Goal: Complete application form: Complete application form

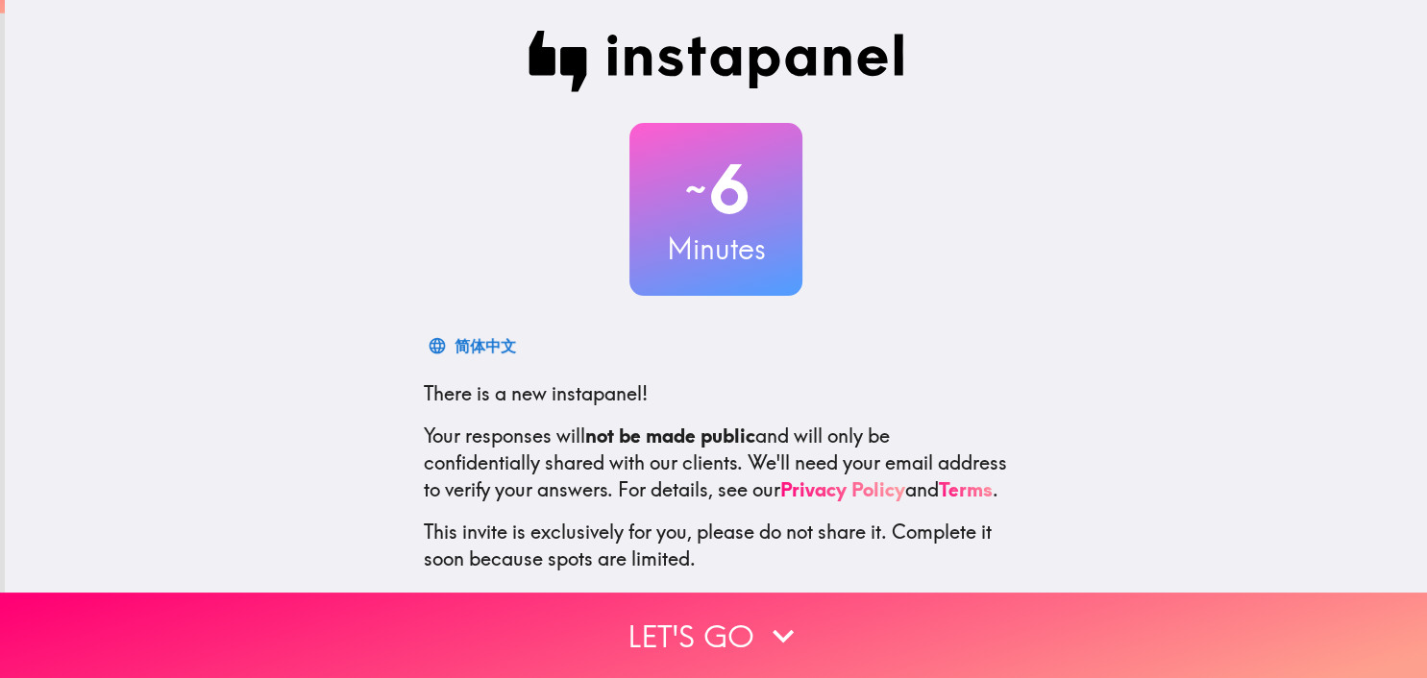
scroll to position [107, 0]
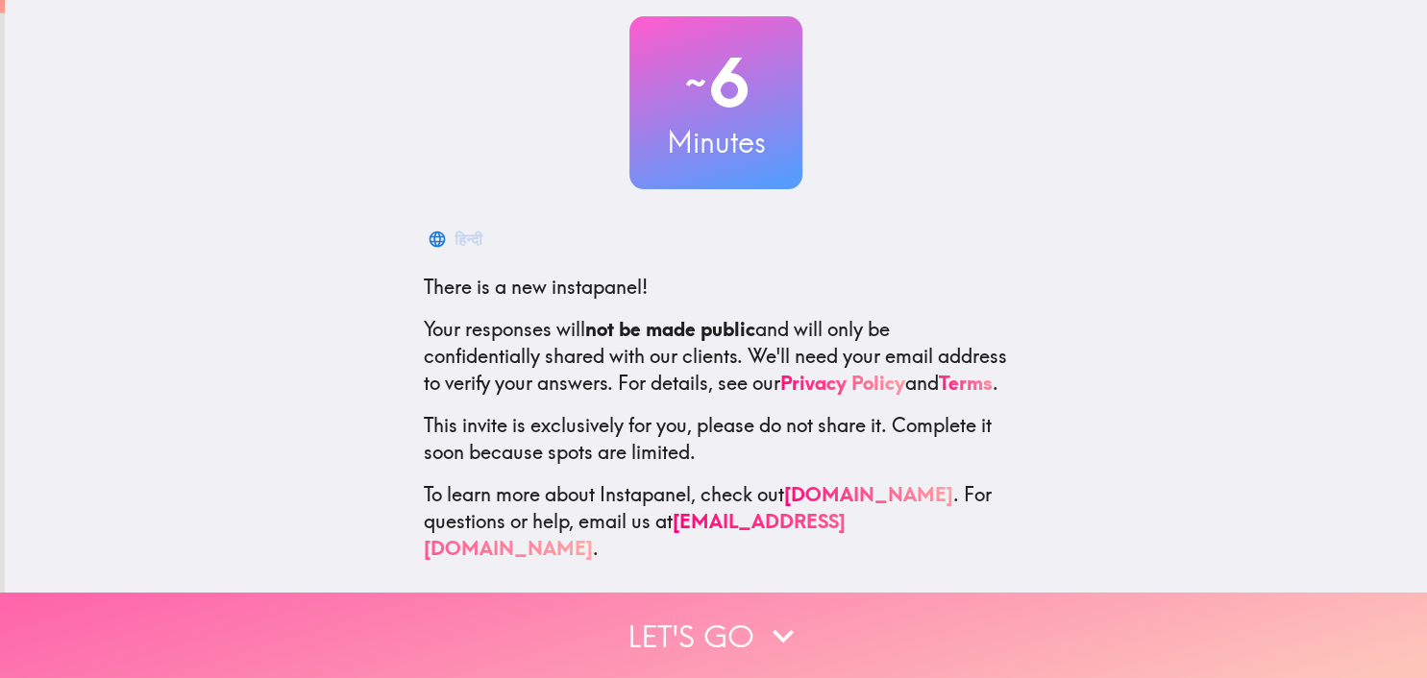
click at [678, 617] on button "Let's go" at bounding box center [713, 636] width 1427 height 86
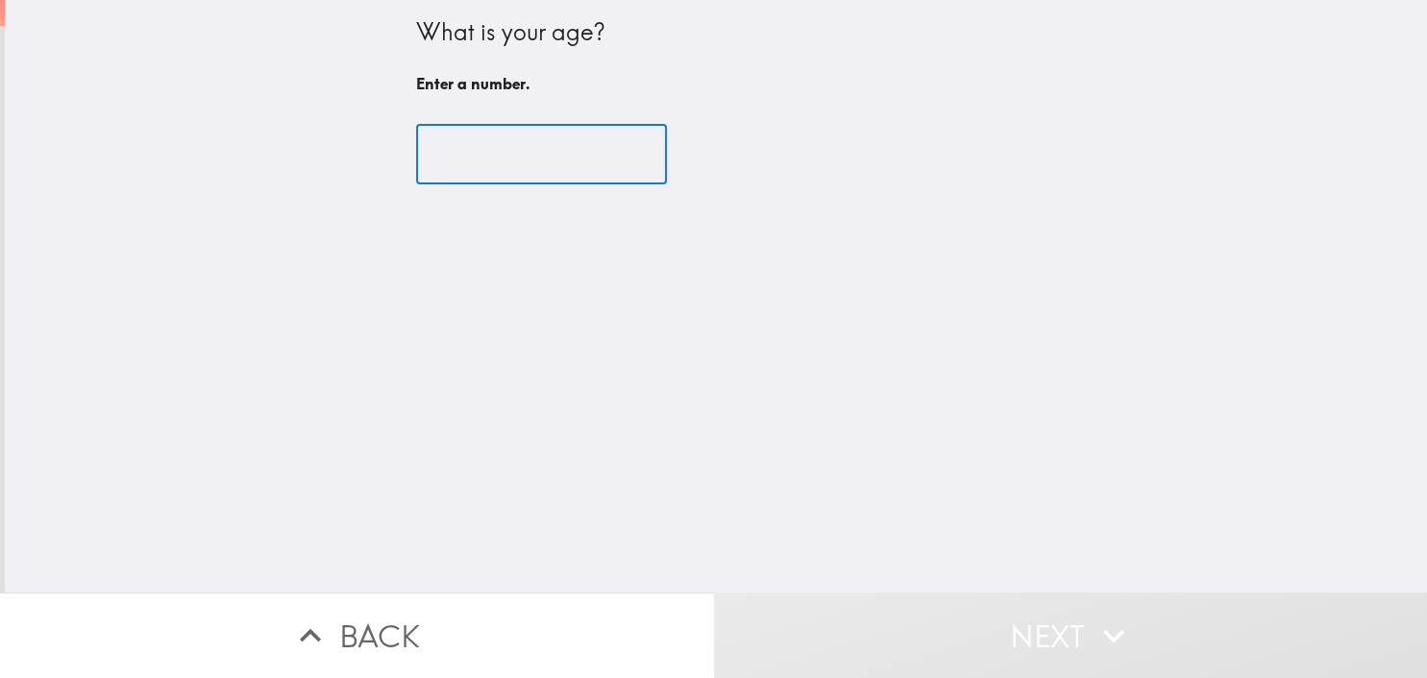
click at [544, 146] on input "number" at bounding box center [541, 155] width 251 height 60
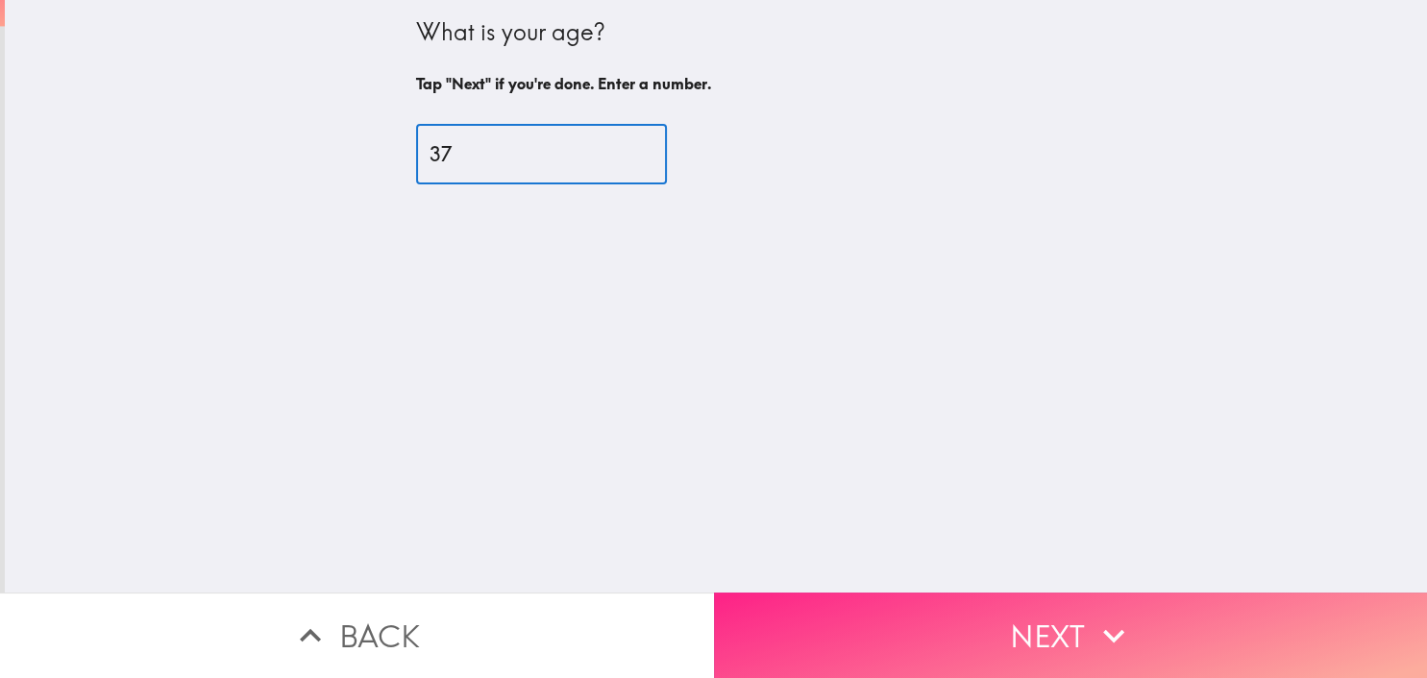
type input "37"
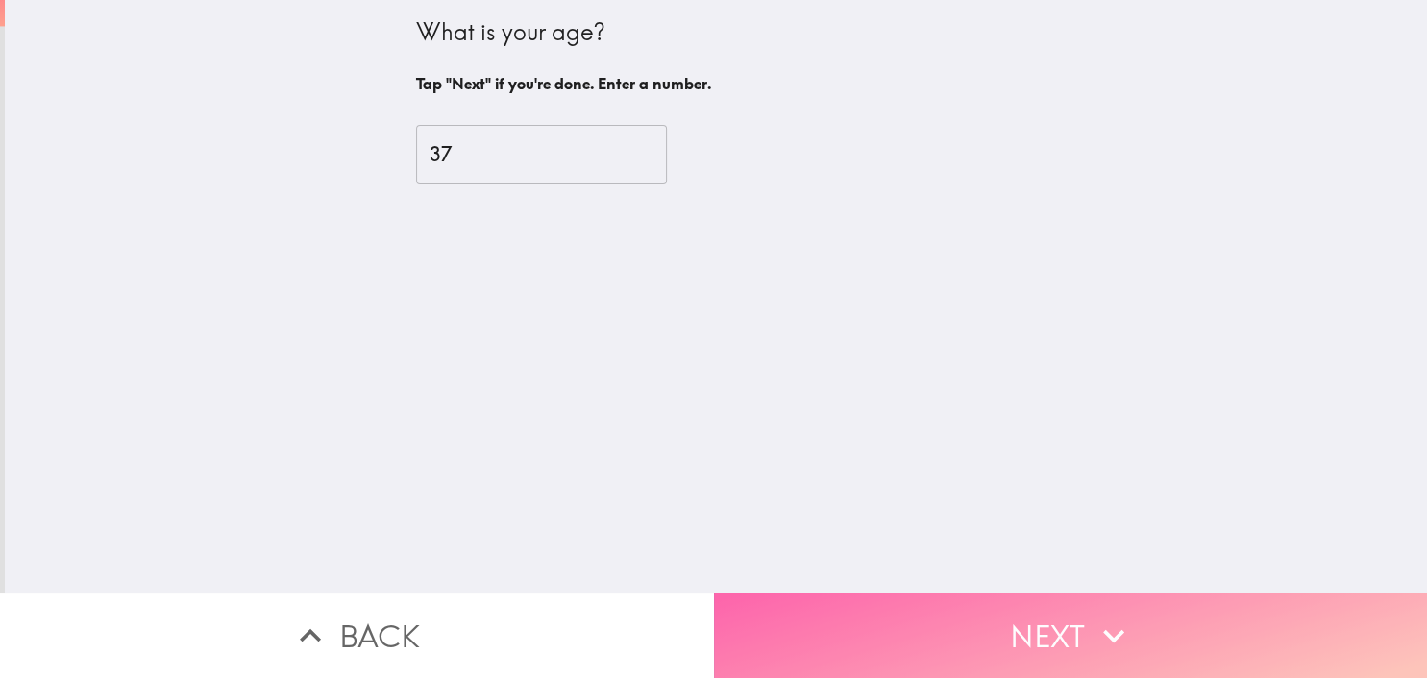
click at [1121, 617] on icon "button" at bounding box center [1114, 636] width 42 height 42
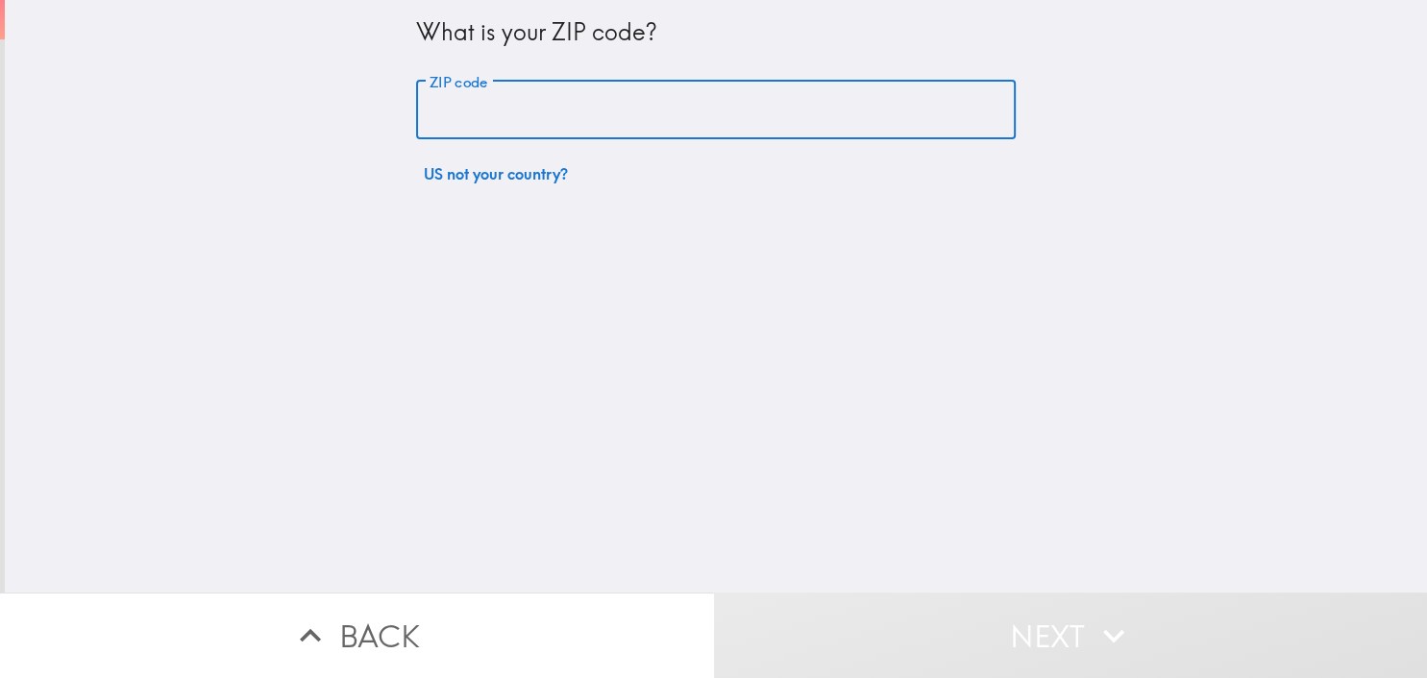
click at [725, 108] on input "ZIP code" at bounding box center [716, 111] width 600 height 60
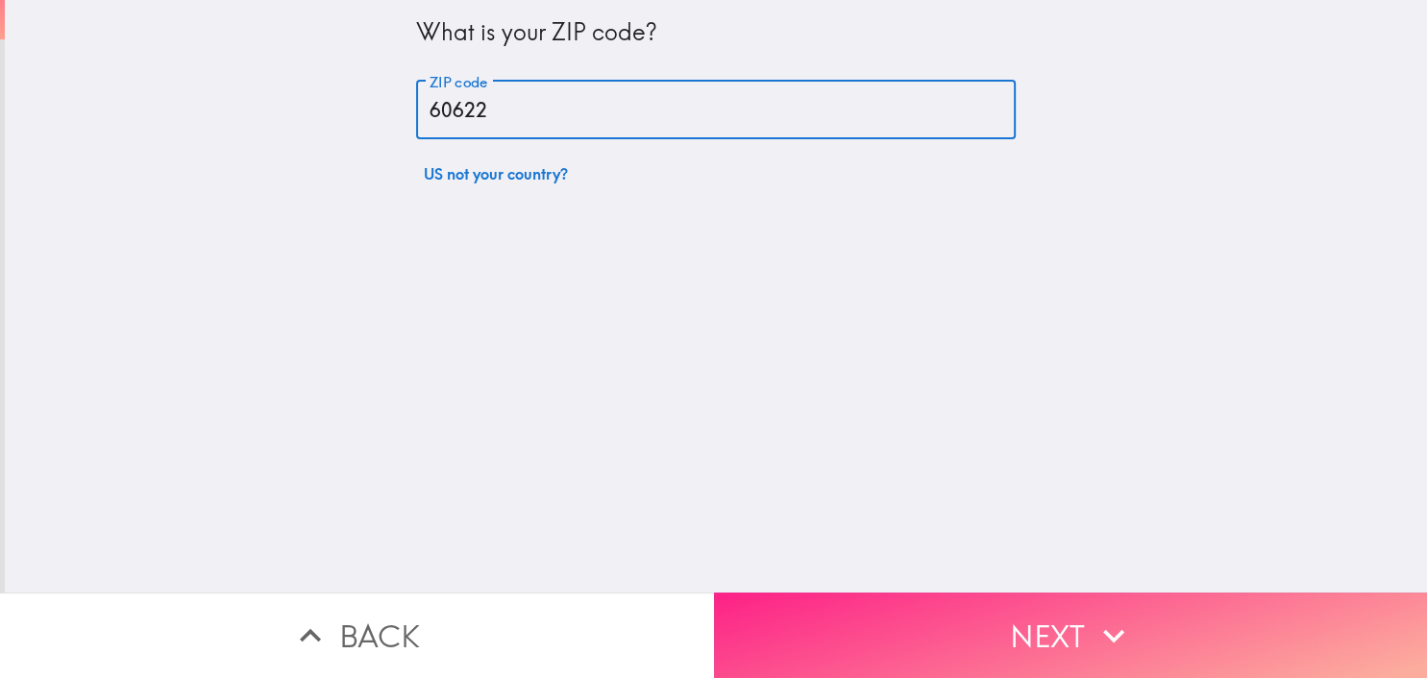
type input "60622"
click at [1105, 628] on icon "button" at bounding box center [1114, 636] width 42 height 42
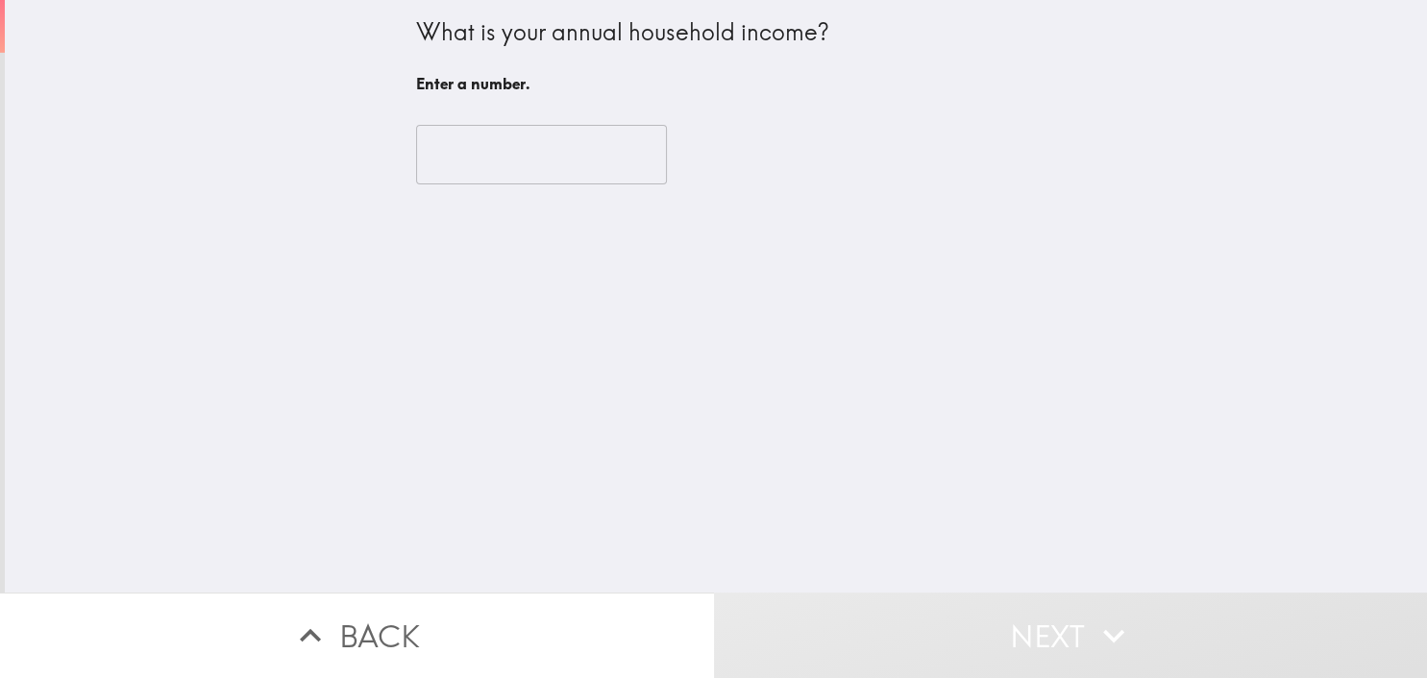
click at [479, 144] on input "number" at bounding box center [541, 155] width 251 height 60
type input "1"
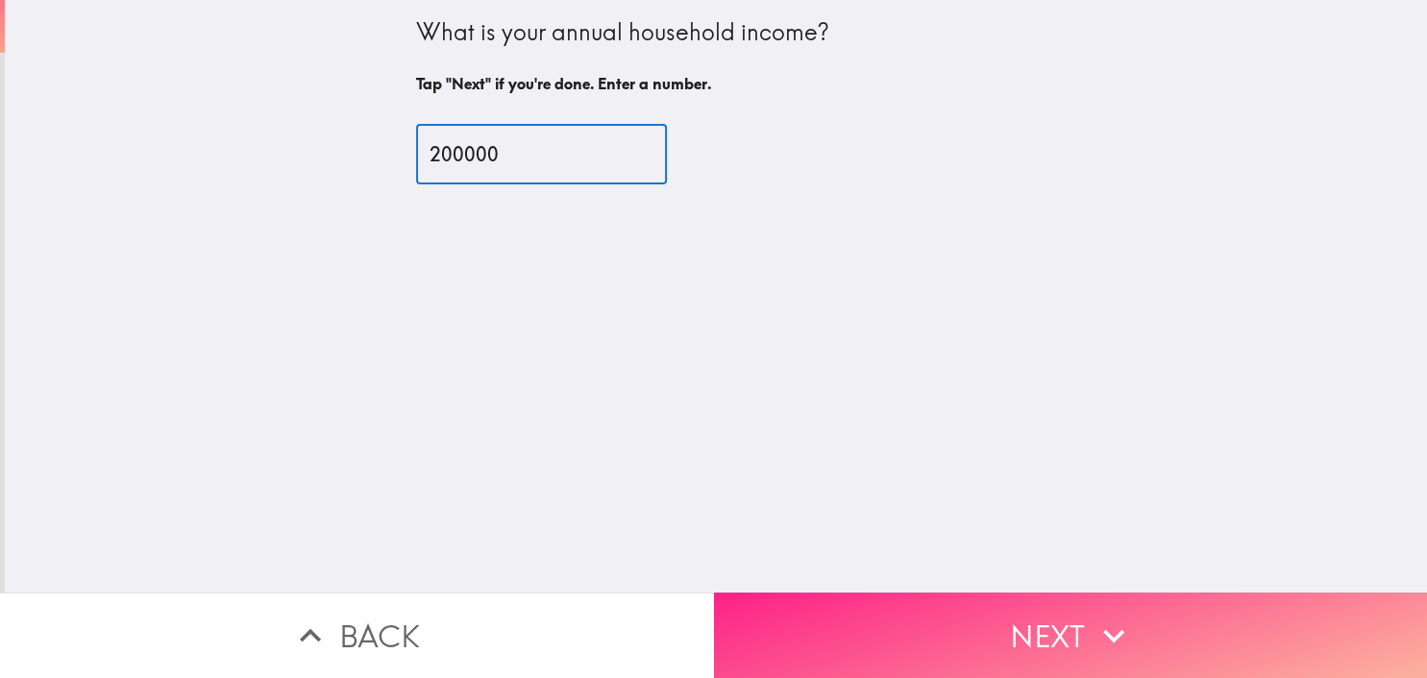
type input "200000"
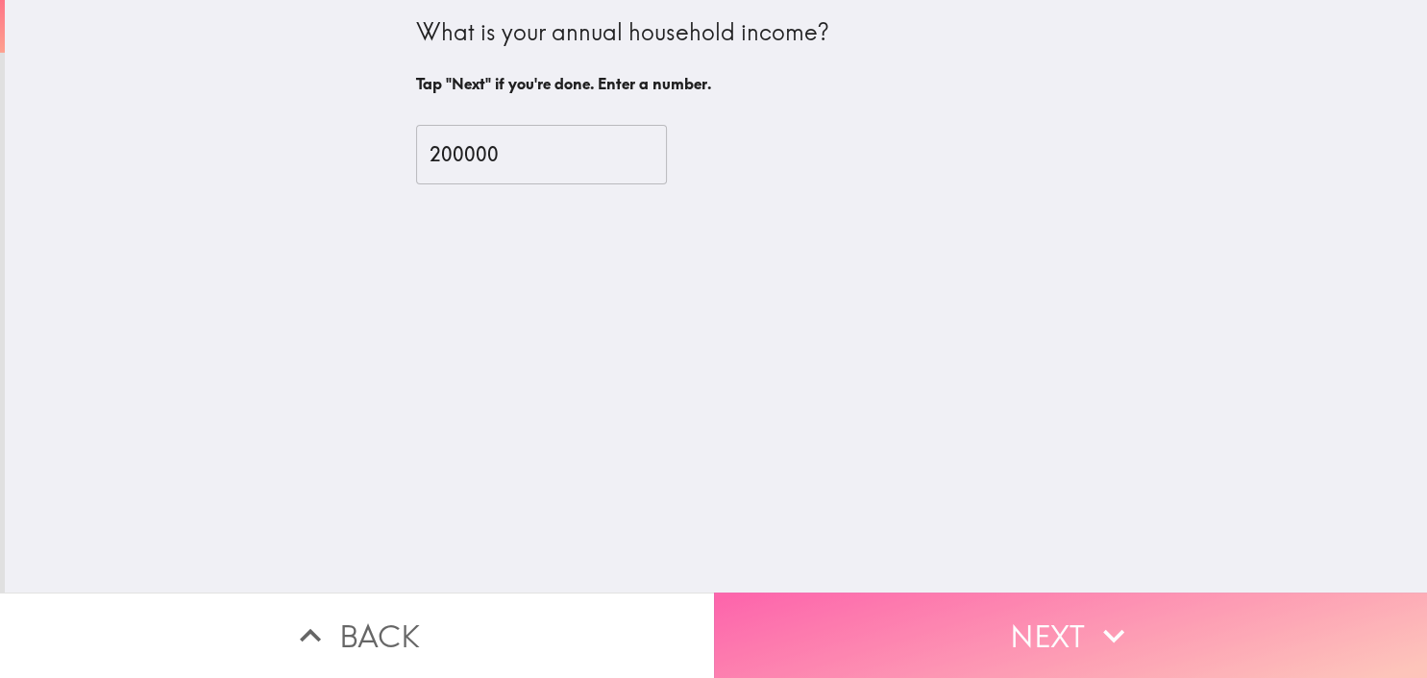
click at [1232, 644] on button "Next" at bounding box center [1071, 636] width 714 height 86
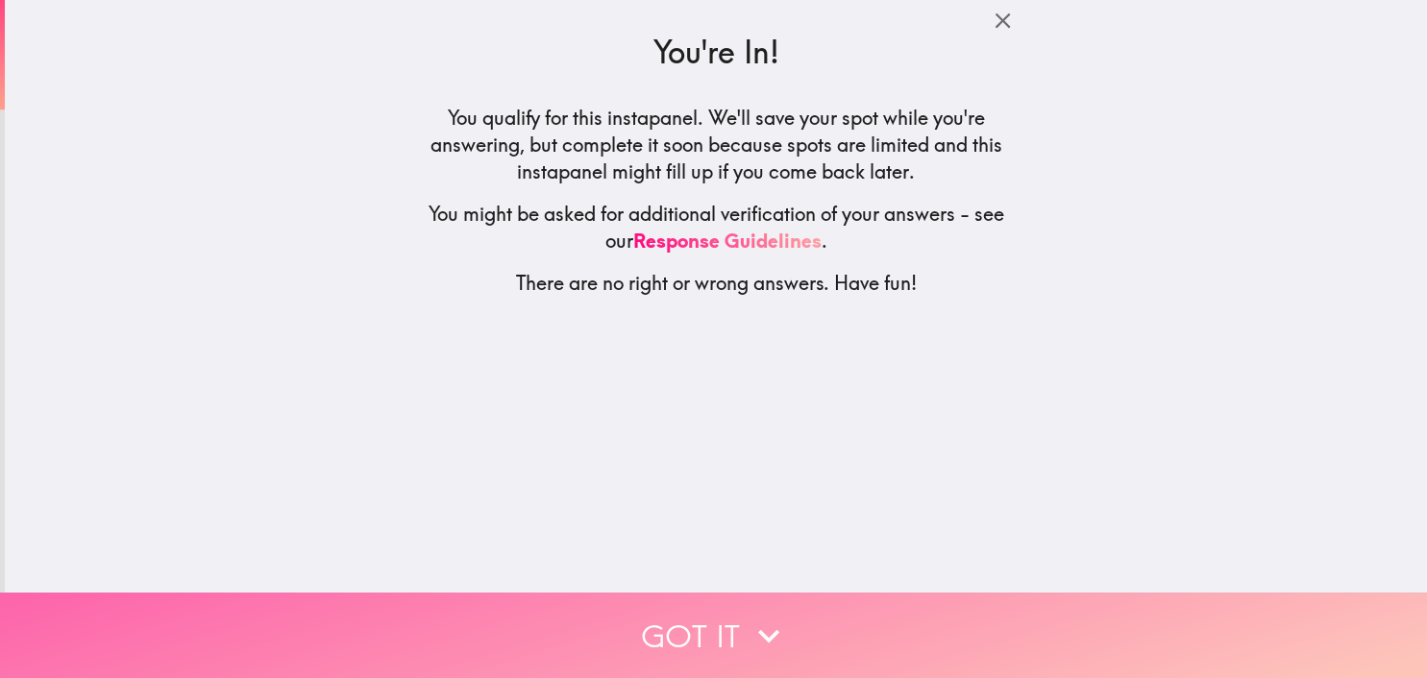
click at [711, 638] on button "Got it" at bounding box center [713, 636] width 1427 height 86
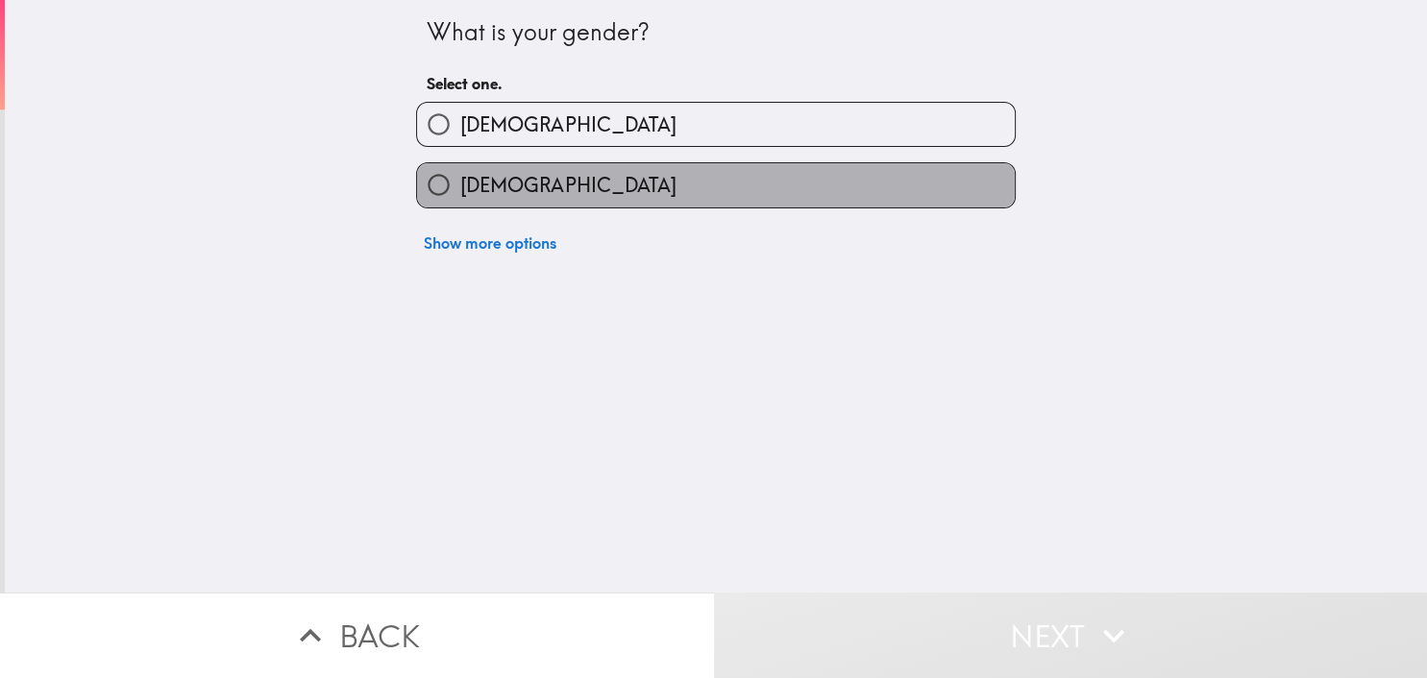
click at [521, 180] on span "[DEMOGRAPHIC_DATA]" at bounding box center [567, 185] width 215 height 27
click at [460, 180] on input "[DEMOGRAPHIC_DATA]" at bounding box center [438, 184] width 43 height 43
radio input "true"
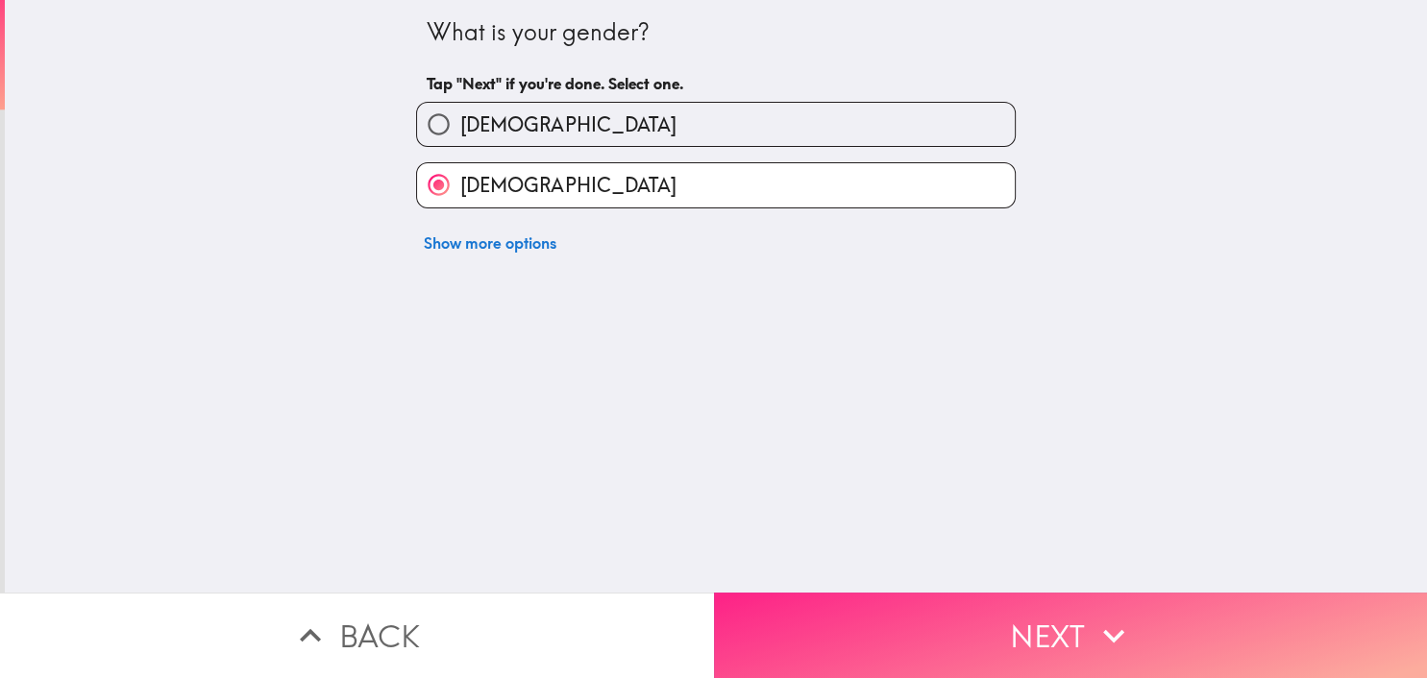
click at [987, 613] on button "Next" at bounding box center [1071, 636] width 714 height 86
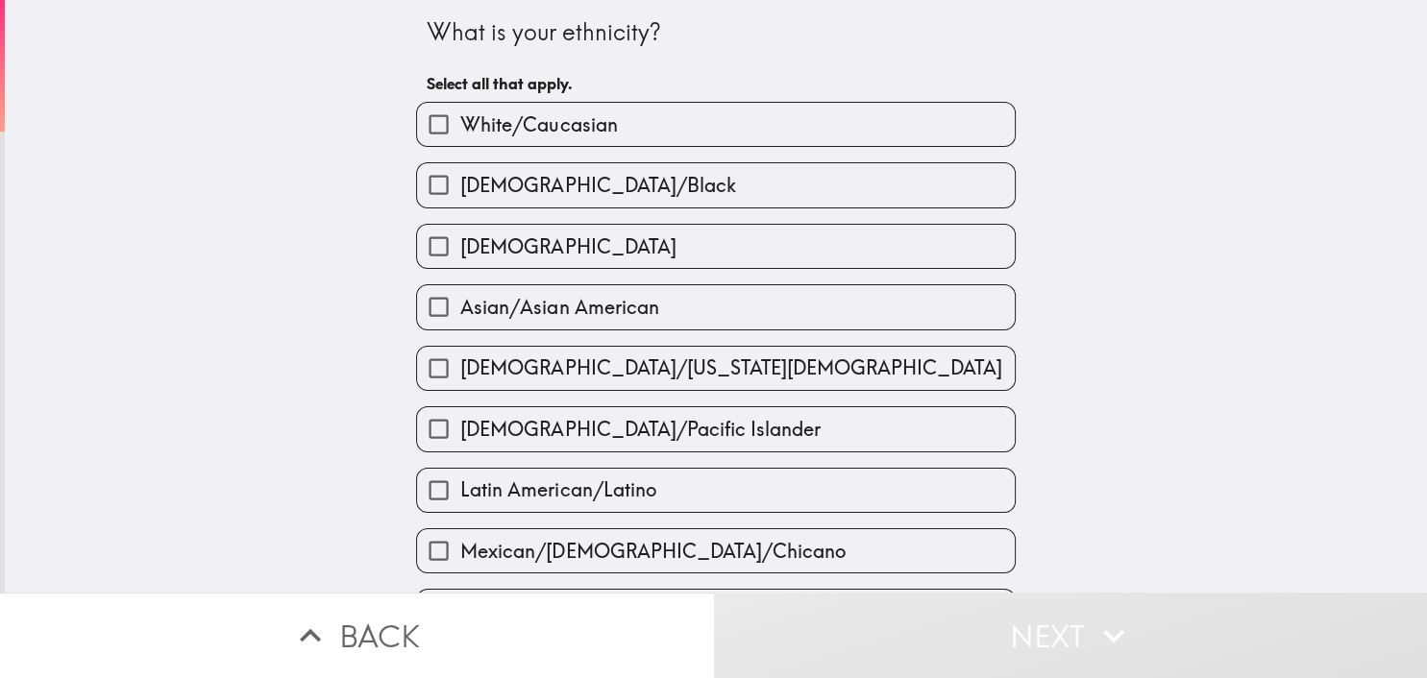
click at [563, 136] on span "White/Caucasian" at bounding box center [538, 124] width 157 height 27
click at [460, 136] on input "White/Caucasian" at bounding box center [438, 124] width 43 height 43
checkbox input "true"
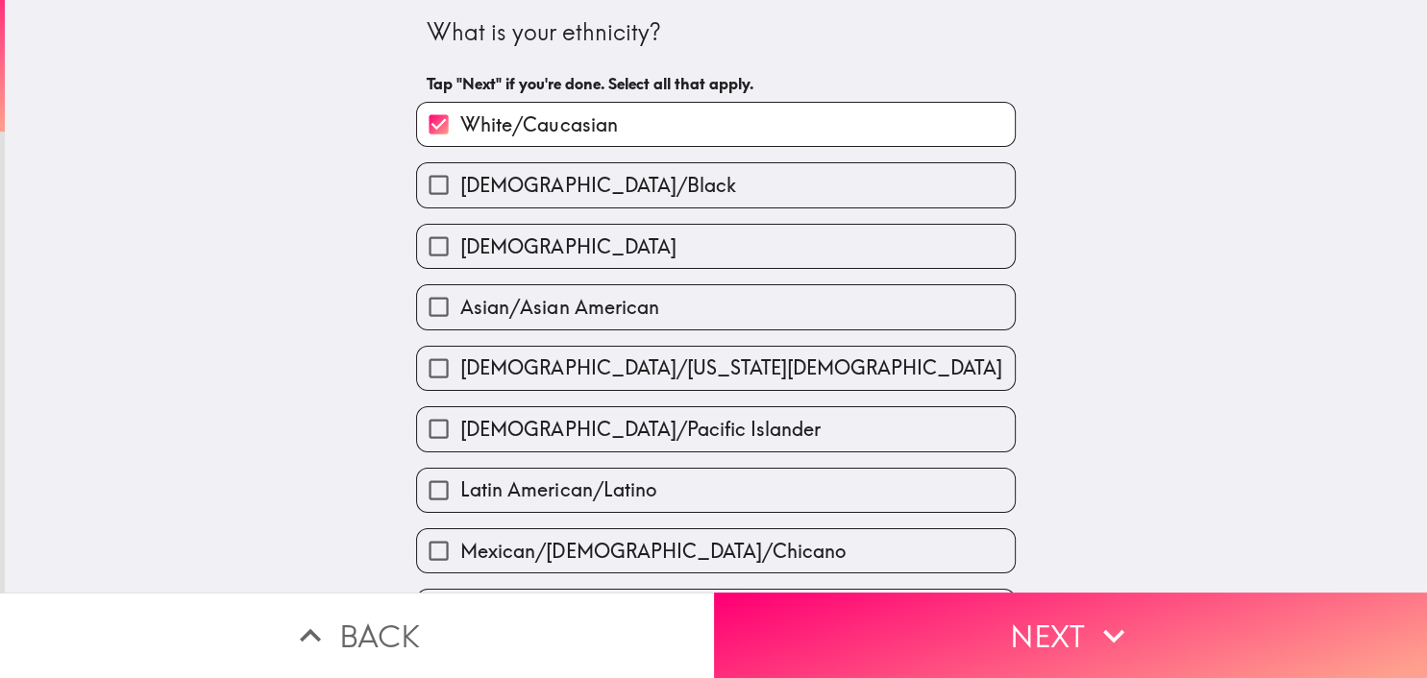
click at [540, 234] on label "[DEMOGRAPHIC_DATA]" at bounding box center [716, 246] width 598 height 43
click at [460, 234] on input "[DEMOGRAPHIC_DATA]" at bounding box center [438, 246] width 43 height 43
checkbox input "true"
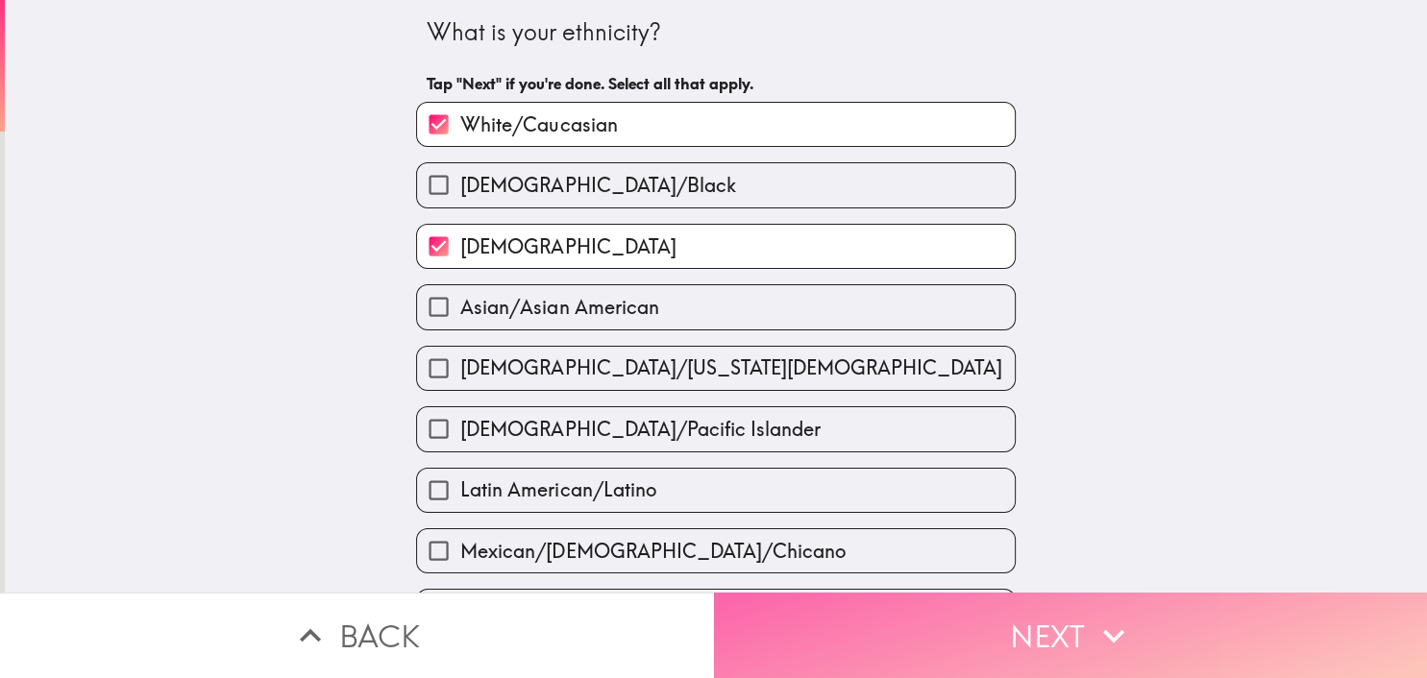
click at [1036, 605] on button "Next" at bounding box center [1071, 636] width 714 height 86
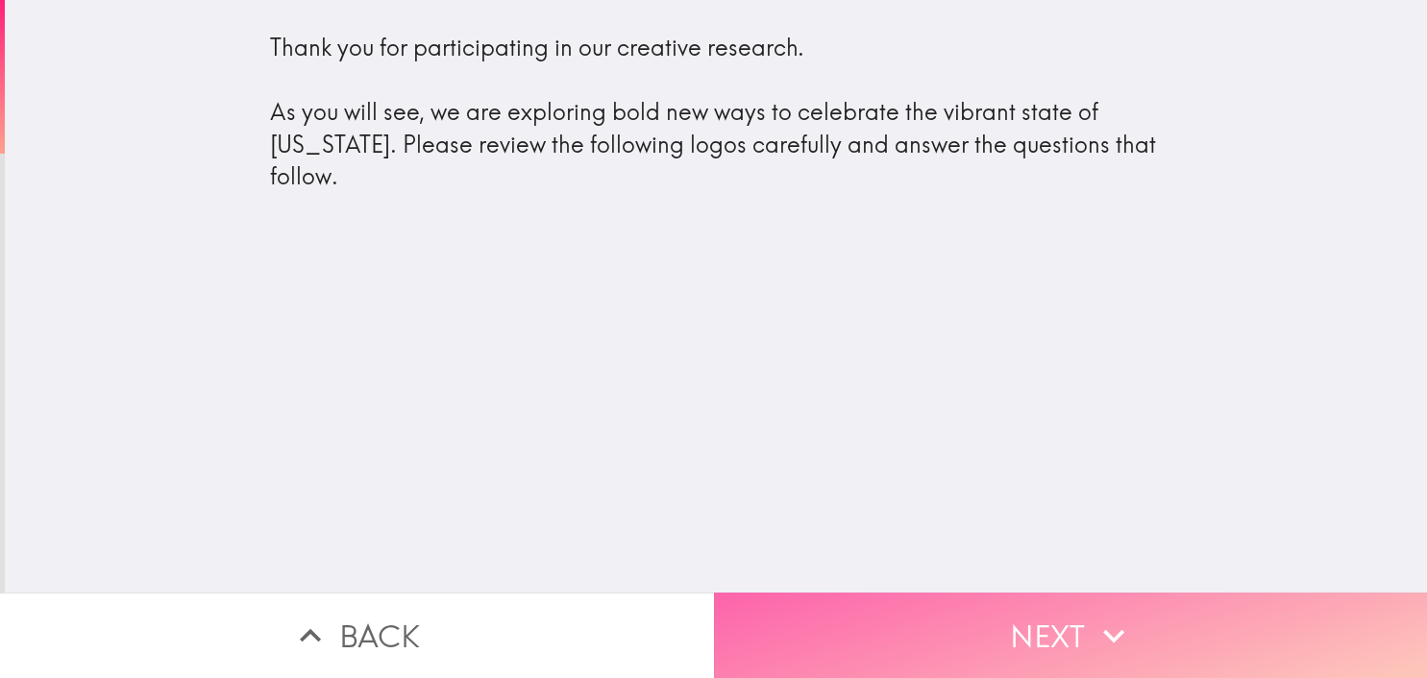
click at [1053, 627] on button "Next" at bounding box center [1071, 636] width 714 height 86
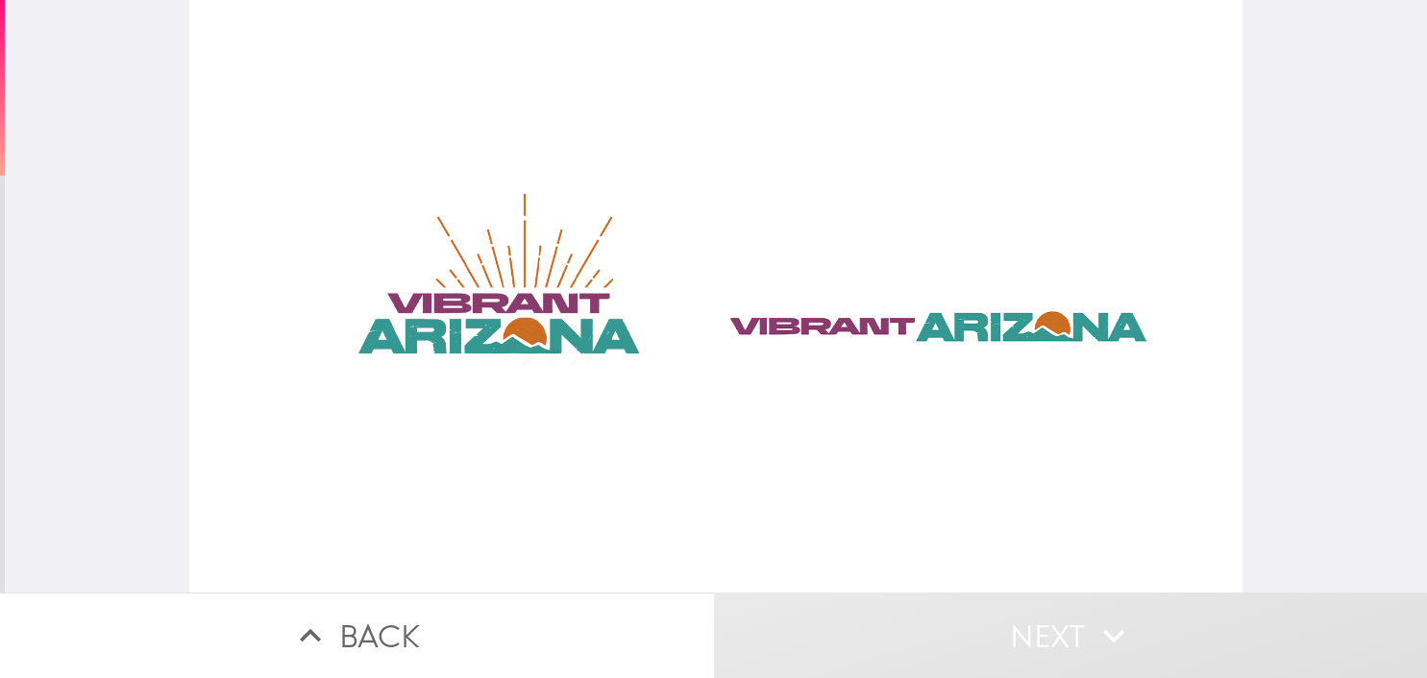
click at [535, 330] on div at bounding box center [716, 296] width 1054 height 593
click at [812, 334] on div at bounding box center [716, 296] width 1054 height 593
click at [1020, 332] on div at bounding box center [716, 296] width 1054 height 593
click at [466, 331] on div at bounding box center [716, 296] width 1054 height 593
drag, startPoint x: 329, startPoint y: 257, endPoint x: 414, endPoint y: 518, distance: 275.0
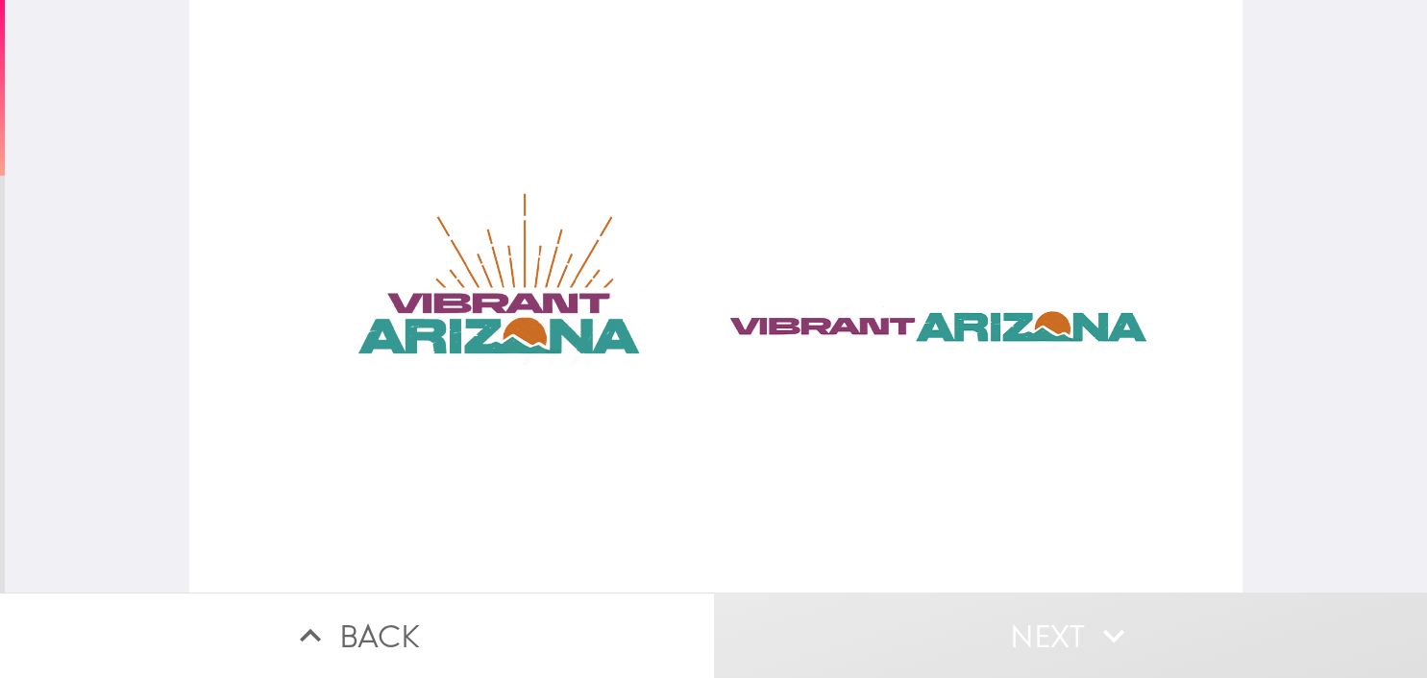
click at [683, 444] on div at bounding box center [716, 296] width 1054 height 593
click at [371, 535] on div at bounding box center [716, 296] width 1054 height 593
click at [465, 313] on div at bounding box center [716, 296] width 1054 height 593
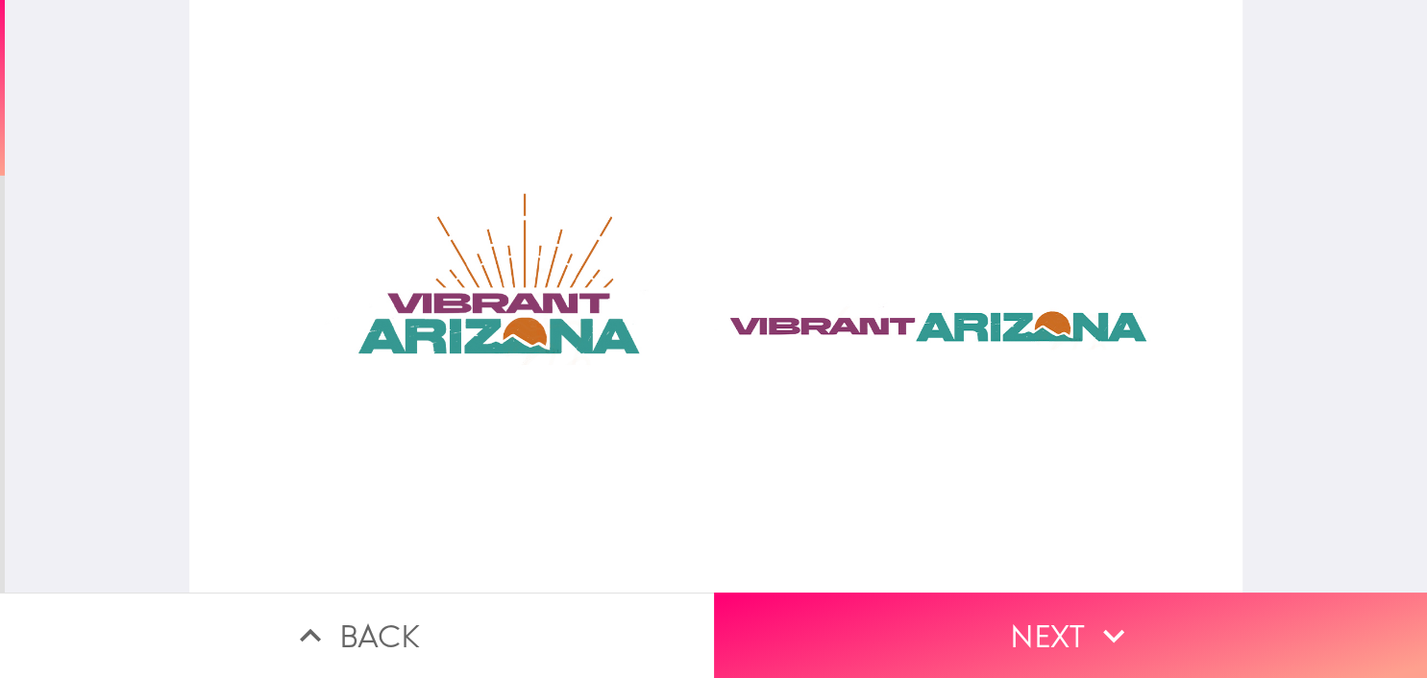
click at [917, 346] on div at bounding box center [716, 296] width 1054 height 593
click at [915, 337] on div at bounding box center [716, 296] width 1054 height 593
click at [443, 331] on div at bounding box center [716, 296] width 1054 height 593
click at [558, 285] on div at bounding box center [716, 296] width 1054 height 593
click at [921, 292] on div at bounding box center [716, 296] width 1054 height 593
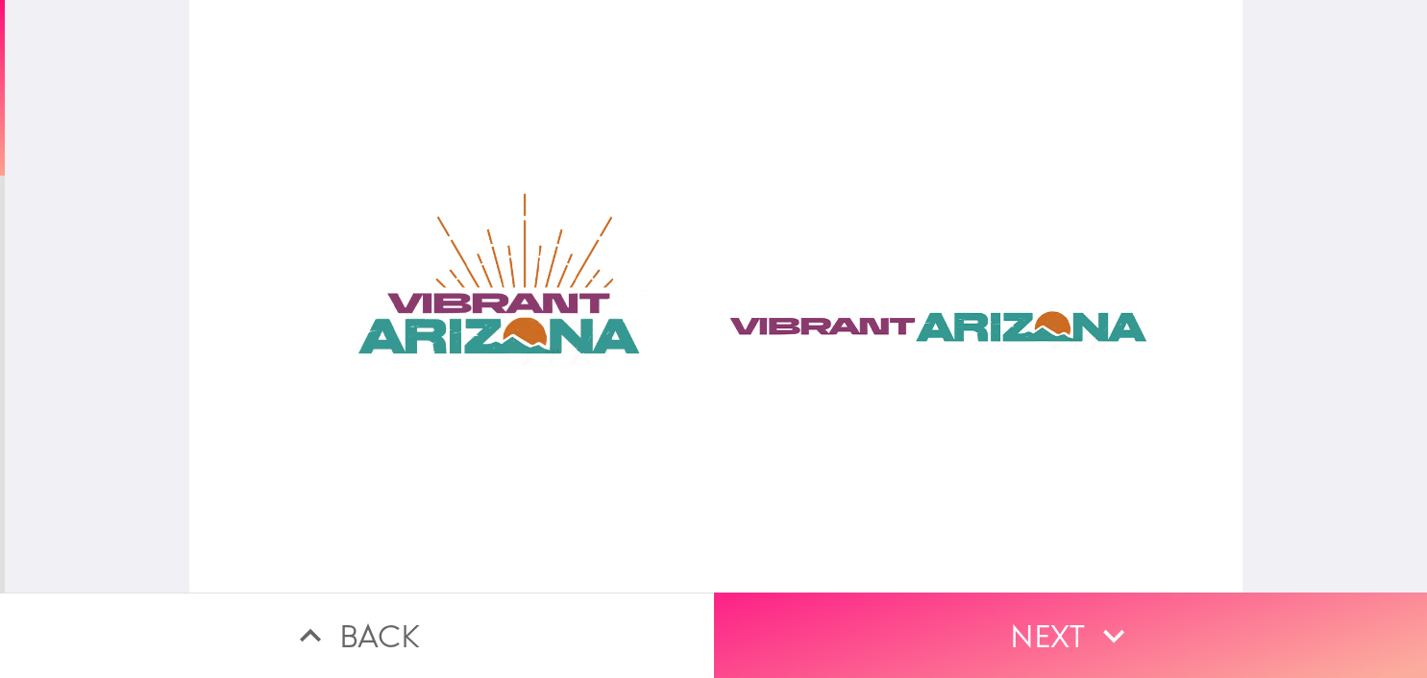
click at [1043, 621] on button "Next" at bounding box center [1071, 636] width 714 height 86
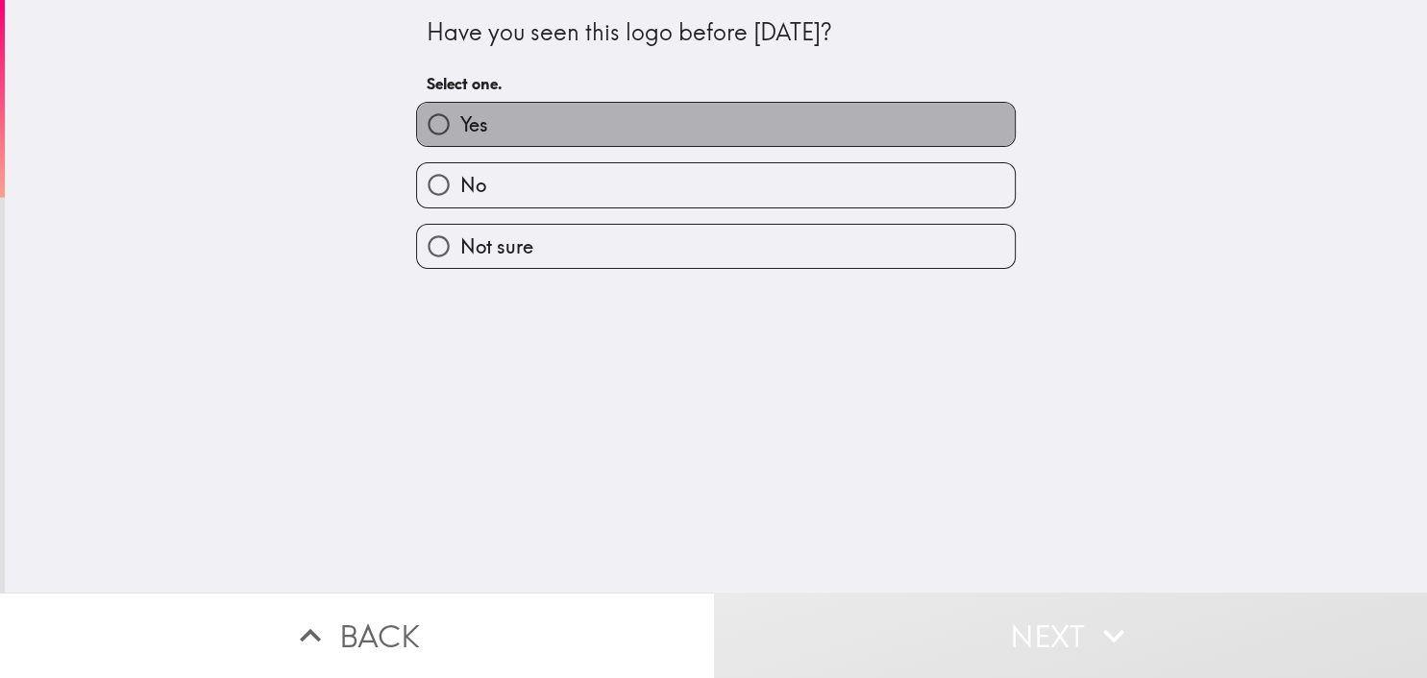
click at [532, 131] on label "Yes" at bounding box center [716, 124] width 598 height 43
click at [460, 131] on input "Yes" at bounding box center [438, 124] width 43 height 43
radio input "true"
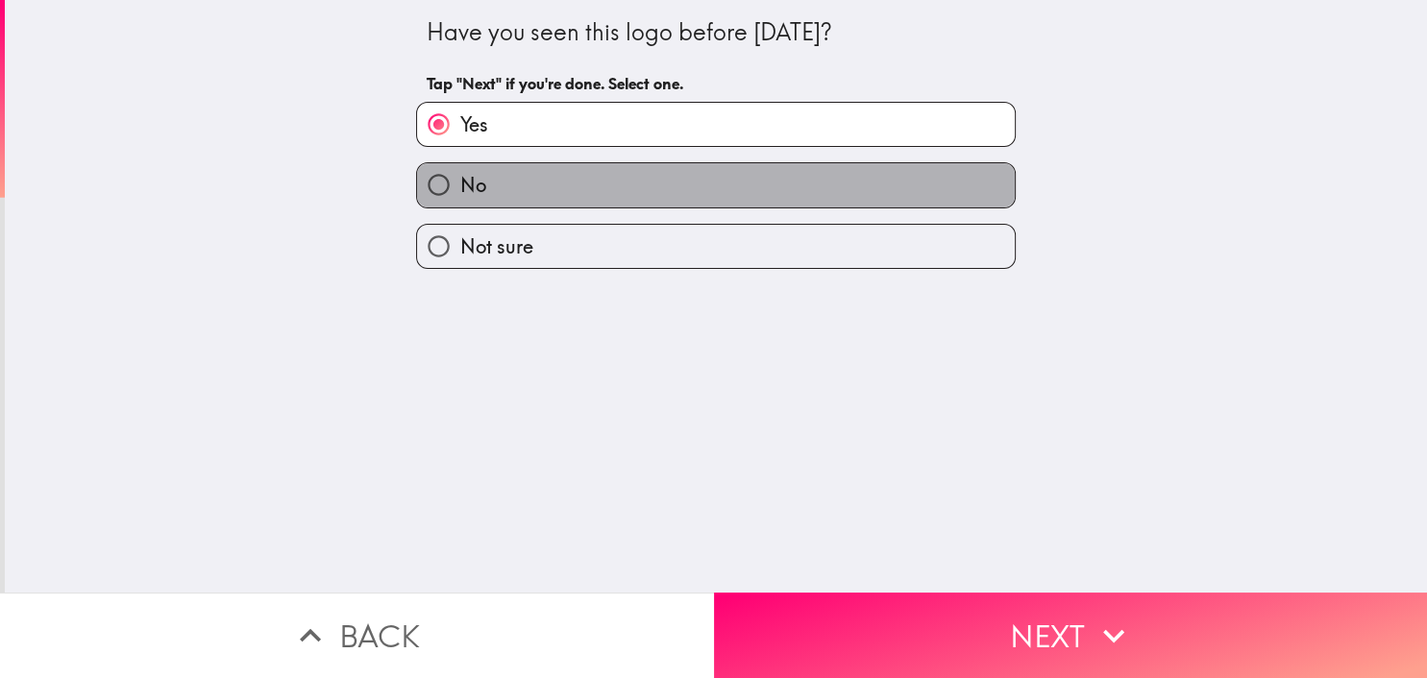
click at [566, 194] on label "No" at bounding box center [716, 184] width 598 height 43
click at [460, 194] on input "No" at bounding box center [438, 184] width 43 height 43
radio input "true"
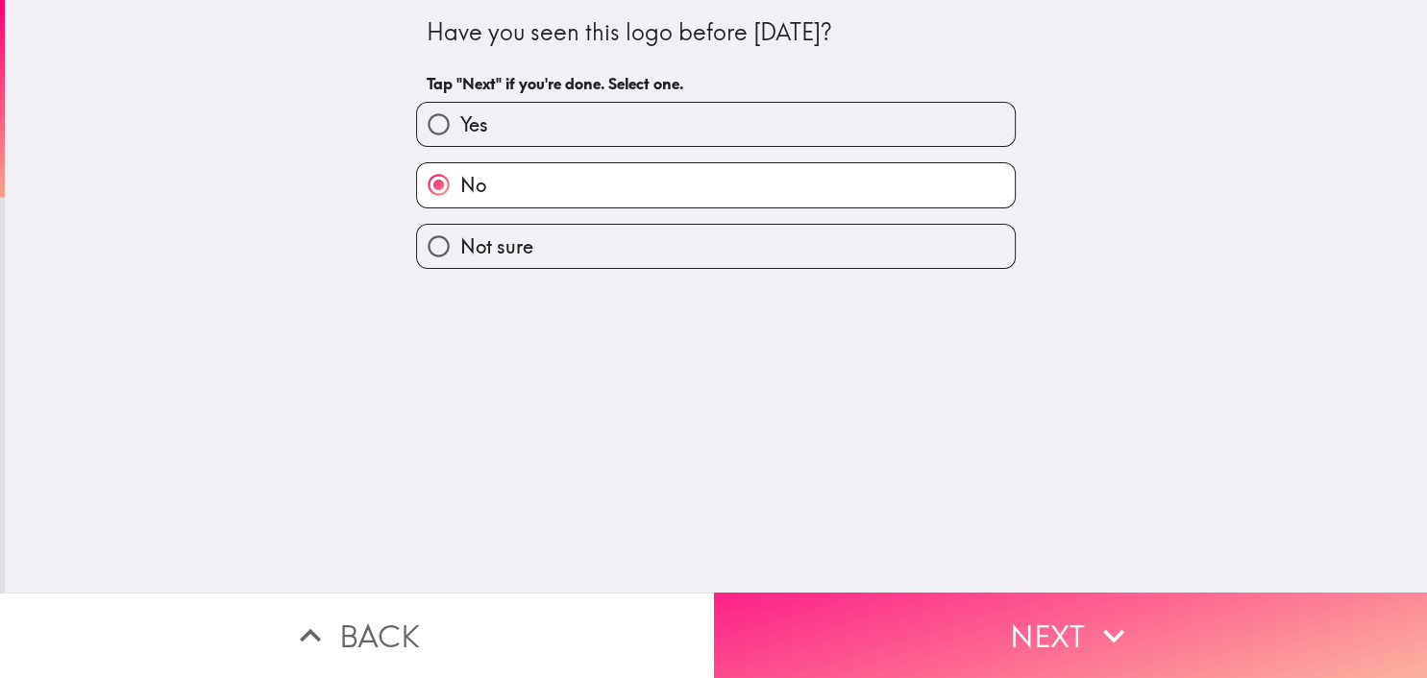
click at [874, 600] on button "Next" at bounding box center [1071, 636] width 714 height 86
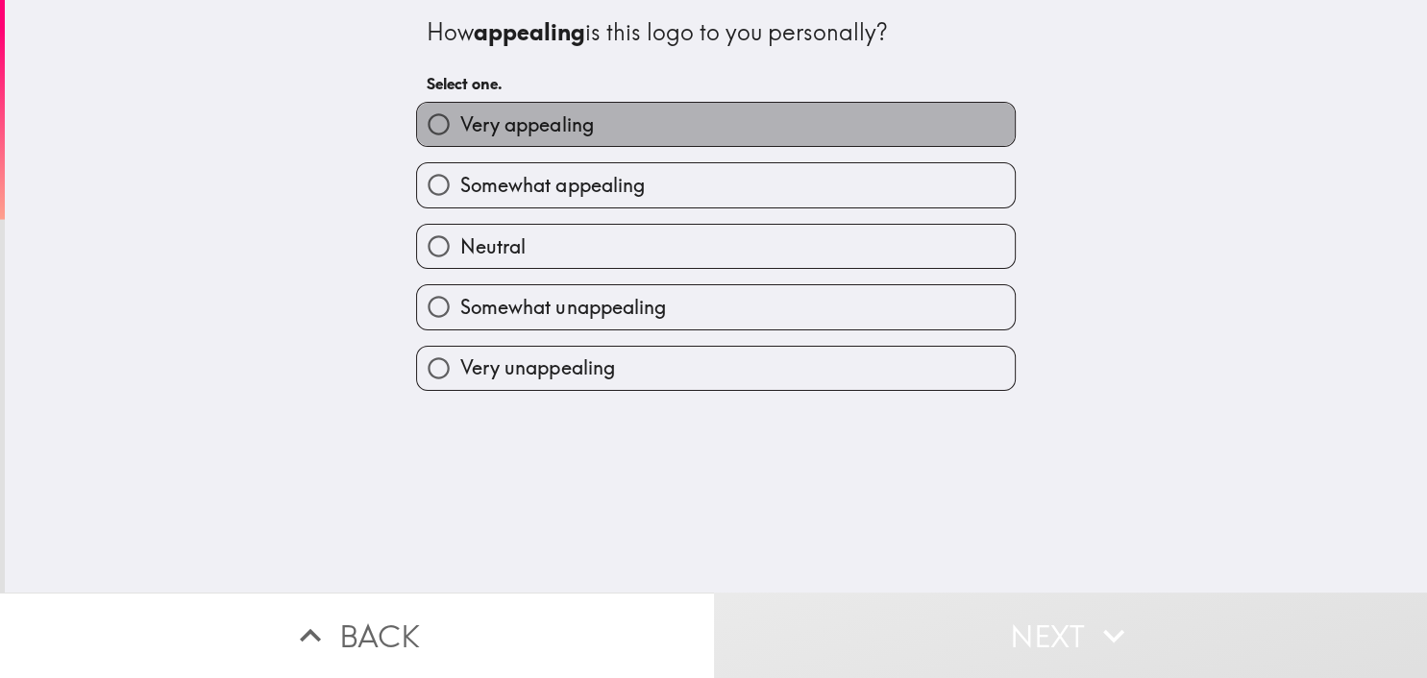
click at [657, 137] on label "Very appealing" at bounding box center [716, 124] width 598 height 43
click at [460, 137] on input "Very appealing" at bounding box center [438, 124] width 43 height 43
radio input "true"
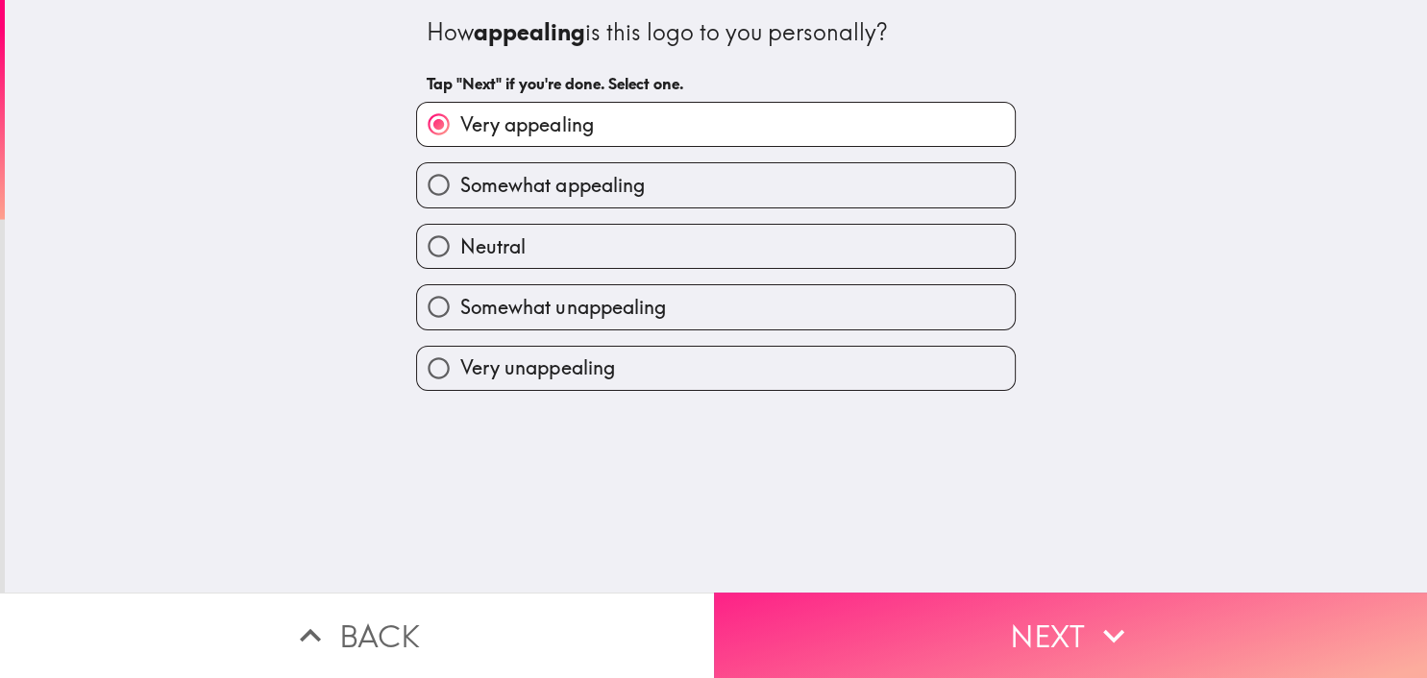
click at [1016, 640] on button "Next" at bounding box center [1071, 636] width 714 height 86
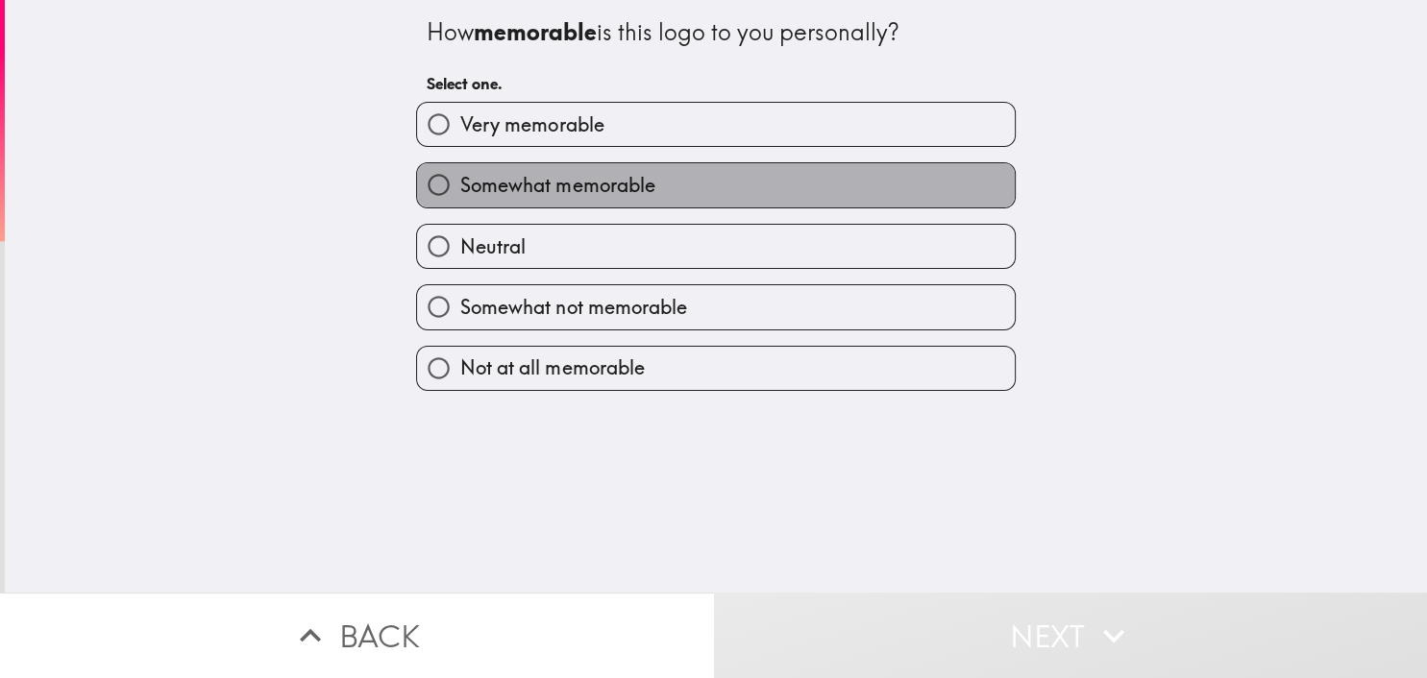
click at [572, 186] on span "Somewhat memorable" at bounding box center [557, 185] width 194 height 27
click at [460, 186] on input "Somewhat memorable" at bounding box center [438, 184] width 43 height 43
radio input "true"
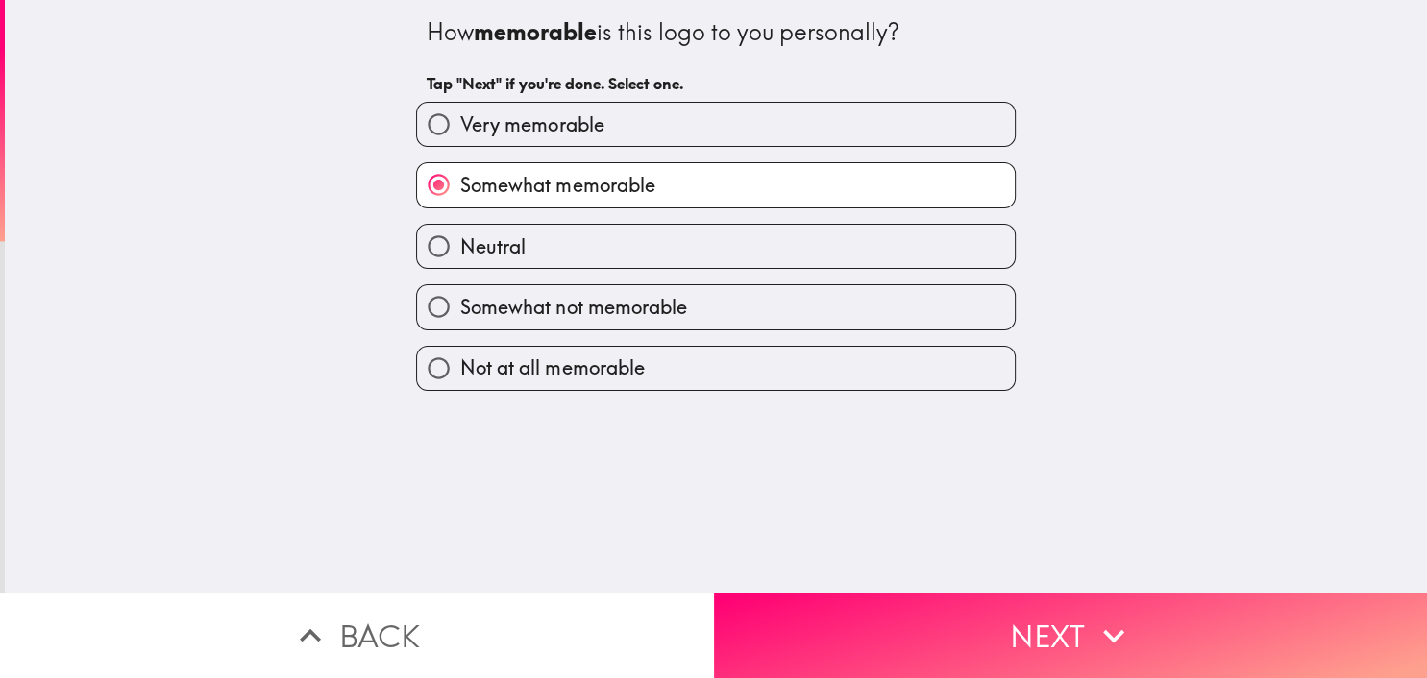
click at [589, 108] on label "Very memorable" at bounding box center [716, 124] width 598 height 43
click at [460, 108] on input "Very memorable" at bounding box center [438, 124] width 43 height 43
radio input "true"
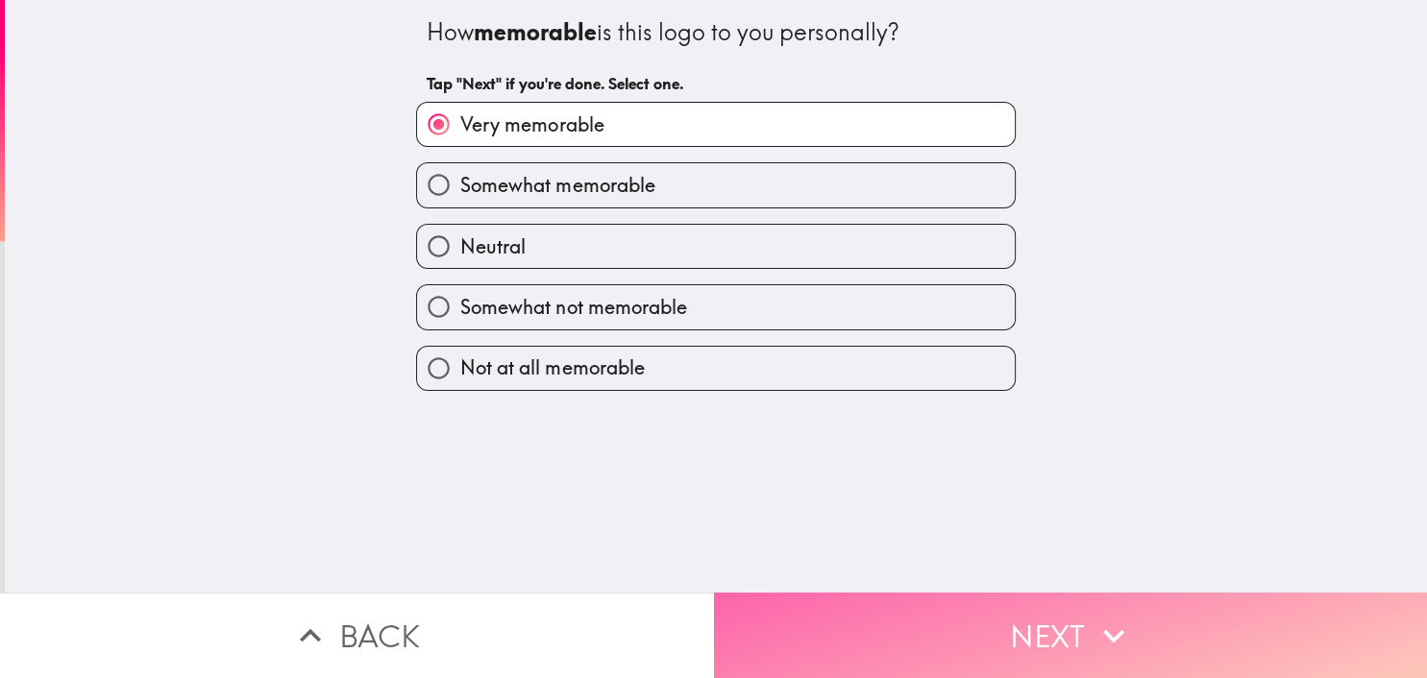
click at [1047, 637] on button "Next" at bounding box center [1071, 636] width 714 height 86
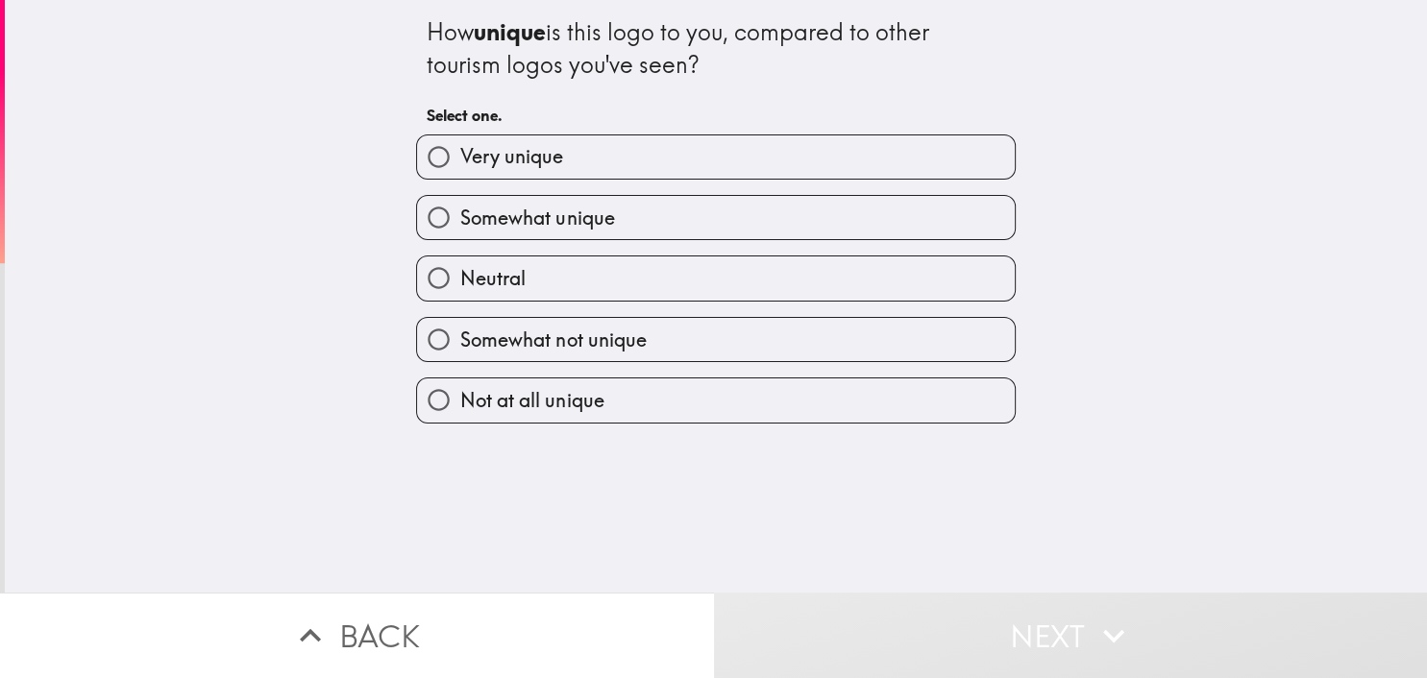
click at [632, 145] on label "Very unique" at bounding box center [716, 156] width 598 height 43
click at [460, 145] on input "Very unique" at bounding box center [438, 156] width 43 height 43
radio input "true"
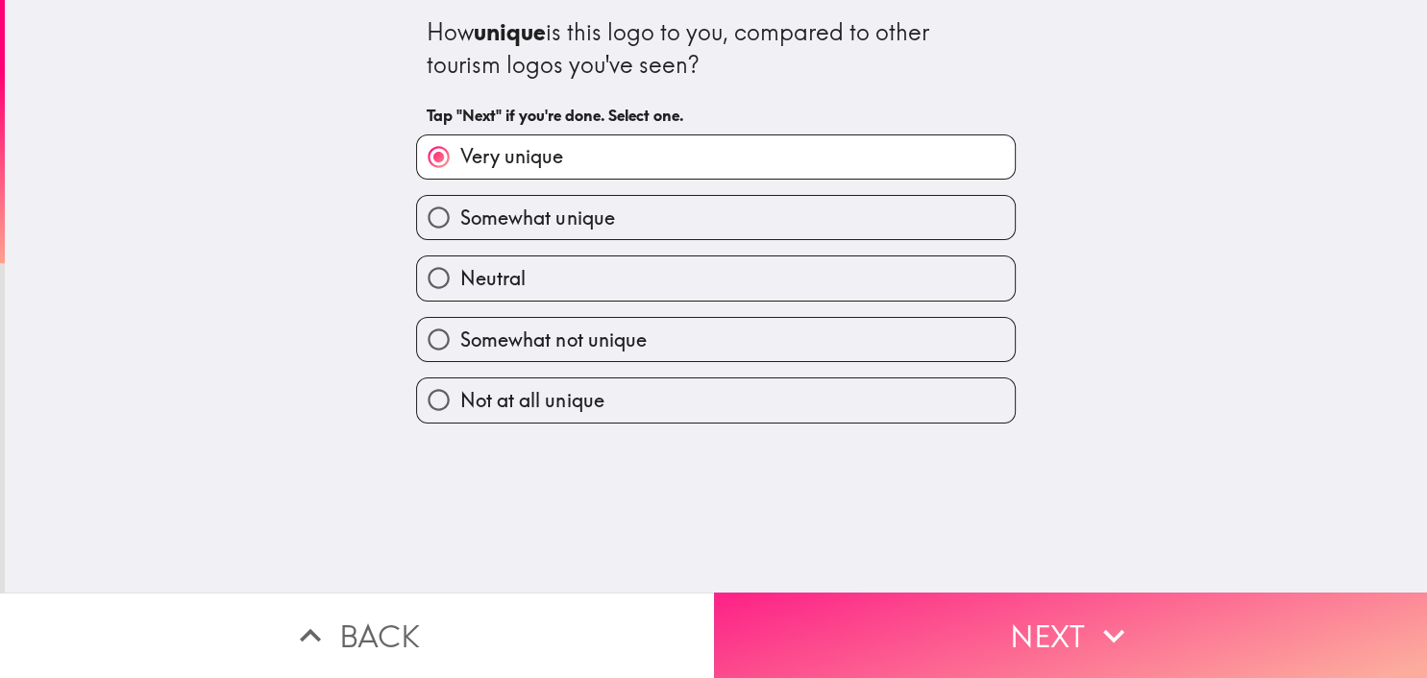
click at [1018, 630] on button "Next" at bounding box center [1071, 636] width 714 height 86
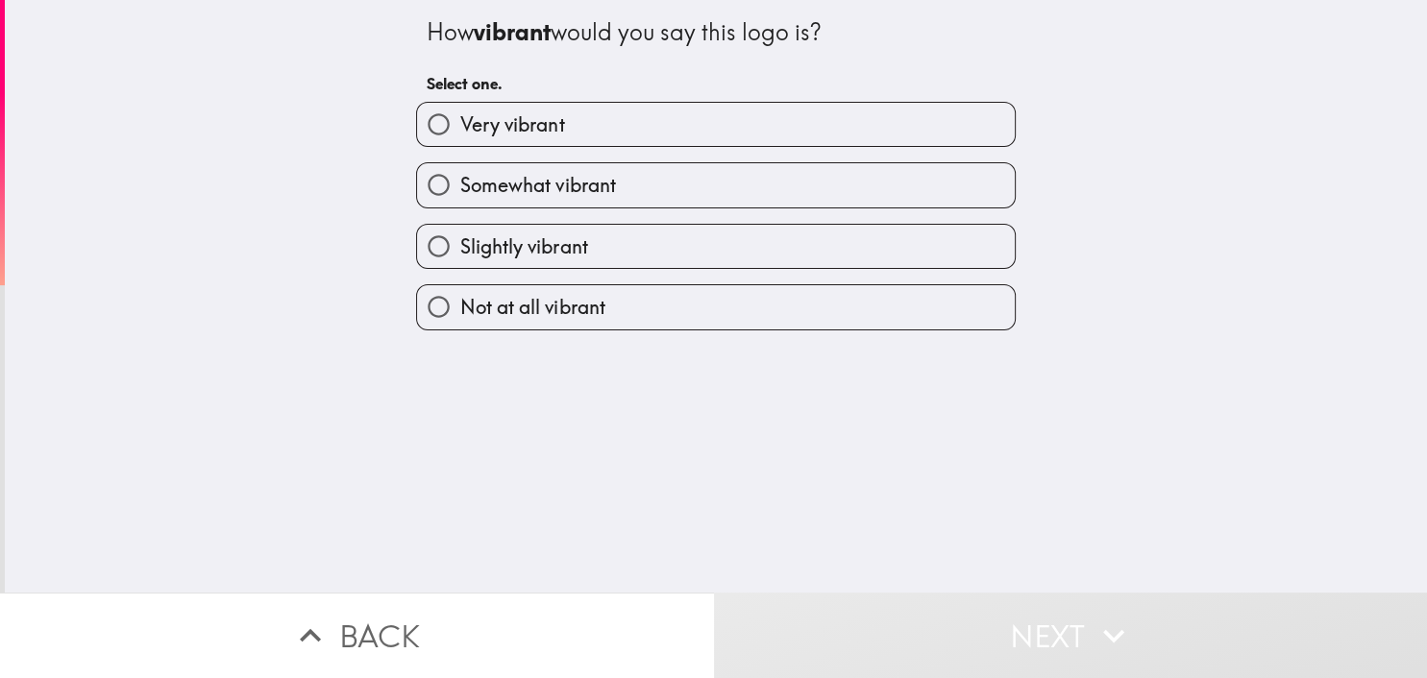
click at [609, 120] on label "Very vibrant" at bounding box center [716, 124] width 598 height 43
click at [460, 120] on input "Very vibrant" at bounding box center [438, 124] width 43 height 43
radio input "true"
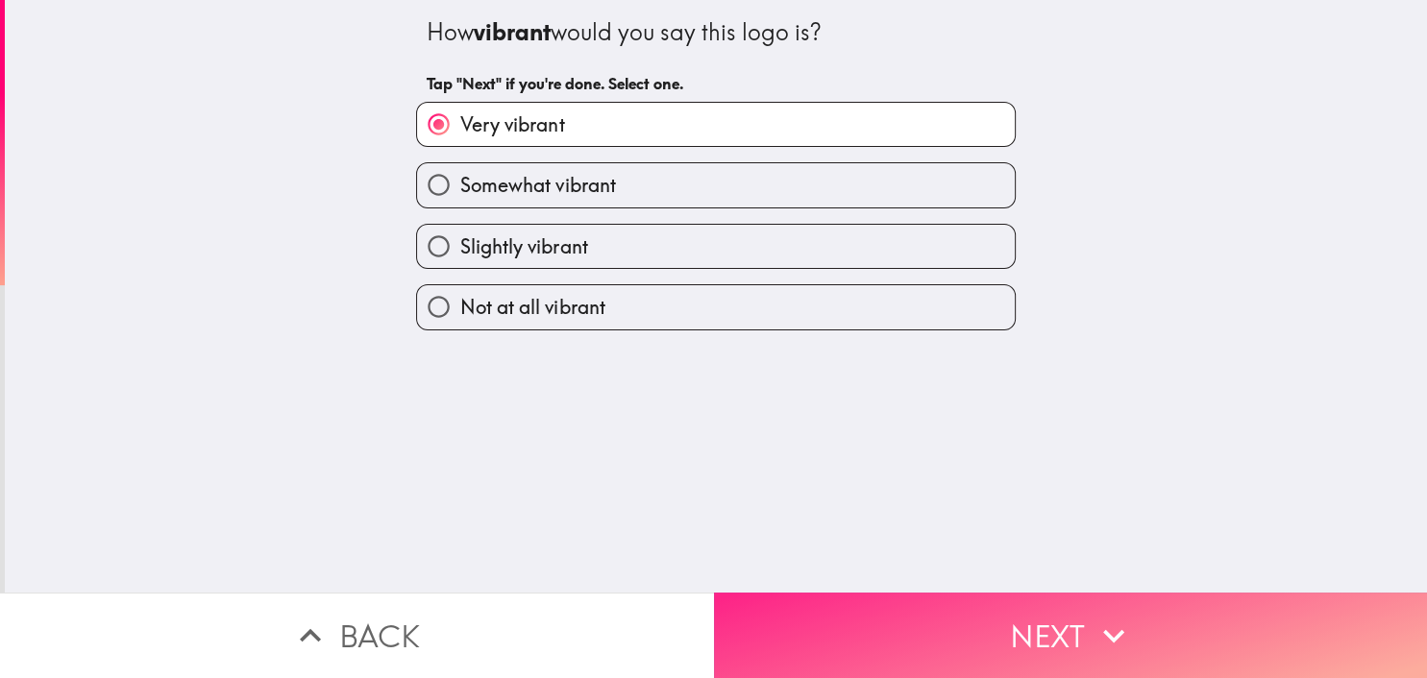
click at [1041, 609] on button "Next" at bounding box center [1071, 636] width 714 height 86
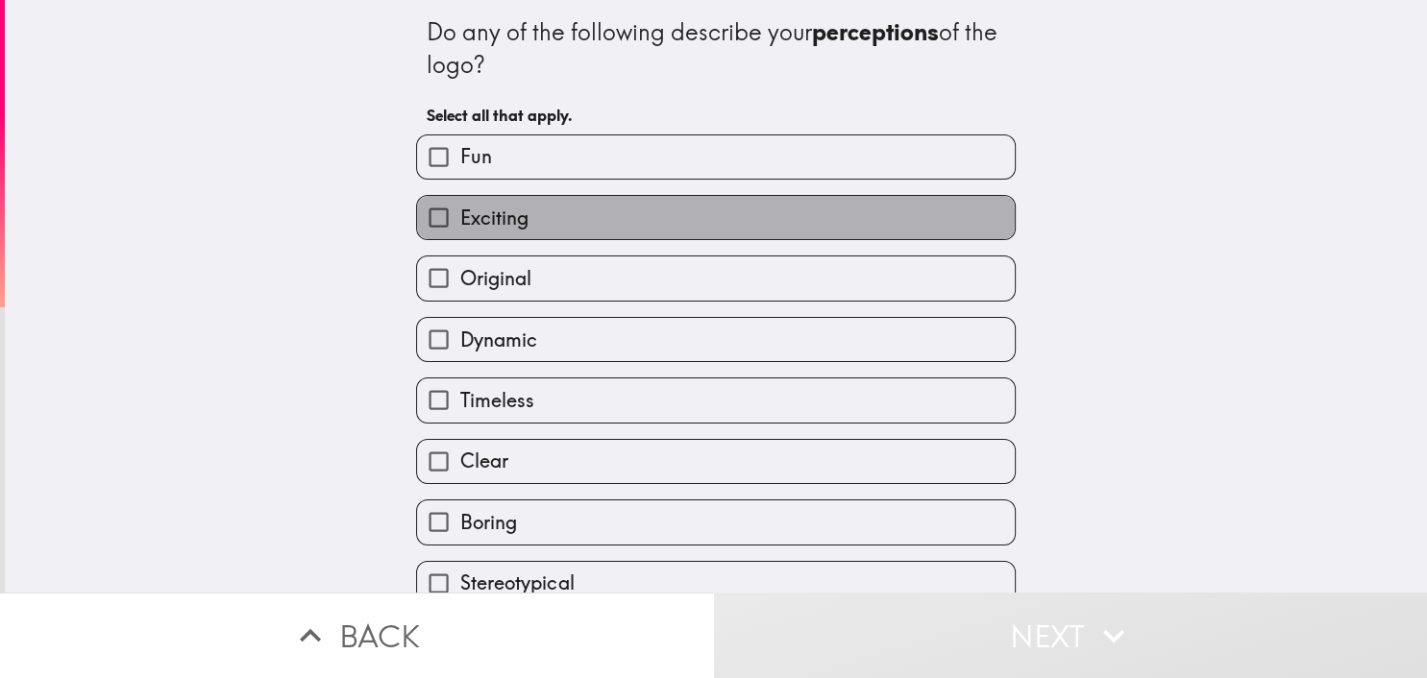
click at [515, 212] on span "Exciting" at bounding box center [494, 218] width 68 height 27
click at [460, 212] on input "Exciting" at bounding box center [438, 217] width 43 height 43
checkbox input "true"
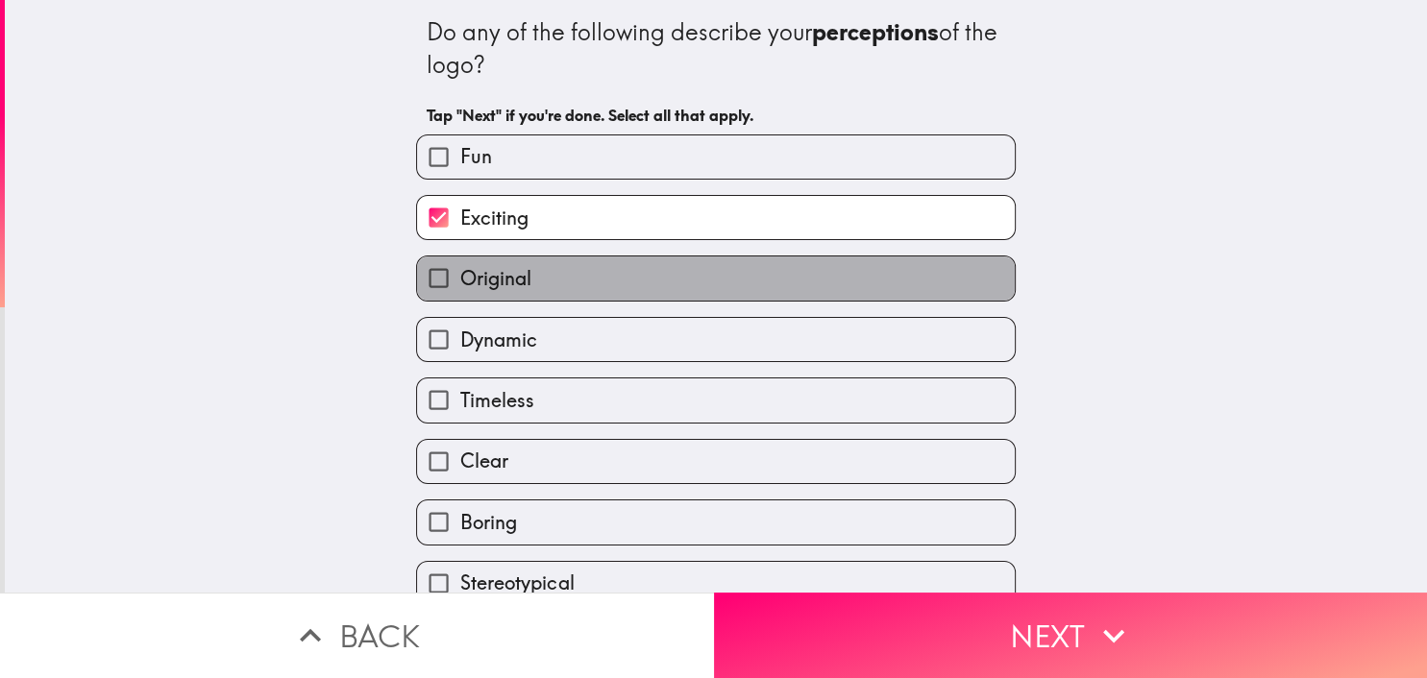
click at [504, 283] on span "Original" at bounding box center [495, 278] width 71 height 27
click at [460, 283] on input "Original" at bounding box center [438, 278] width 43 height 43
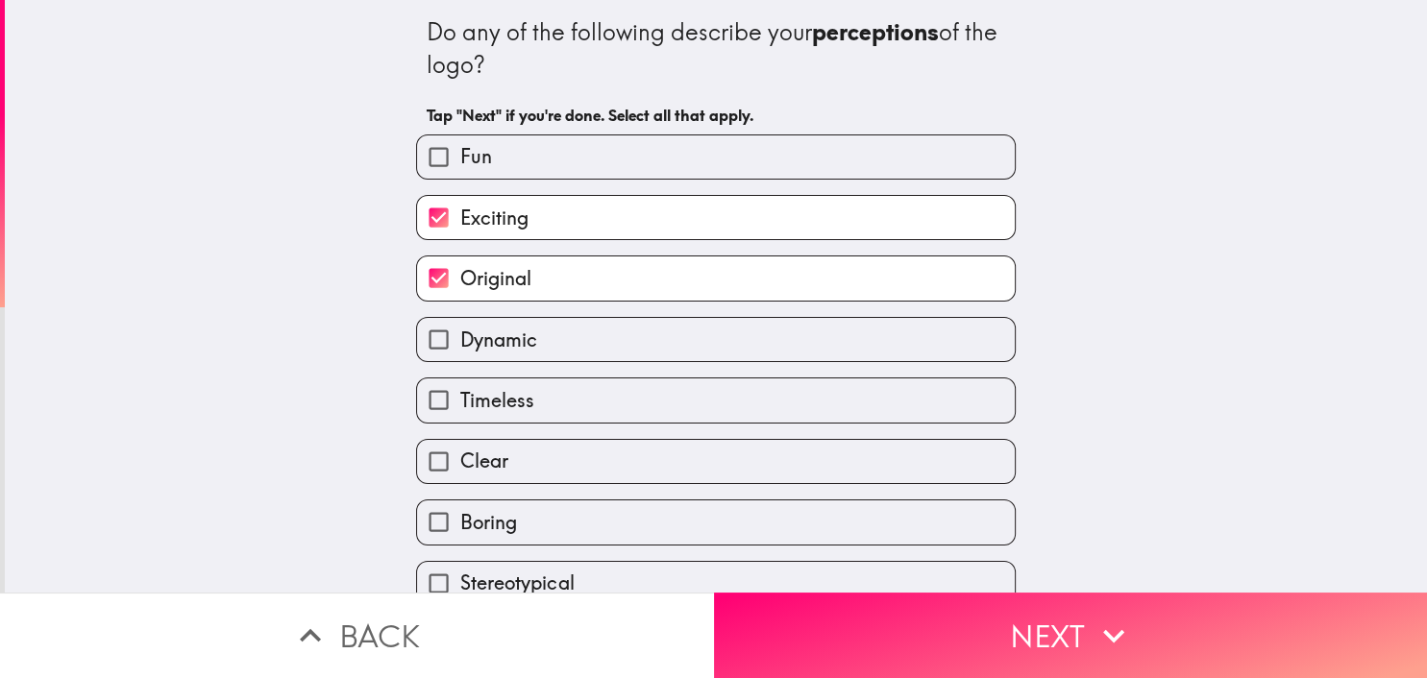
click at [504, 283] on span "Original" at bounding box center [495, 278] width 71 height 27
click at [460, 283] on input "Original" at bounding box center [438, 278] width 43 height 43
checkbox input "false"
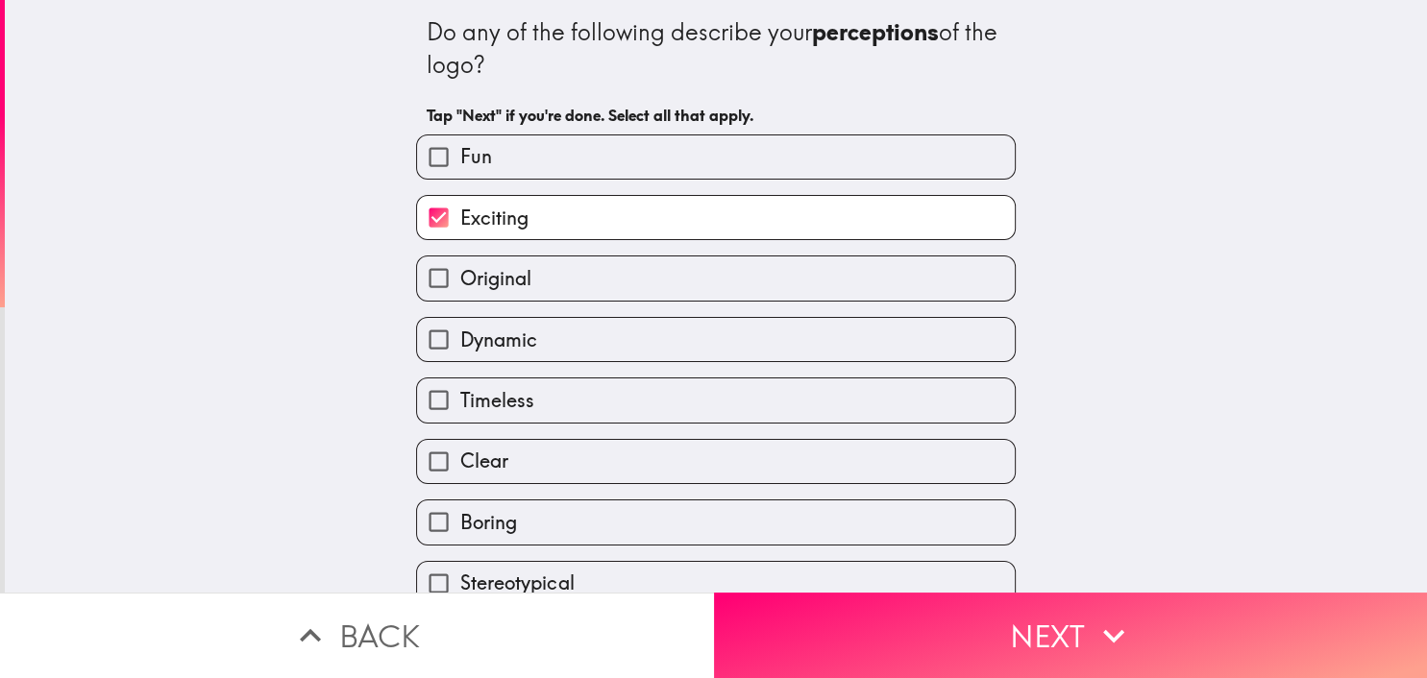
click at [457, 469] on input "Clear" at bounding box center [438, 461] width 43 height 43
checkbox input "true"
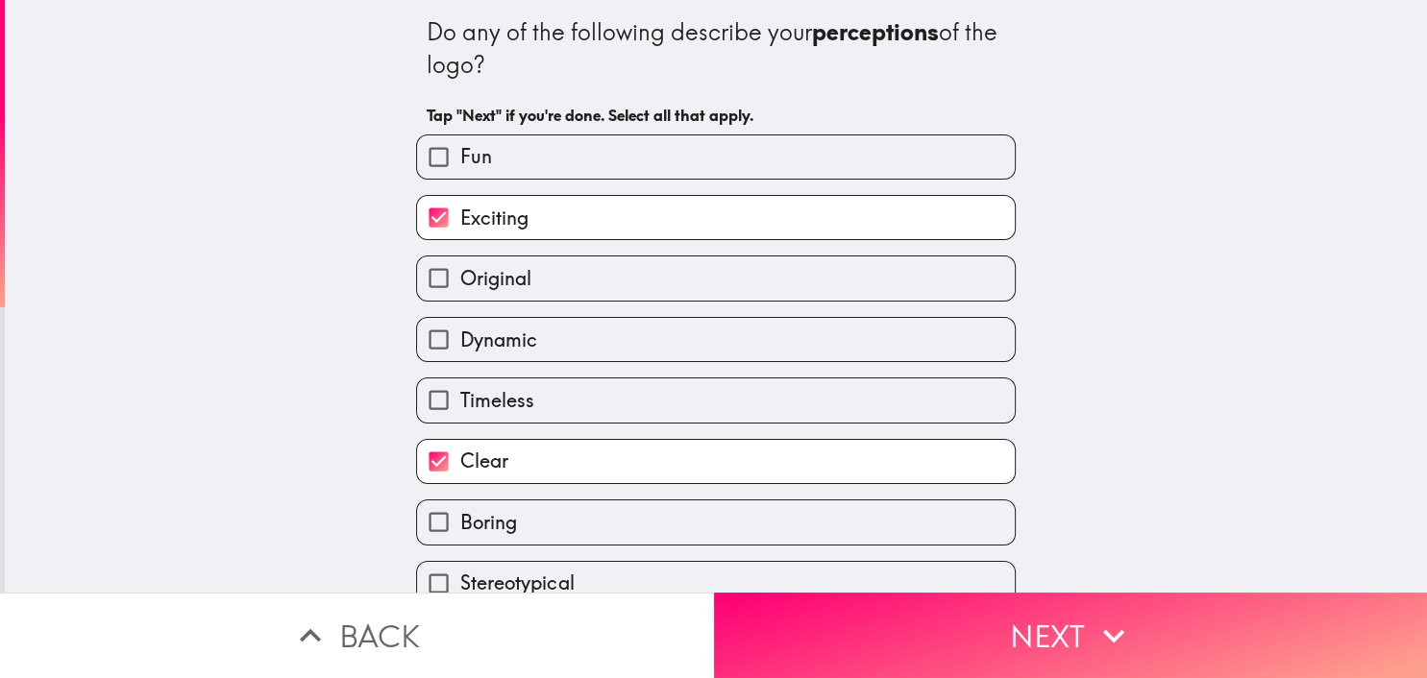
click at [510, 149] on label "Fun" at bounding box center [716, 156] width 598 height 43
click at [460, 149] on input "Fun" at bounding box center [438, 156] width 43 height 43
checkbox input "true"
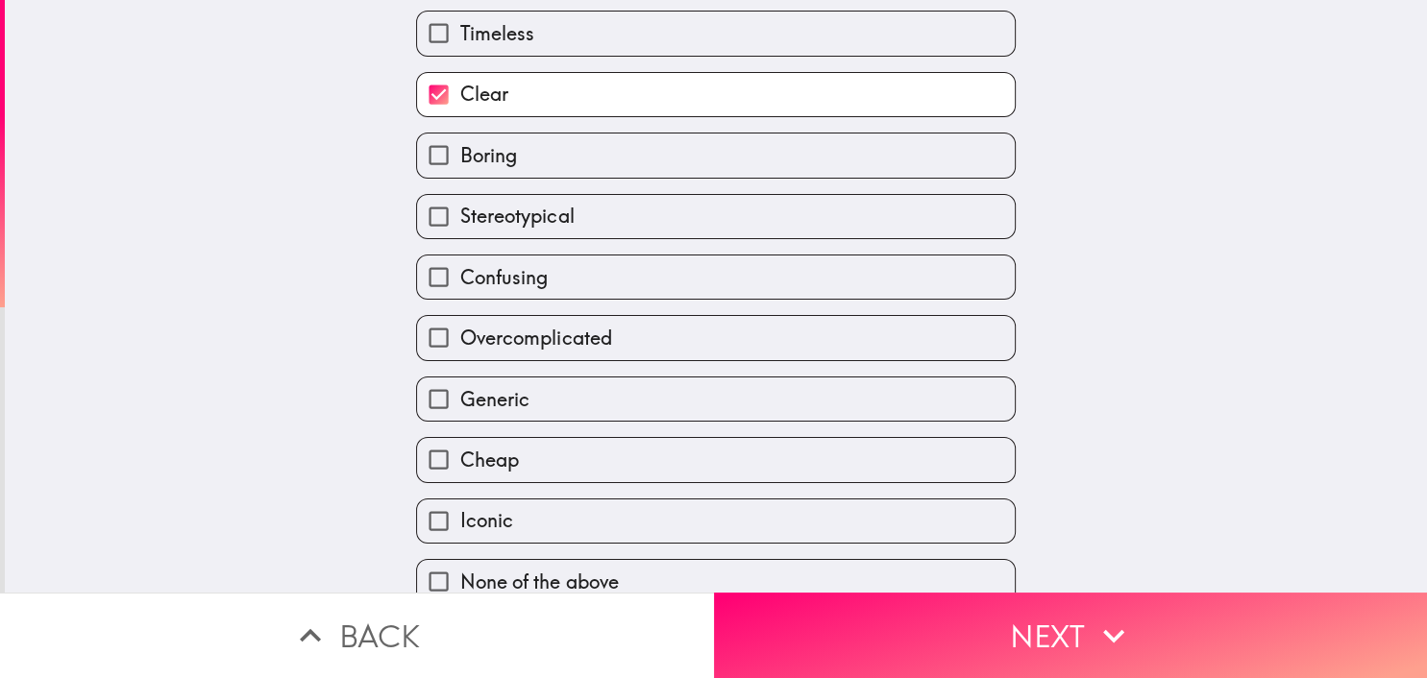
scroll to position [374, 0]
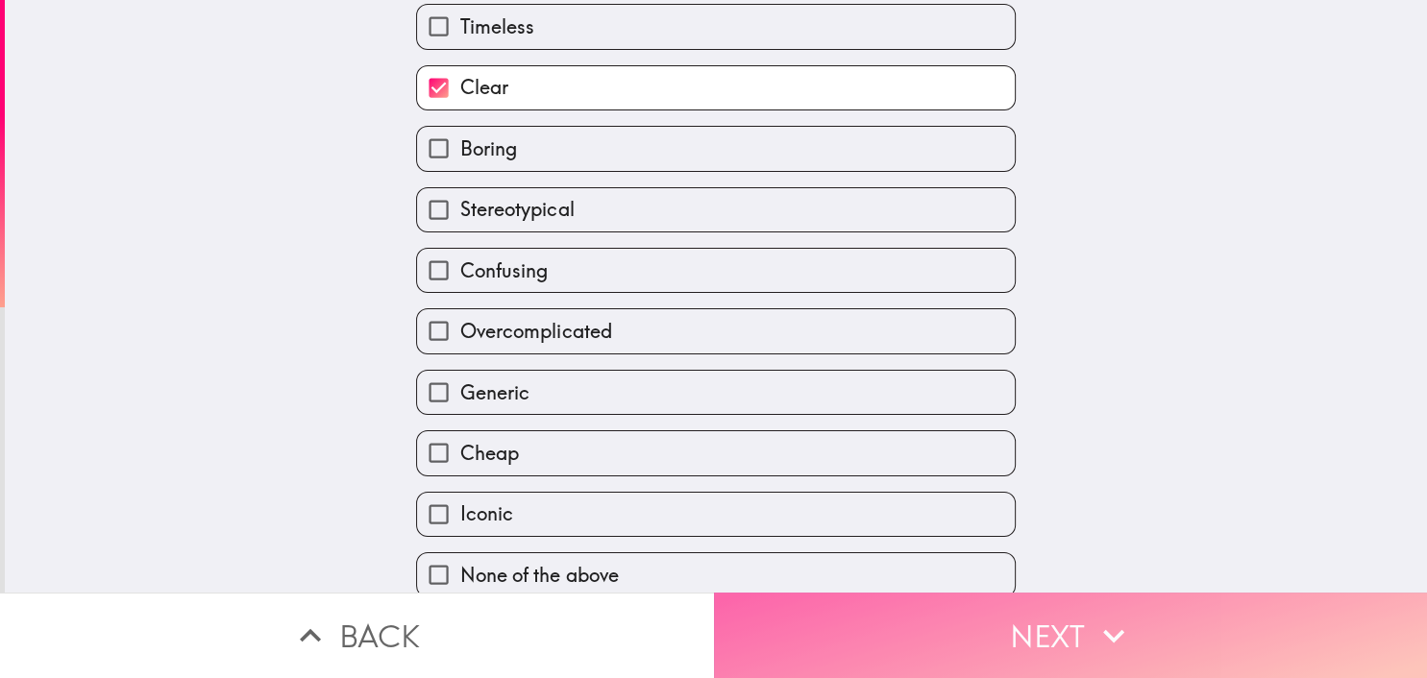
click at [904, 629] on button "Next" at bounding box center [1071, 636] width 714 height 86
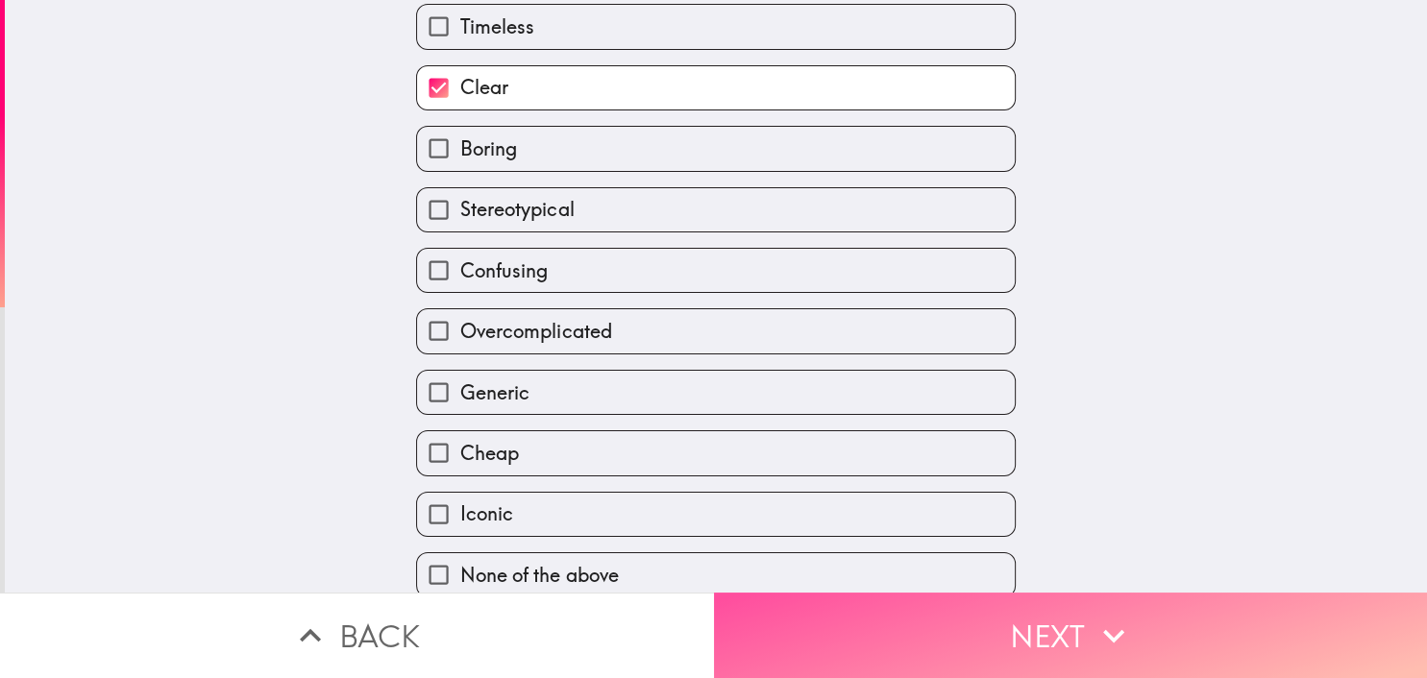
scroll to position [161, 0]
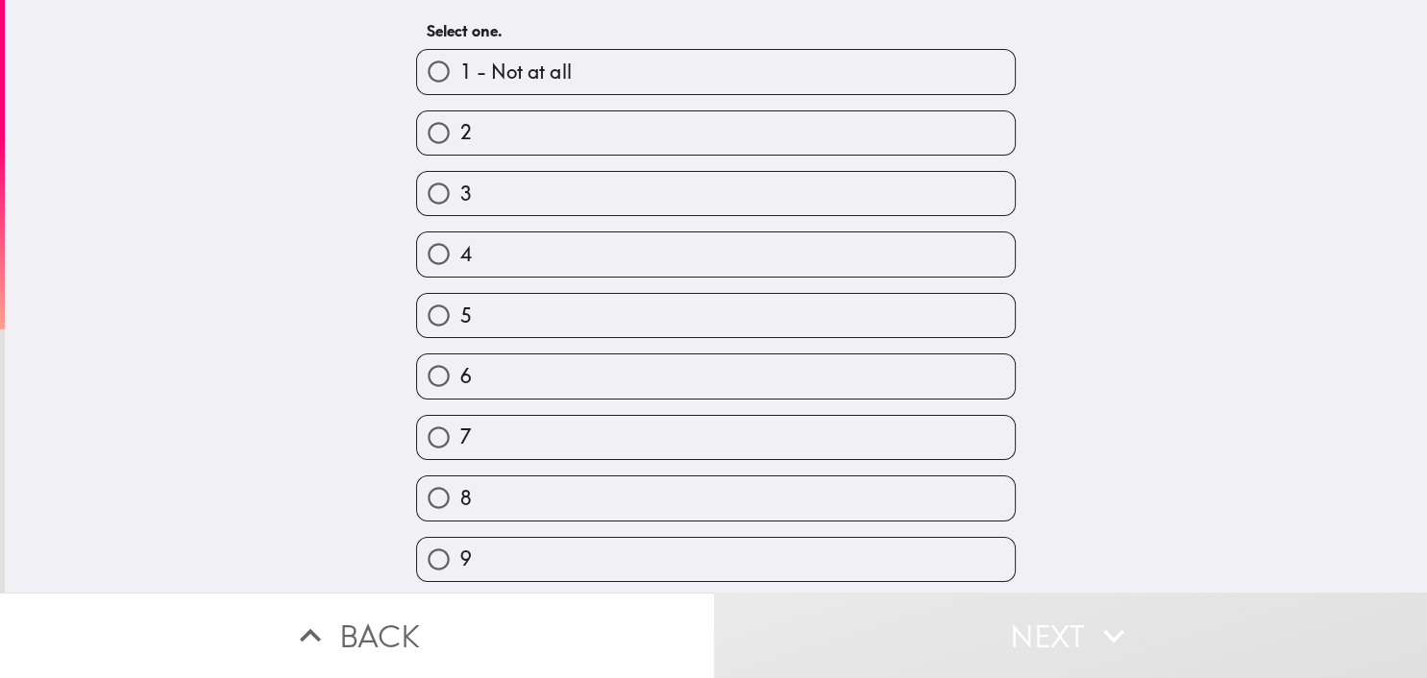
scroll to position [148, 0]
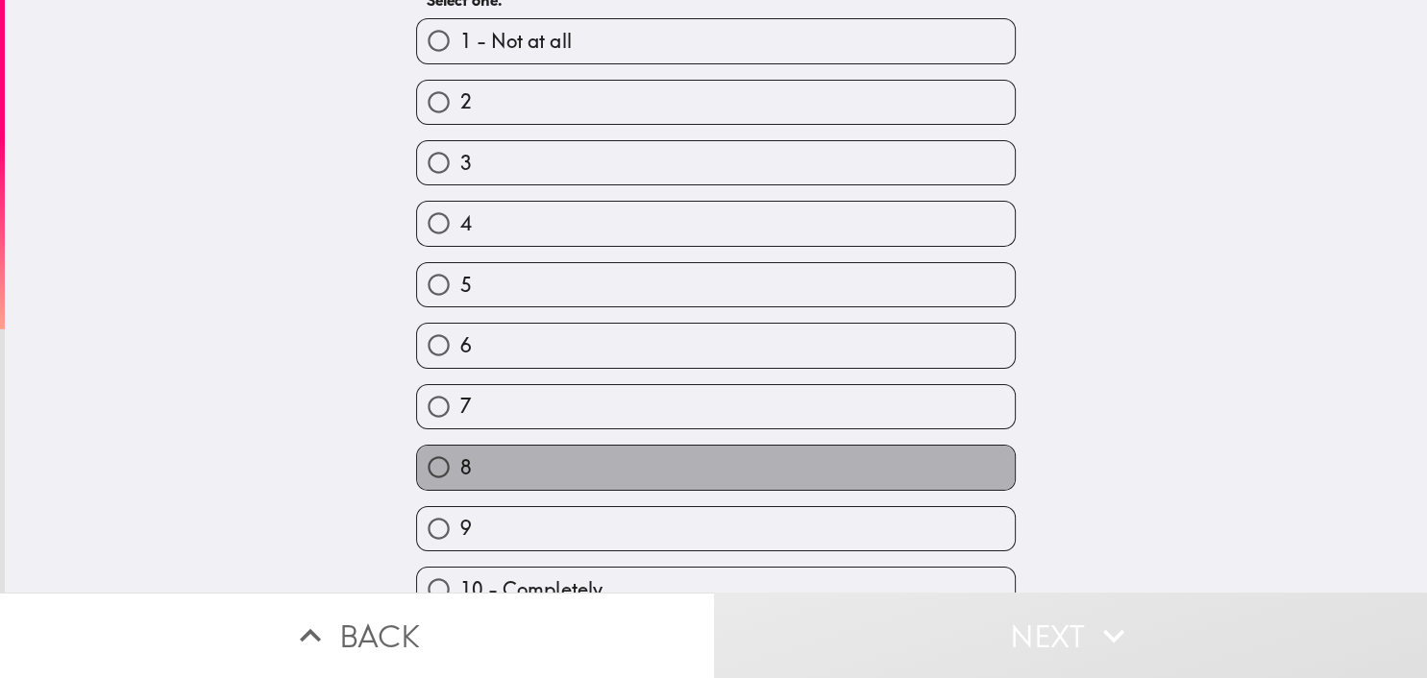
click at [488, 464] on label "8" at bounding box center [716, 467] width 598 height 43
click at [460, 464] on input "8" at bounding box center [438, 467] width 43 height 43
radio input "true"
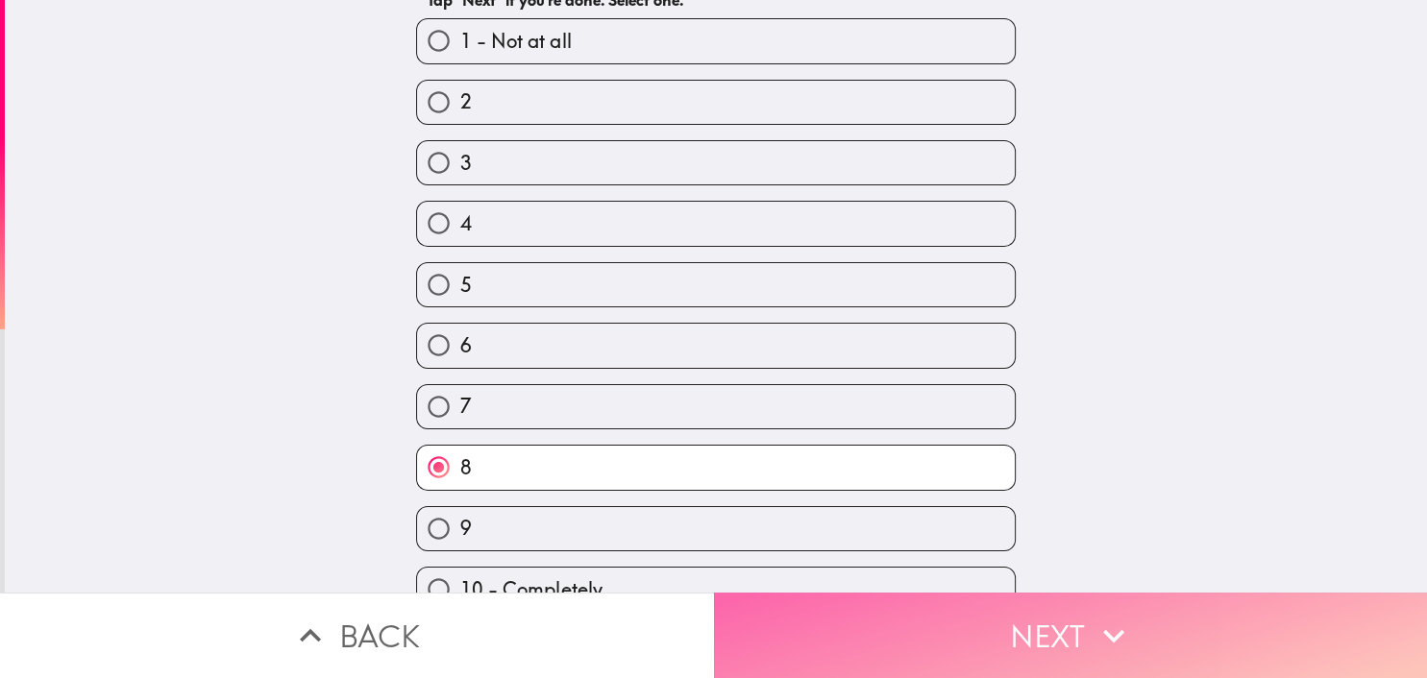
click at [1028, 633] on button "Next" at bounding box center [1071, 636] width 714 height 86
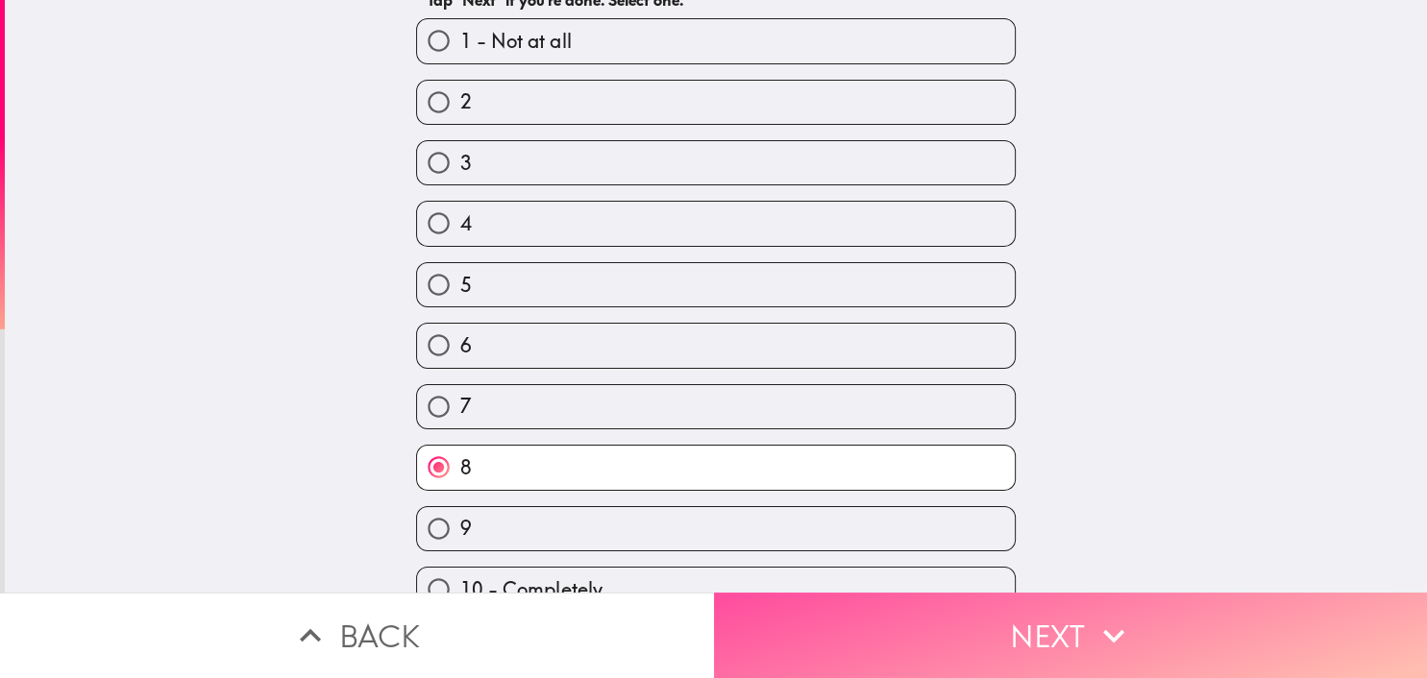
scroll to position [0, 0]
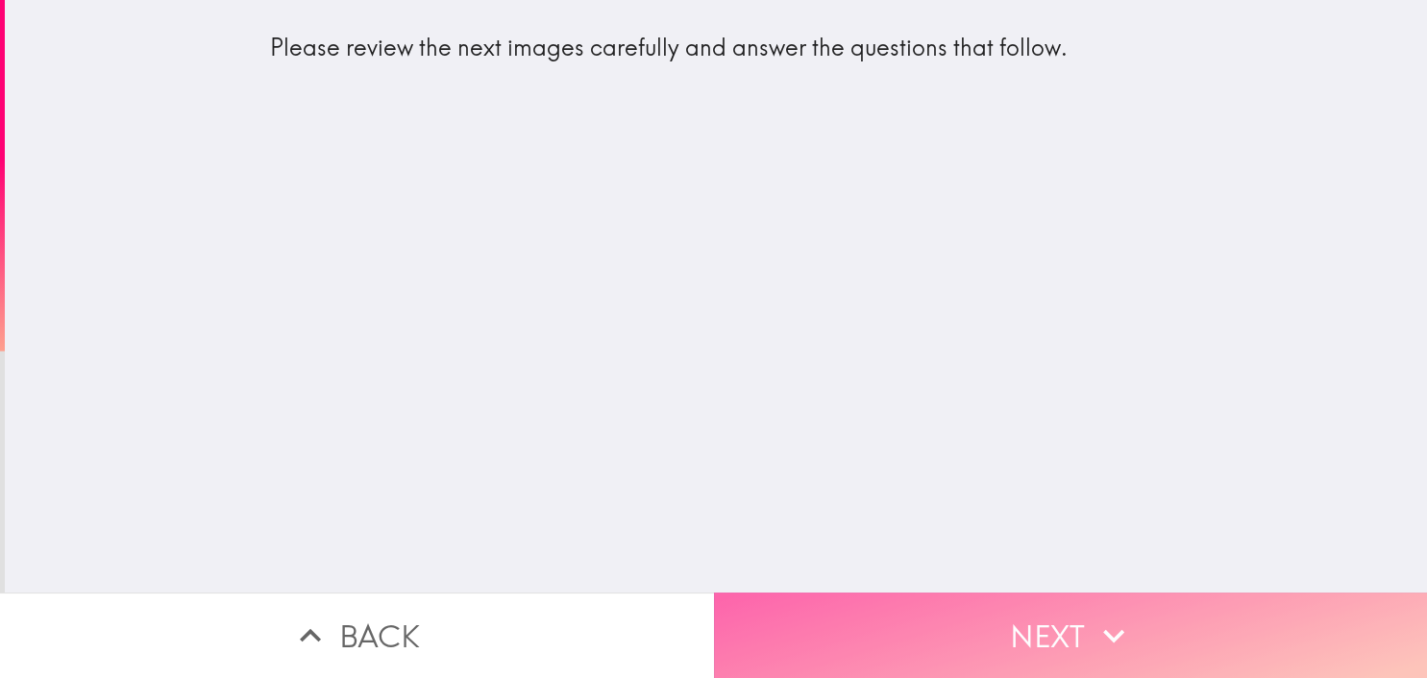
click at [1097, 629] on icon "button" at bounding box center [1114, 636] width 42 height 42
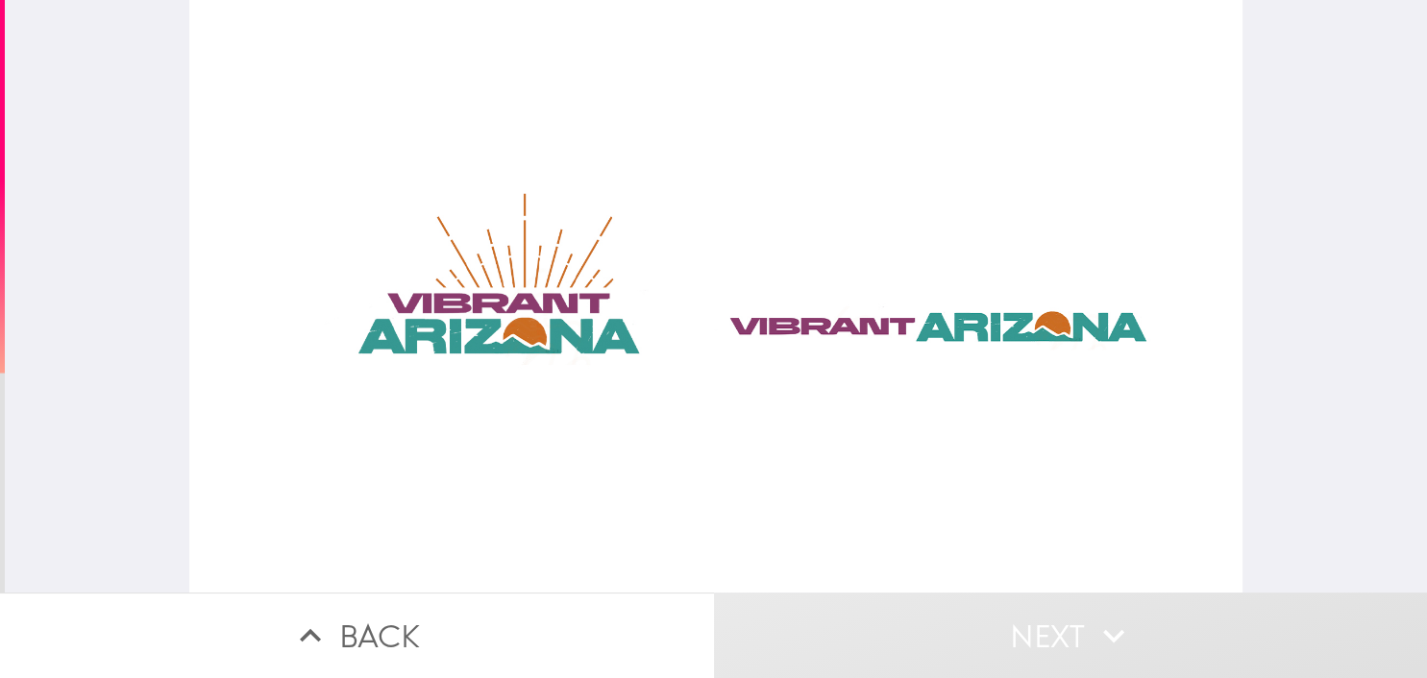
click at [488, 304] on div at bounding box center [716, 296] width 1054 height 593
click at [490, 304] on div at bounding box center [716, 296] width 1054 height 593
click at [970, 303] on div at bounding box center [716, 296] width 1054 height 593
click at [970, 302] on div at bounding box center [716, 296] width 1054 height 593
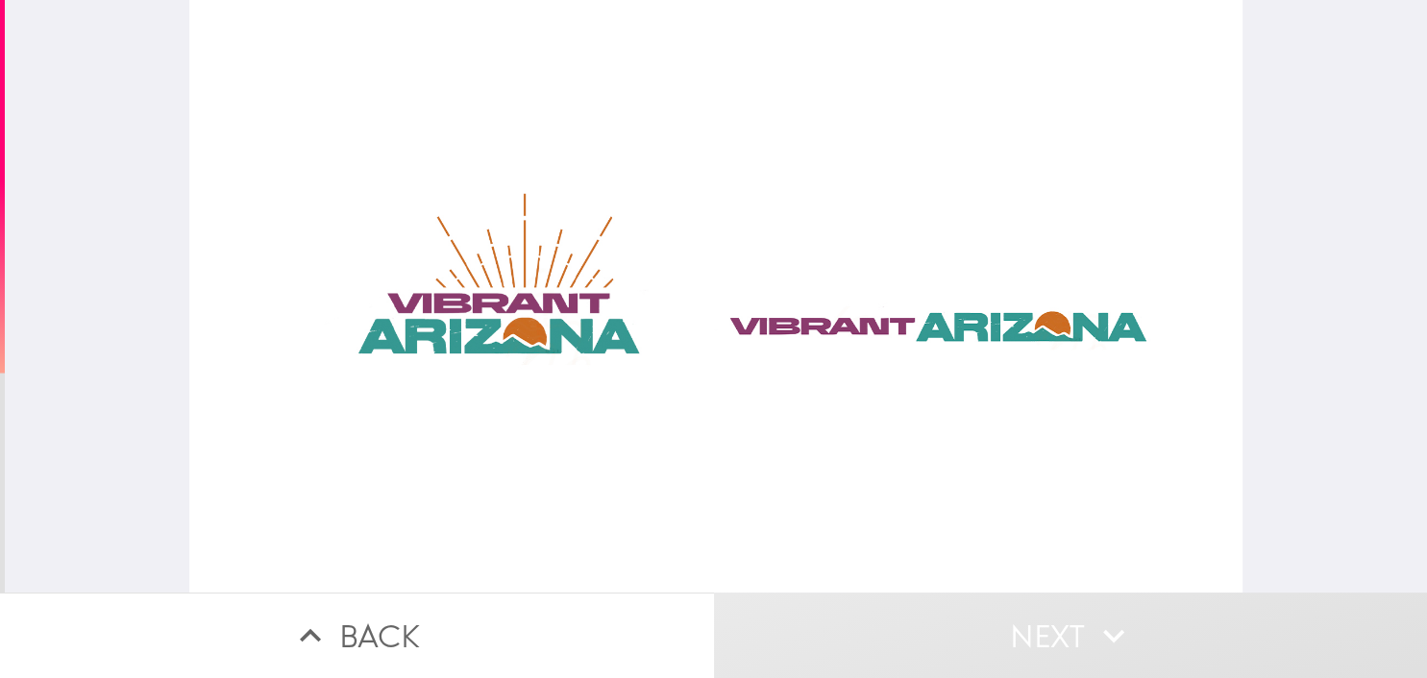
click at [976, 319] on div at bounding box center [716, 296] width 1054 height 593
click at [974, 320] on div at bounding box center [716, 296] width 1054 height 593
click at [511, 322] on div at bounding box center [716, 296] width 1054 height 593
drag, startPoint x: 512, startPoint y: 322, endPoint x: 495, endPoint y: 302, distance: 26.6
click at [512, 321] on div at bounding box center [716, 296] width 1054 height 593
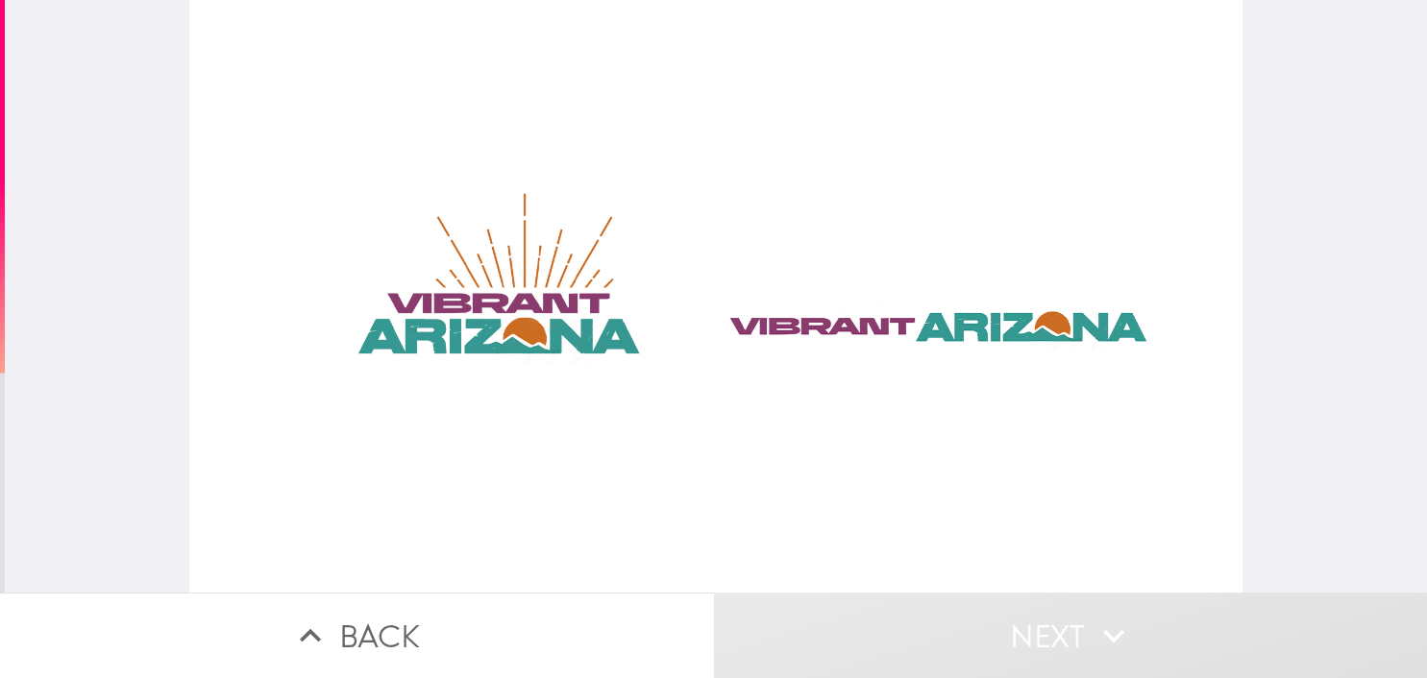
click at [495, 294] on div at bounding box center [716, 296] width 1054 height 593
drag, startPoint x: 488, startPoint y: 273, endPoint x: 365, endPoint y: 336, distance: 138.4
click at [476, 434] on div at bounding box center [716, 296] width 1054 height 593
drag, startPoint x: 330, startPoint y: 258, endPoint x: 848, endPoint y: 252, distance: 518.9
click at [763, 248] on div at bounding box center [716, 296] width 1054 height 593
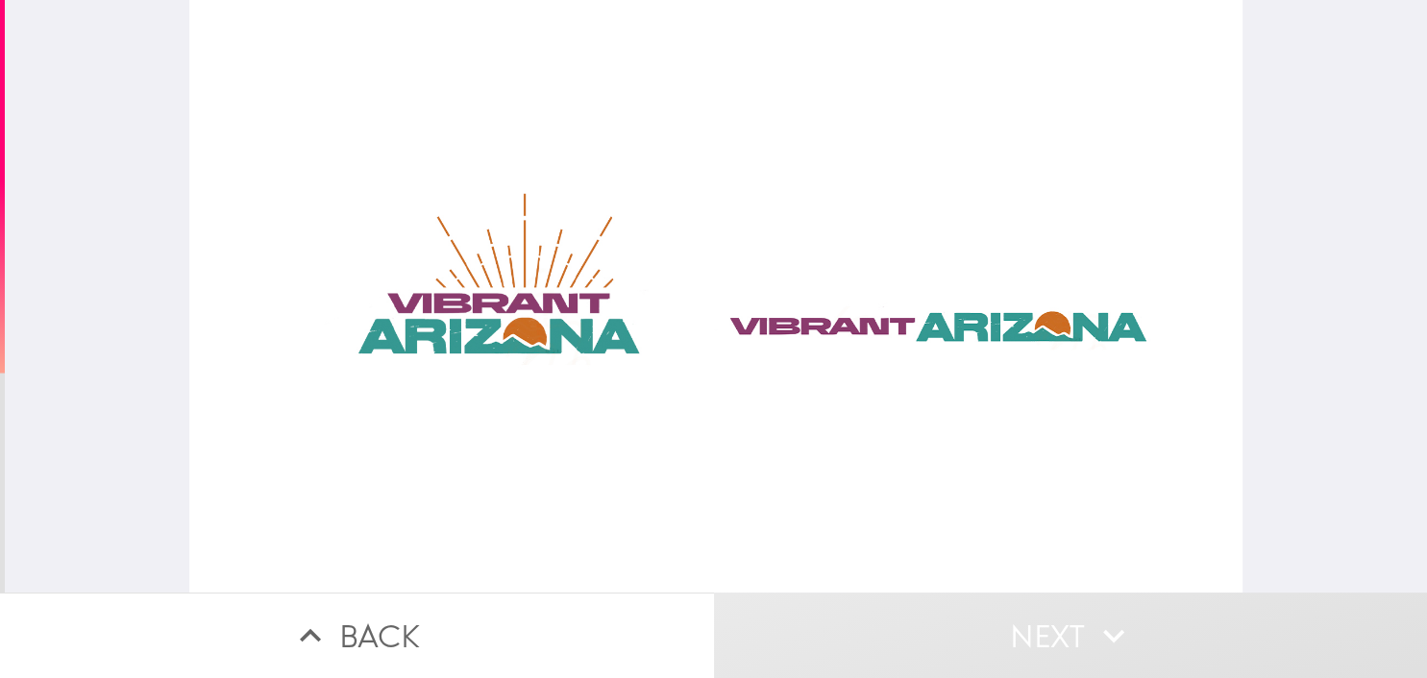
click at [917, 241] on div at bounding box center [716, 296] width 1054 height 593
drag, startPoint x: 943, startPoint y: 291, endPoint x: 971, endPoint y: 327, distance: 45.2
click at [943, 292] on div at bounding box center [716, 296] width 1054 height 593
click at [971, 327] on div at bounding box center [716, 296] width 1054 height 593
drag, startPoint x: 969, startPoint y: 371, endPoint x: 948, endPoint y: 400, distance: 35.2
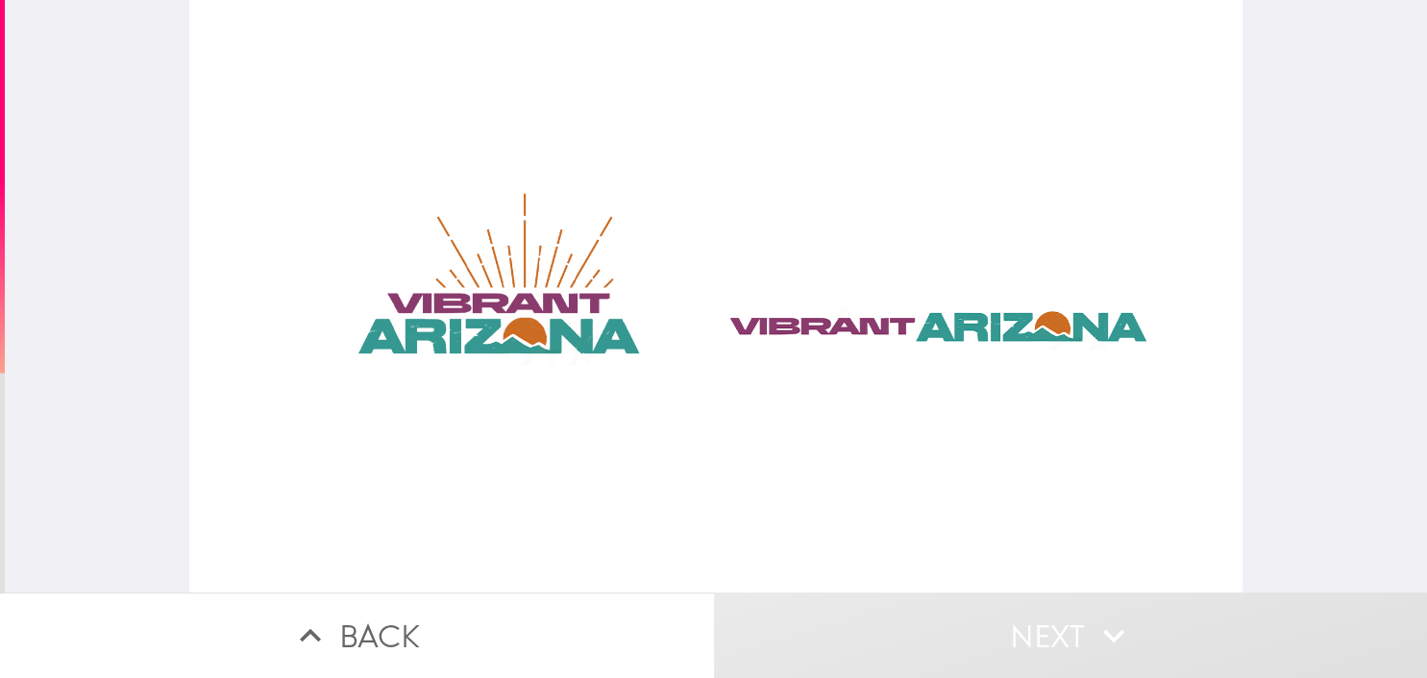
click at [969, 371] on div at bounding box center [716, 296] width 1054 height 593
drag, startPoint x: 947, startPoint y: 400, endPoint x: 934, endPoint y: 402, distance: 13.6
click at [946, 400] on div at bounding box center [716, 296] width 1054 height 593
click at [792, 417] on div at bounding box center [716, 296] width 1054 height 593
click at [640, 378] on div at bounding box center [716, 296] width 1054 height 593
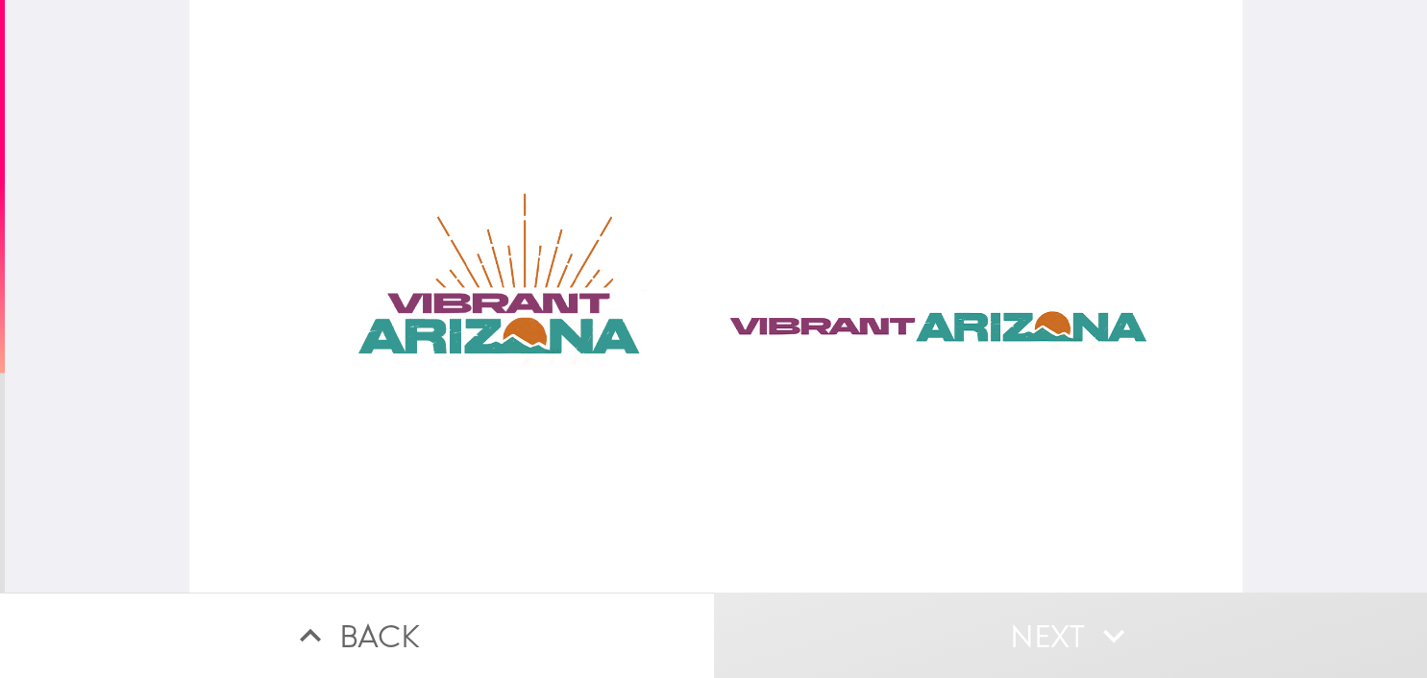
click at [584, 370] on div at bounding box center [716, 296] width 1054 height 593
click at [570, 337] on div at bounding box center [716, 296] width 1054 height 593
click at [560, 267] on div at bounding box center [716, 296] width 1054 height 593
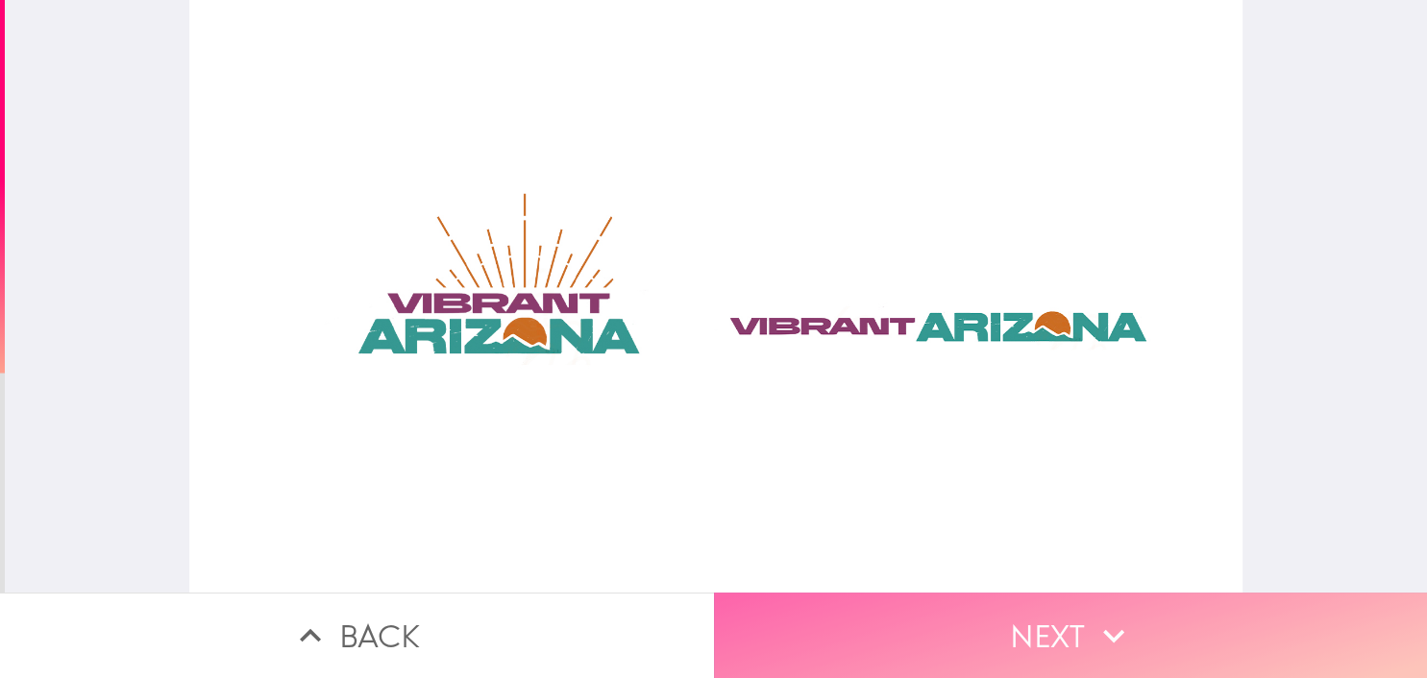
click at [1117, 602] on button "Next" at bounding box center [1071, 636] width 714 height 86
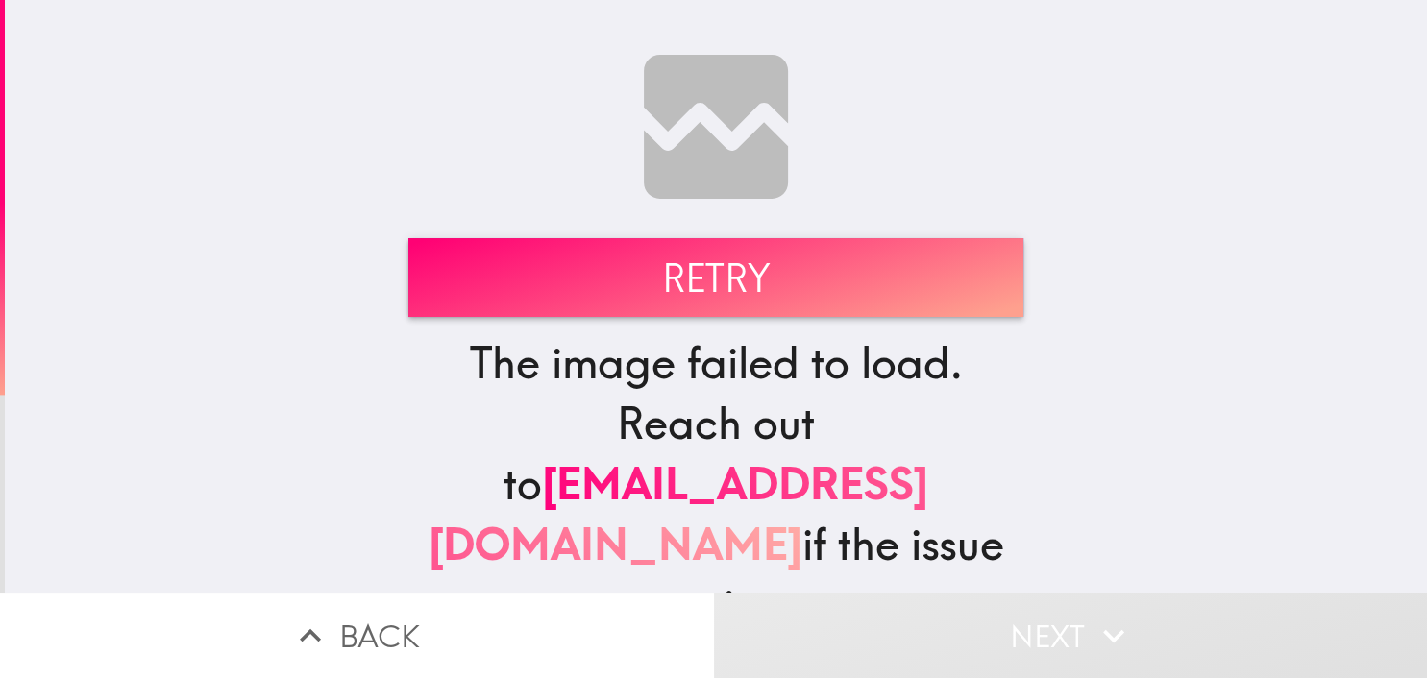
click at [707, 262] on button "Retry" at bounding box center [715, 277] width 615 height 79
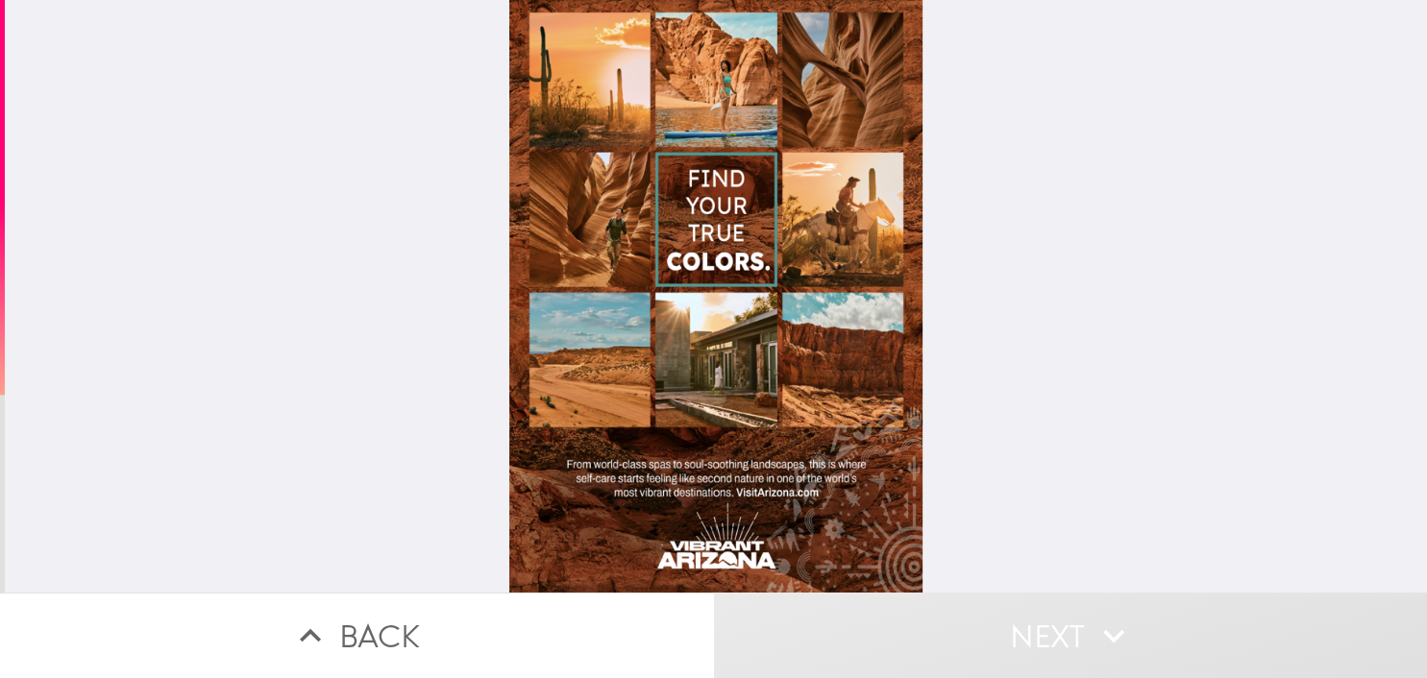
click at [678, 133] on div at bounding box center [715, 296] width 412 height 593
click at [769, 202] on div at bounding box center [715, 296] width 412 height 593
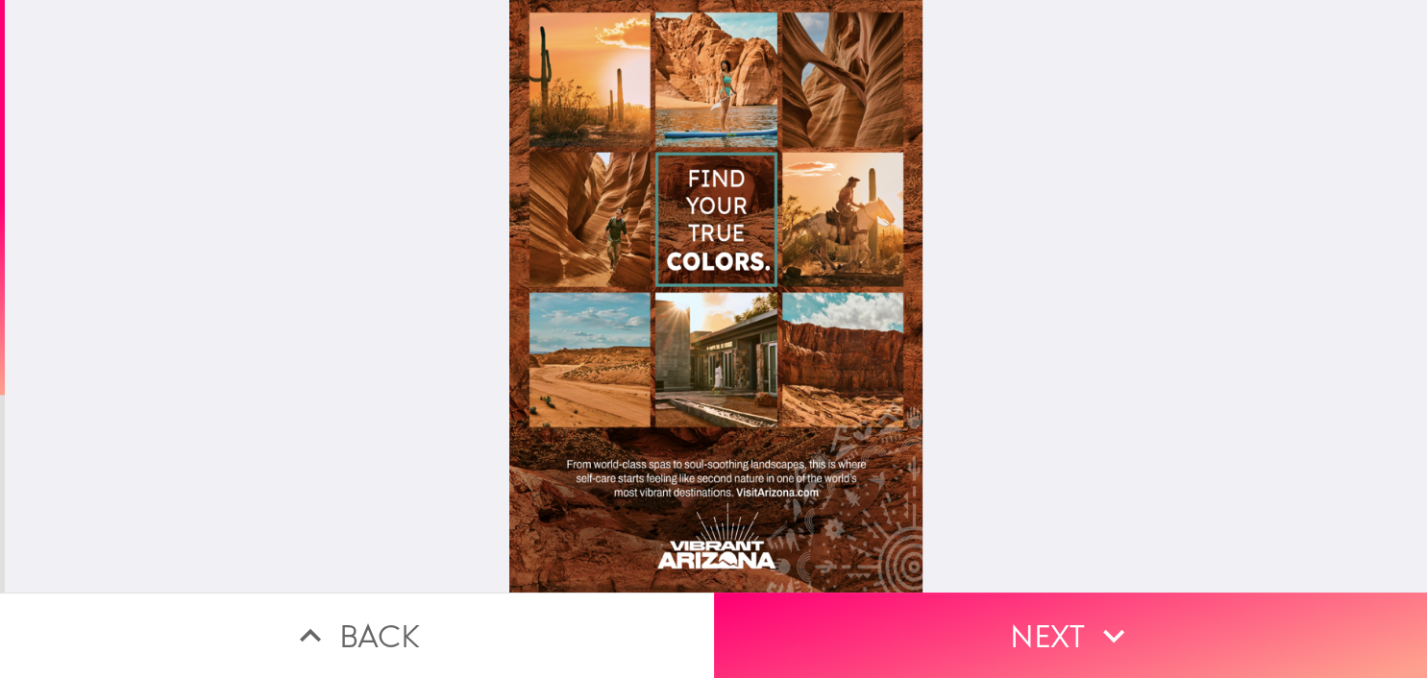
click at [705, 322] on div at bounding box center [715, 296] width 412 height 593
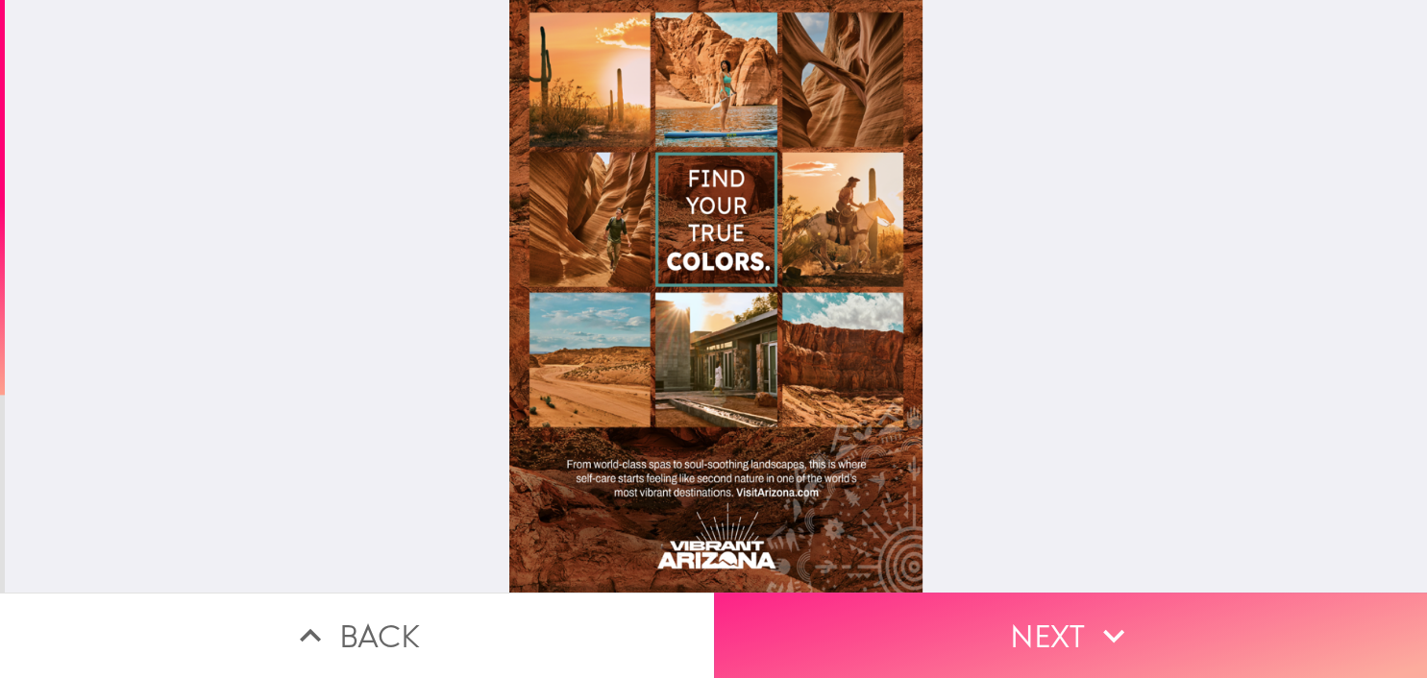
click at [1020, 602] on button "Next" at bounding box center [1071, 636] width 714 height 86
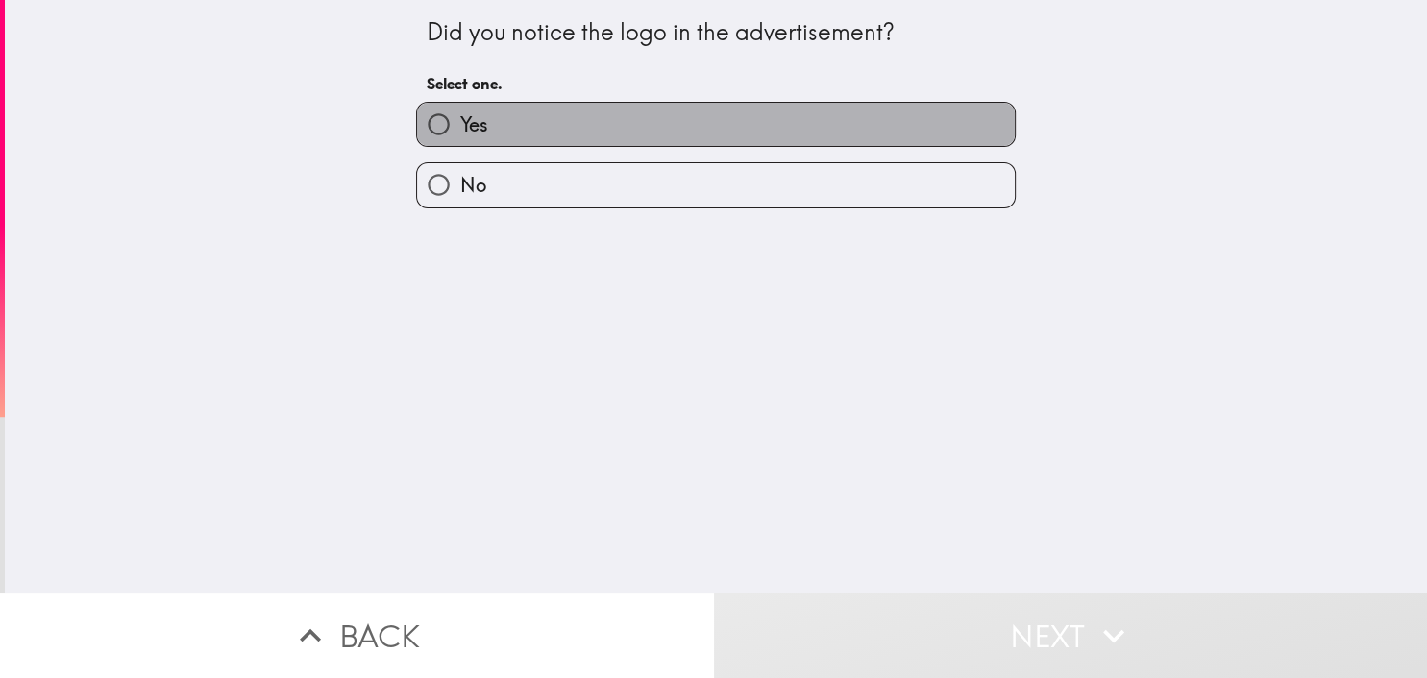
click at [479, 131] on span "Yes" at bounding box center [474, 124] width 28 height 27
click at [460, 131] on input "Yes" at bounding box center [438, 124] width 43 height 43
radio input "true"
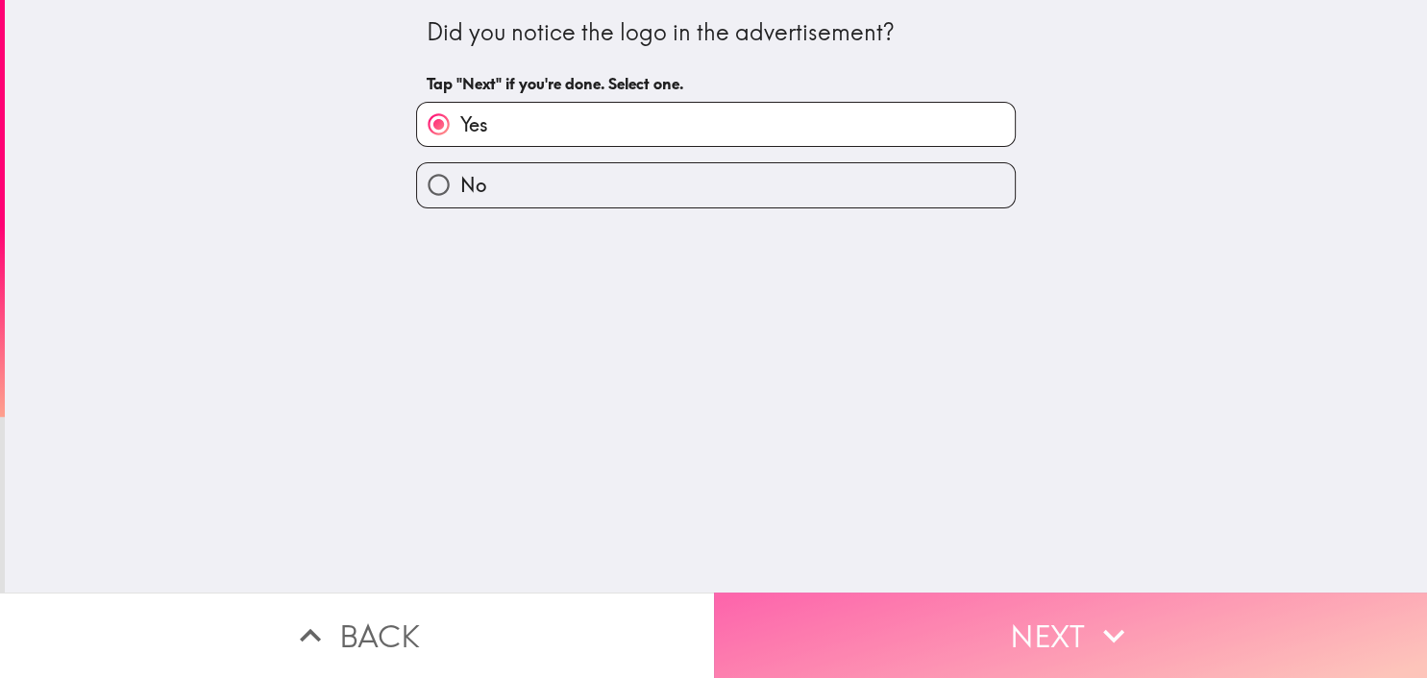
click at [962, 594] on button "Next" at bounding box center [1071, 636] width 714 height 86
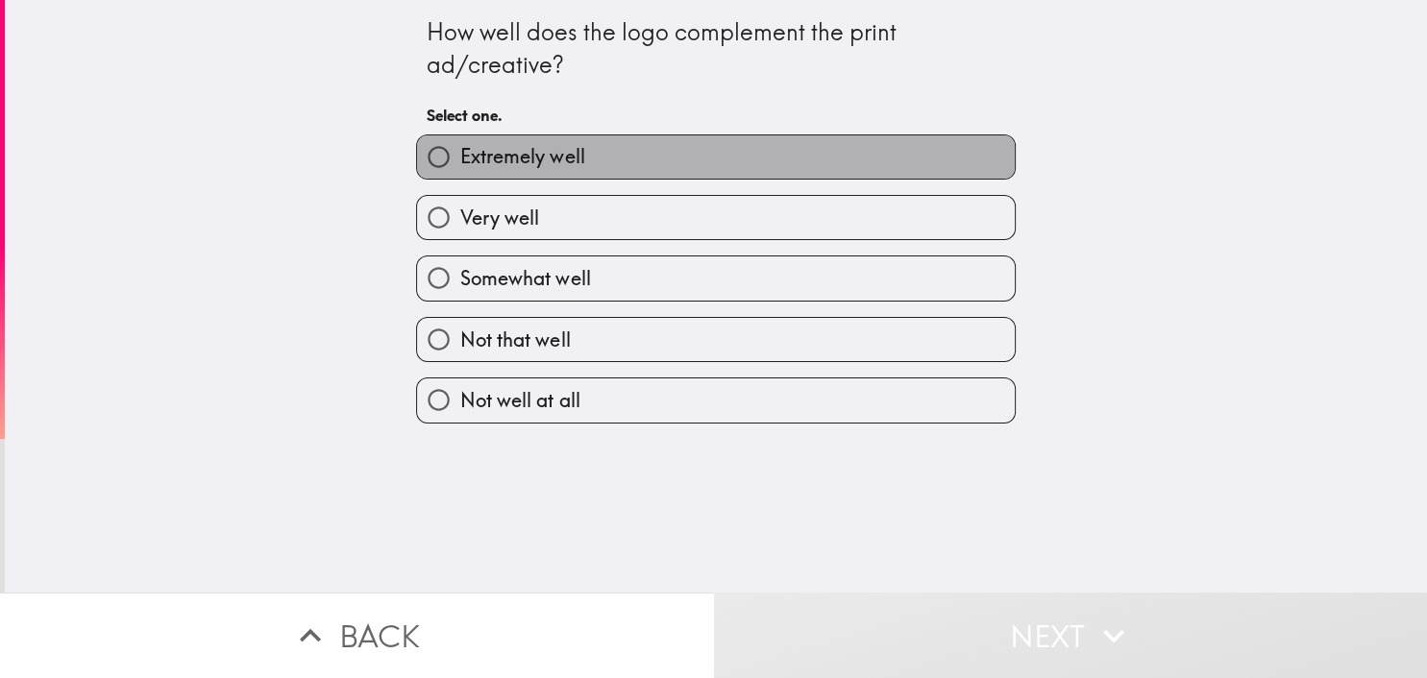
click at [469, 150] on span "Extremely well" at bounding box center [522, 156] width 124 height 27
click at [460, 150] on input "Extremely well" at bounding box center [438, 156] width 43 height 43
radio input "true"
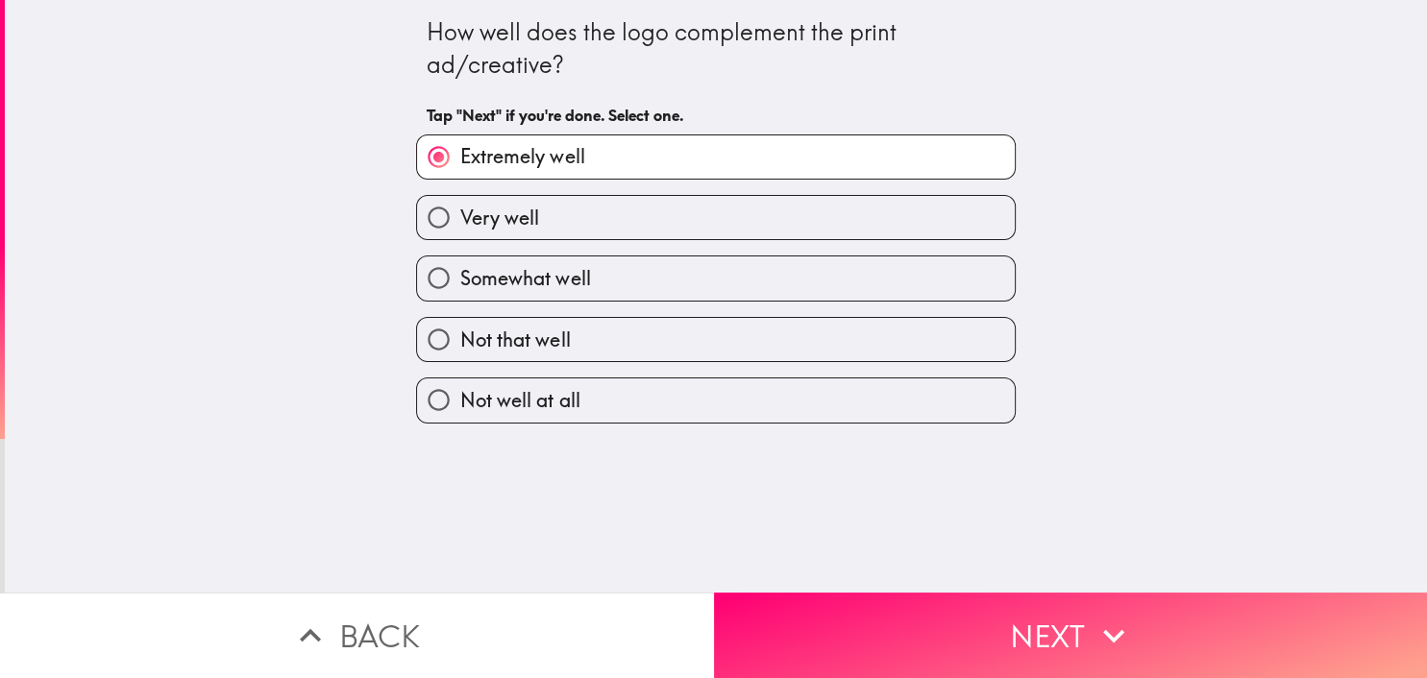
click at [467, 227] on span "Very well" at bounding box center [499, 218] width 79 height 27
click at [460, 227] on input "Very well" at bounding box center [438, 217] width 43 height 43
radio input "true"
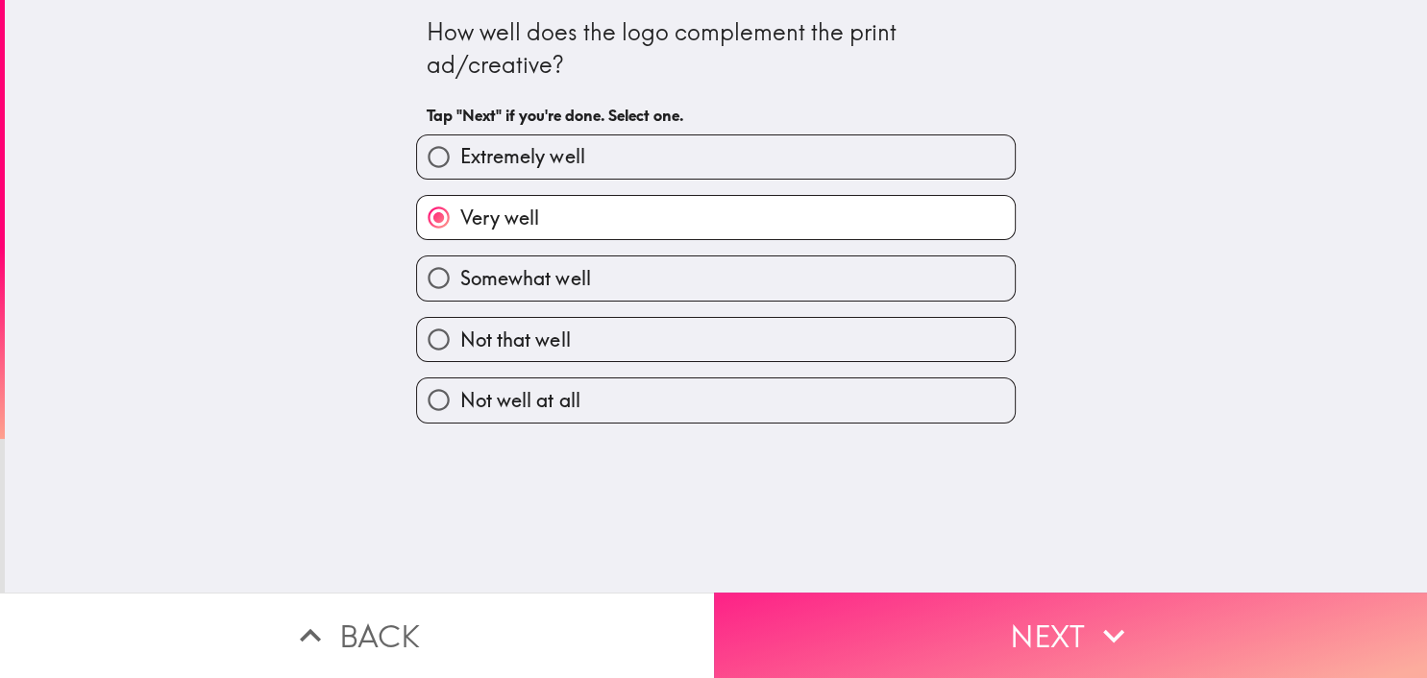
click at [1070, 633] on button "Next" at bounding box center [1071, 636] width 714 height 86
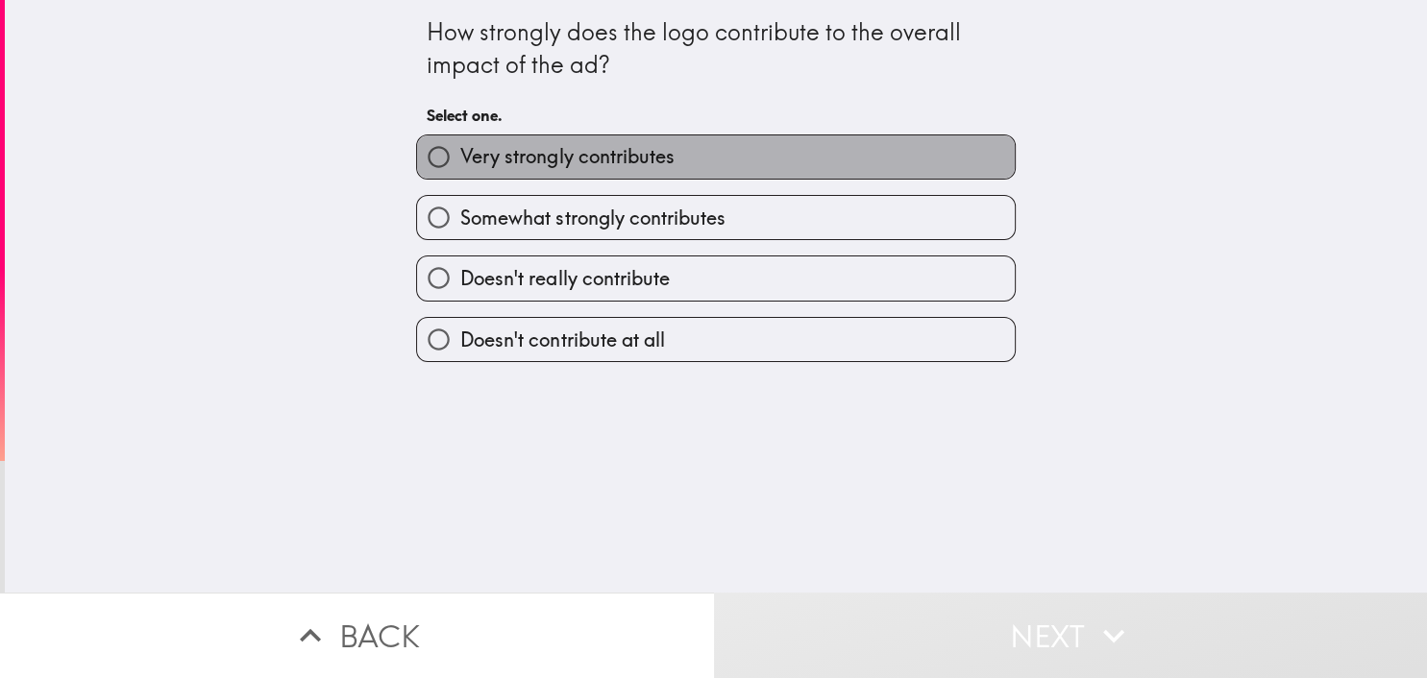
click at [659, 163] on span "Very strongly contributes" at bounding box center [566, 156] width 213 height 27
click at [460, 163] on input "Very strongly contributes" at bounding box center [438, 156] width 43 height 43
radio input "true"
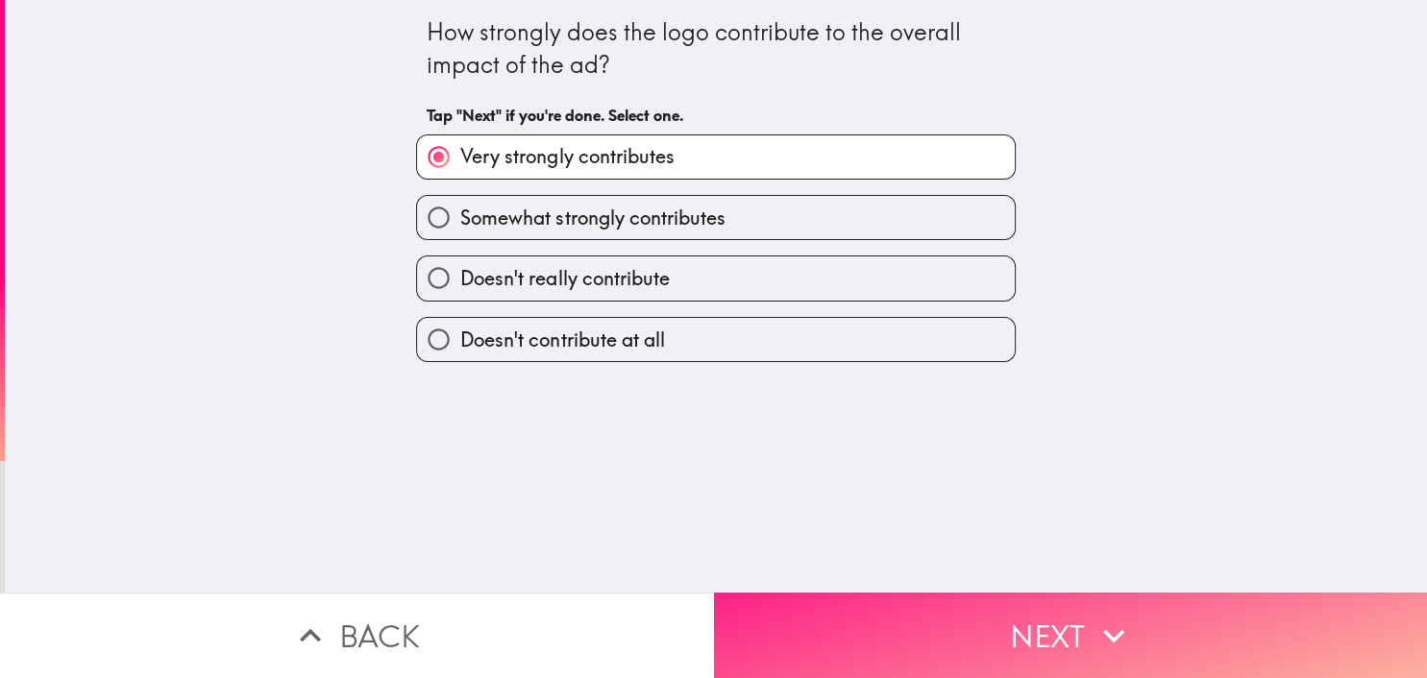
click at [1070, 651] on button "Next" at bounding box center [1071, 636] width 714 height 86
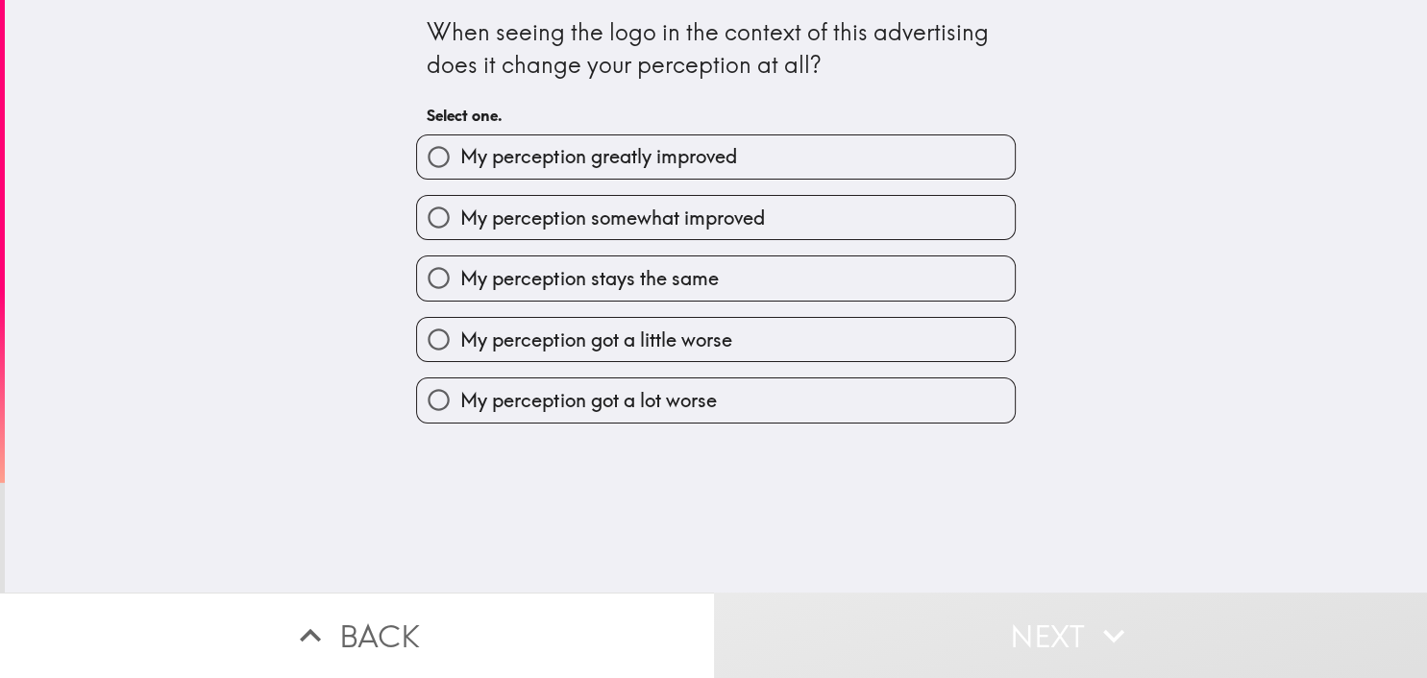
click at [552, 216] on span "My perception somewhat improved" at bounding box center [612, 218] width 304 height 27
click at [460, 216] on input "My perception somewhat improved" at bounding box center [438, 217] width 43 height 43
radio input "true"
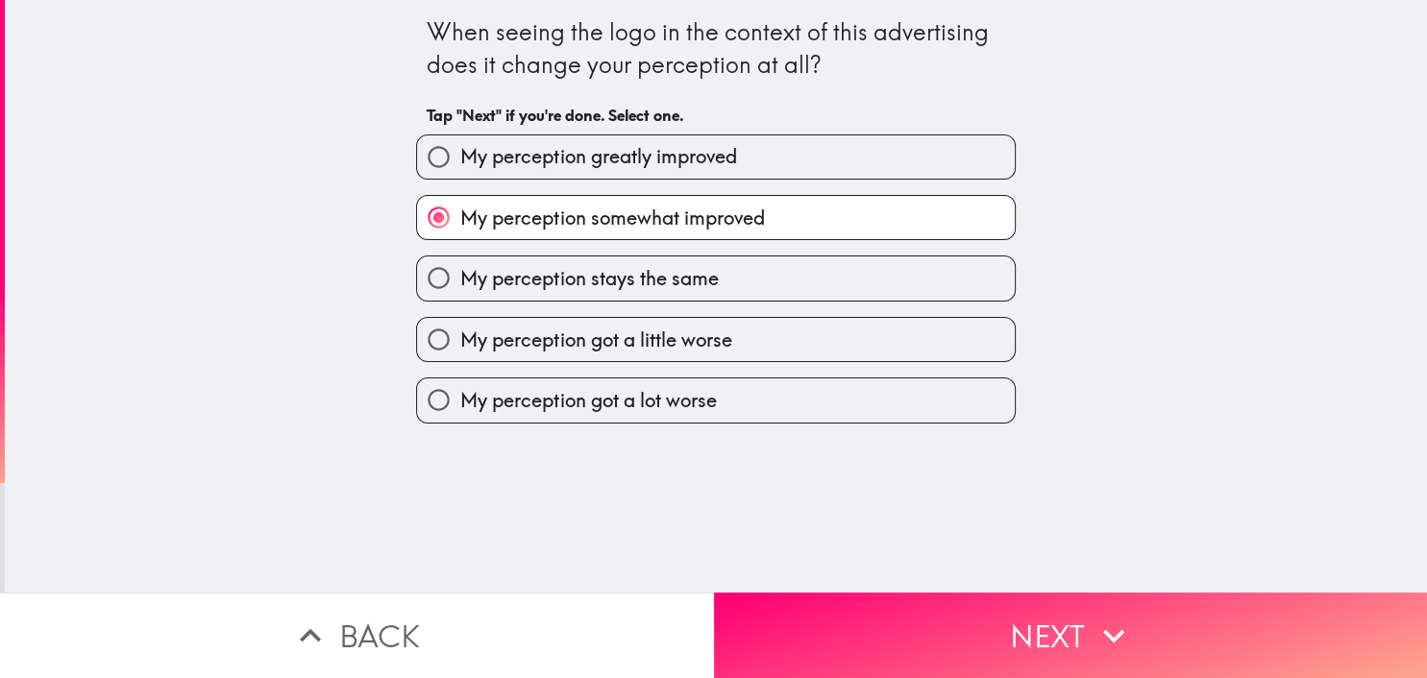
click at [571, 144] on span "My perception greatly improved" at bounding box center [598, 156] width 276 height 27
click at [460, 144] on input "My perception greatly improved" at bounding box center [438, 156] width 43 height 43
radio input "true"
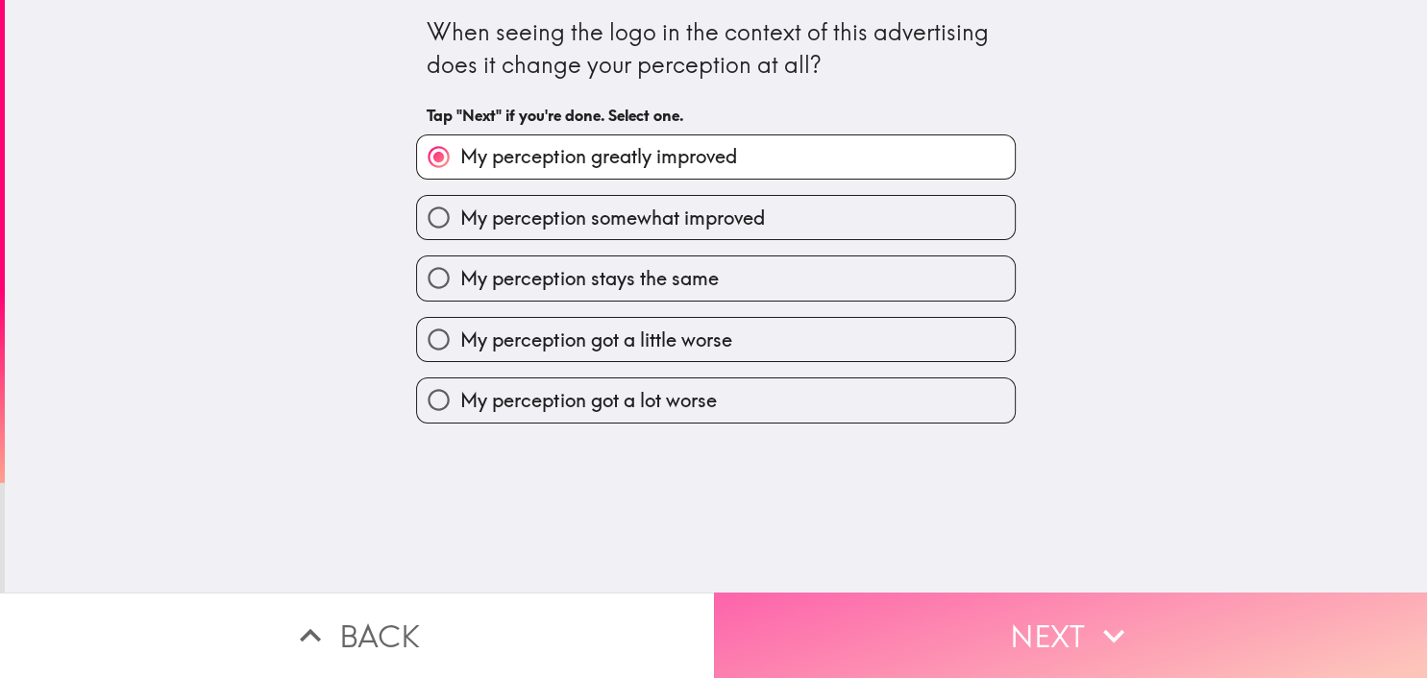
click at [1032, 636] on button "Next" at bounding box center [1071, 636] width 714 height 86
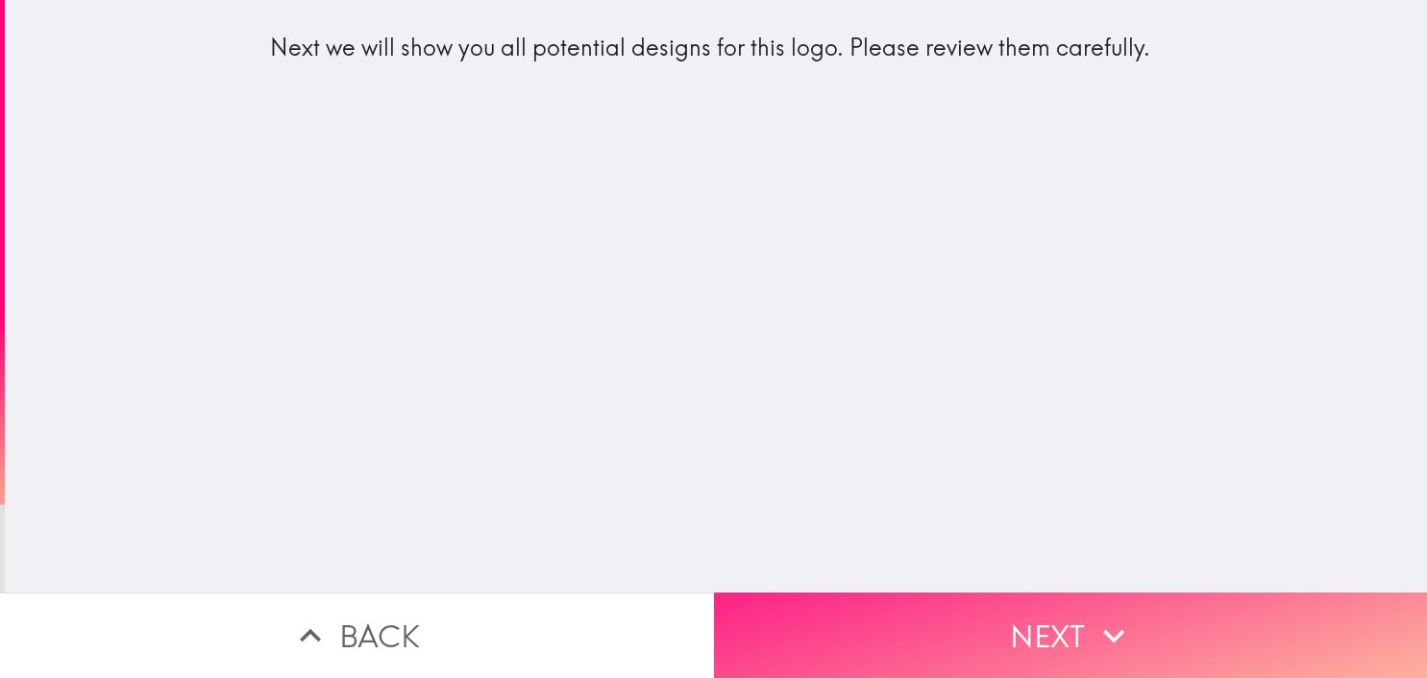
click at [1127, 628] on icon "button" at bounding box center [1114, 636] width 42 height 42
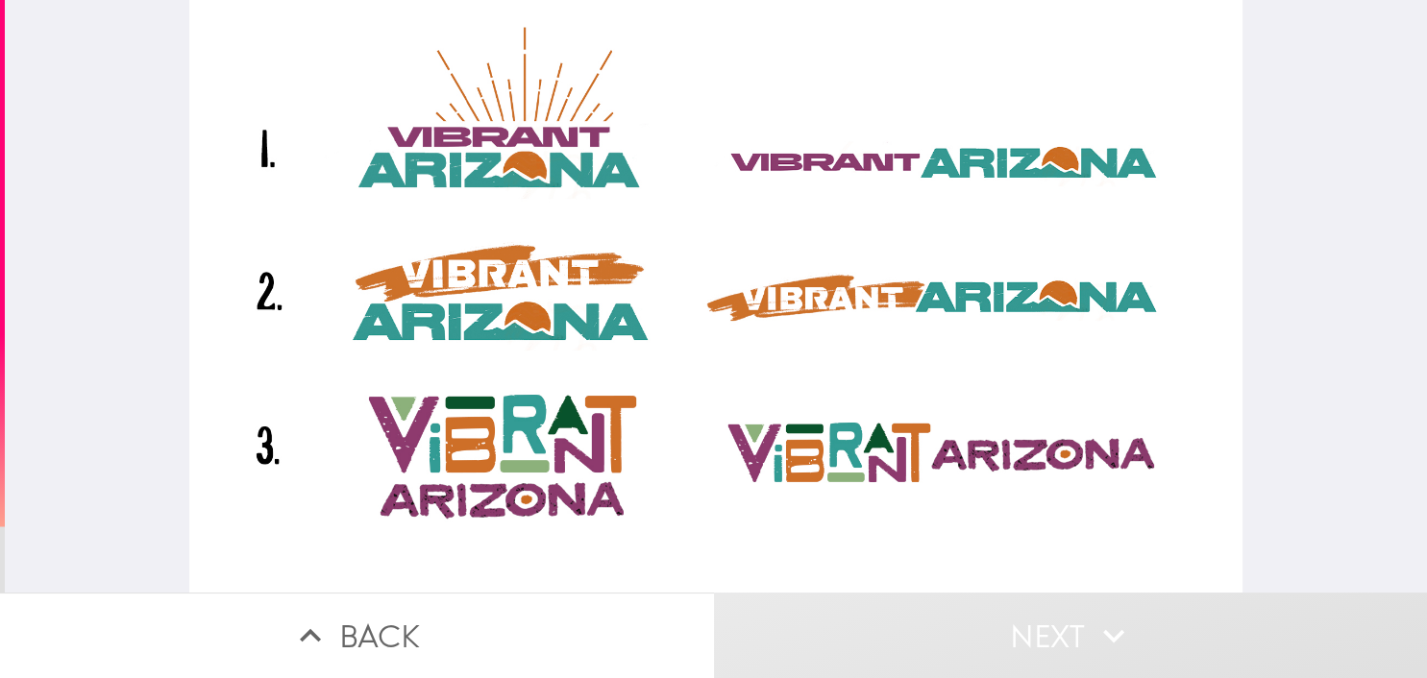
click at [990, 267] on div at bounding box center [716, 296] width 1054 height 593
click at [951, 142] on div at bounding box center [716, 296] width 1054 height 593
click at [919, 321] on div at bounding box center [716, 296] width 1054 height 593
click at [955, 516] on div at bounding box center [716, 296] width 1054 height 593
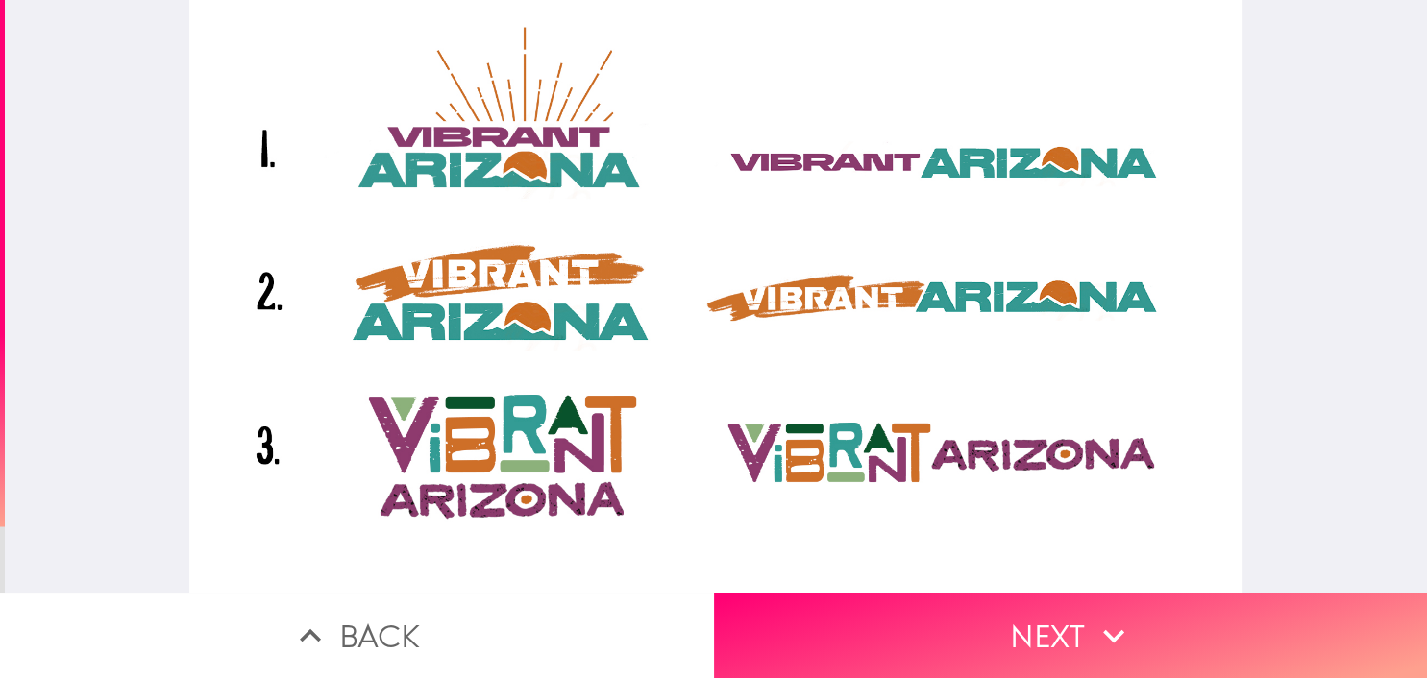
click at [872, 440] on div at bounding box center [716, 296] width 1054 height 593
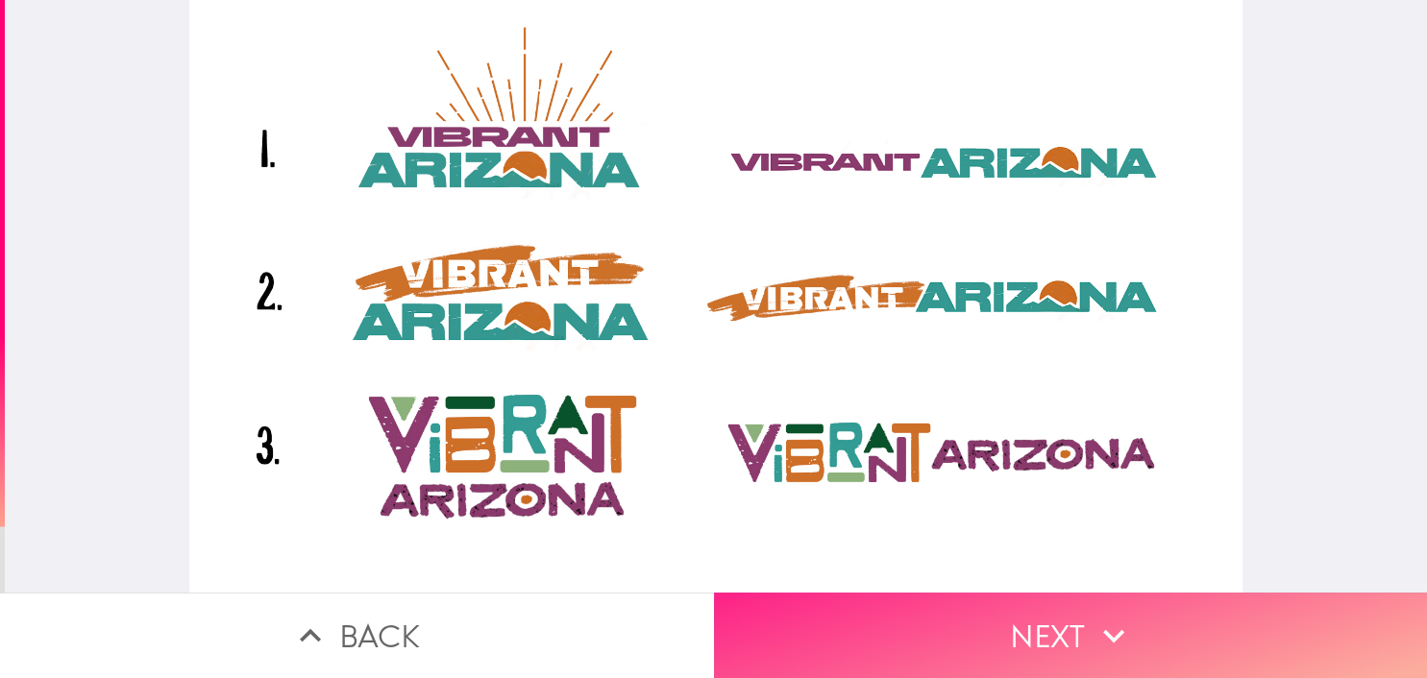
click at [1044, 644] on button "Next" at bounding box center [1071, 636] width 714 height 86
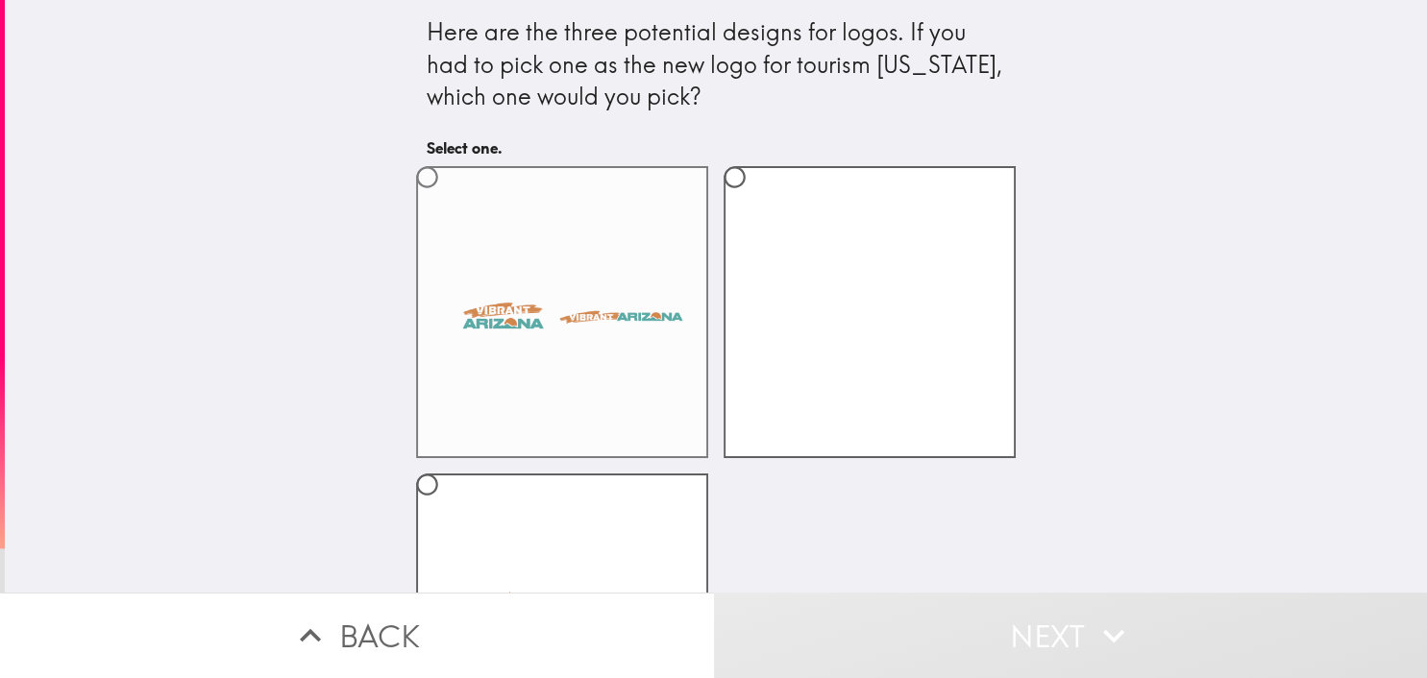
click at [645, 317] on label at bounding box center [562, 312] width 292 height 292
click at [449, 199] on input "radio" at bounding box center [426, 177] width 43 height 43
radio input "true"
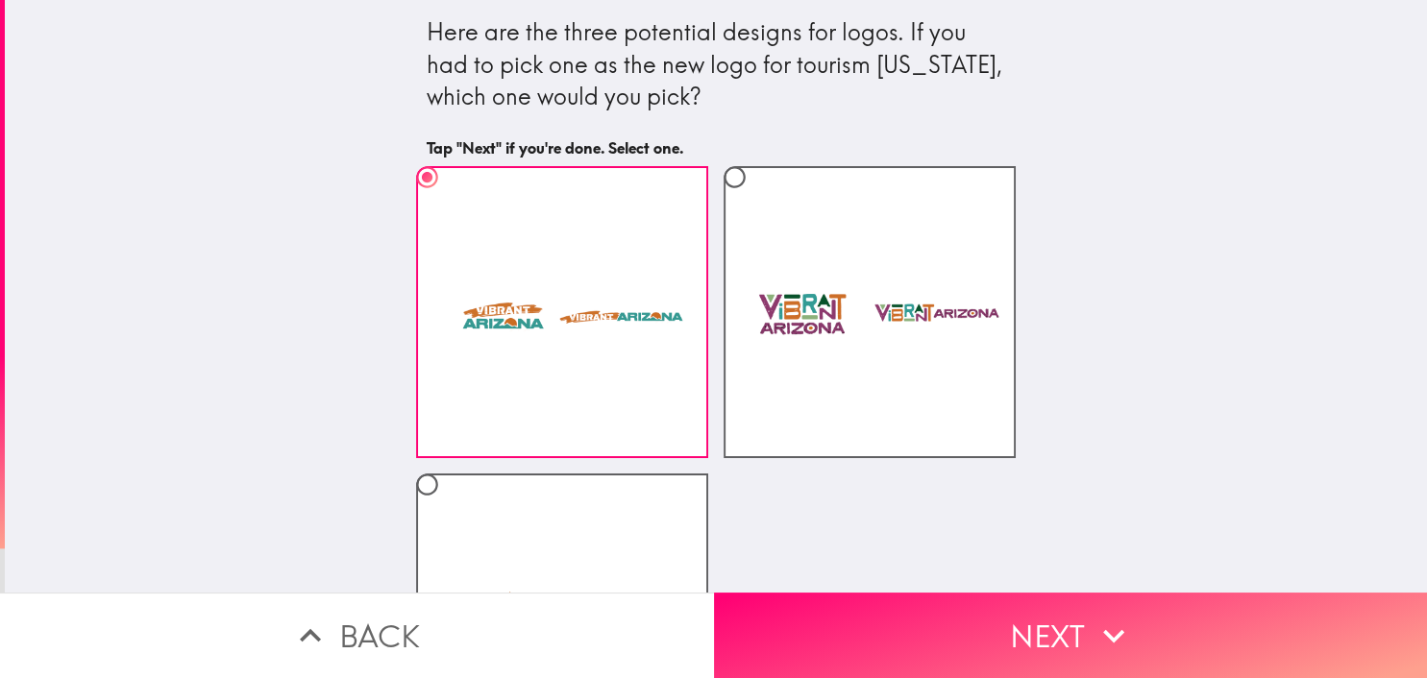
scroll to position [173, 0]
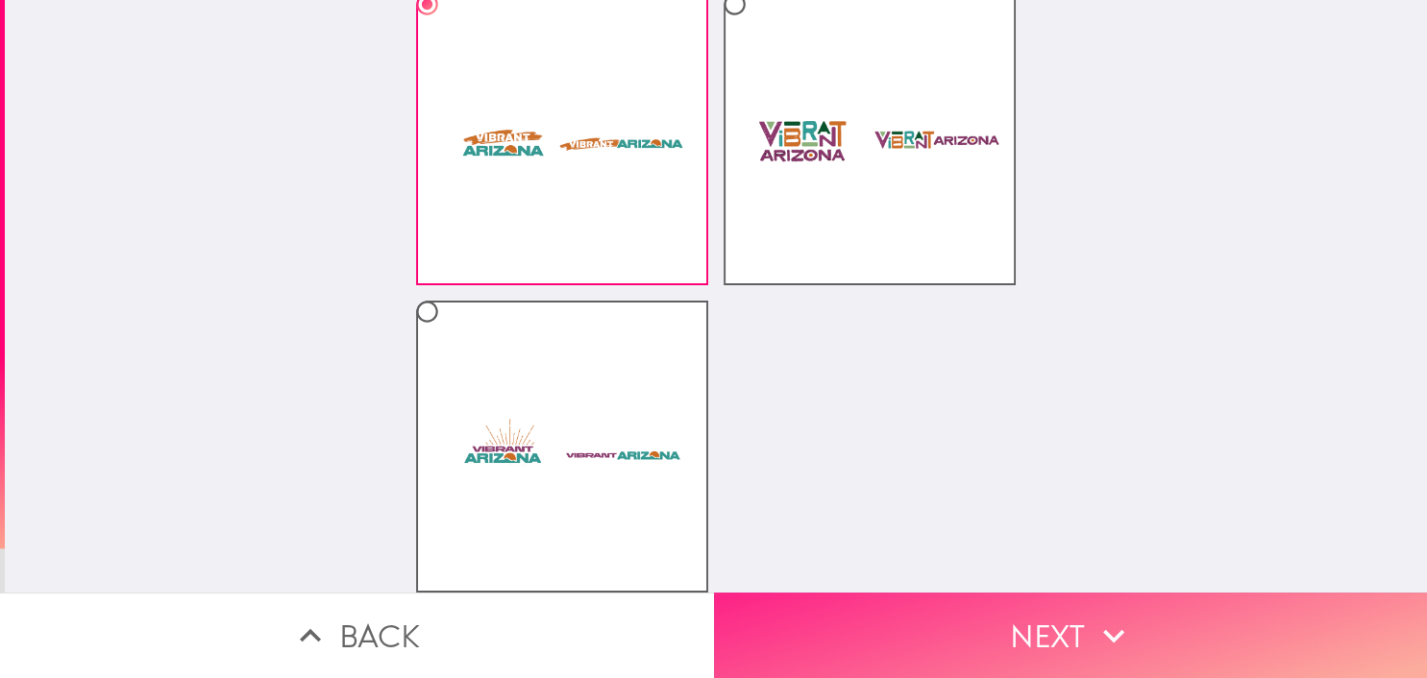
click at [1068, 636] on button "Next" at bounding box center [1071, 636] width 714 height 86
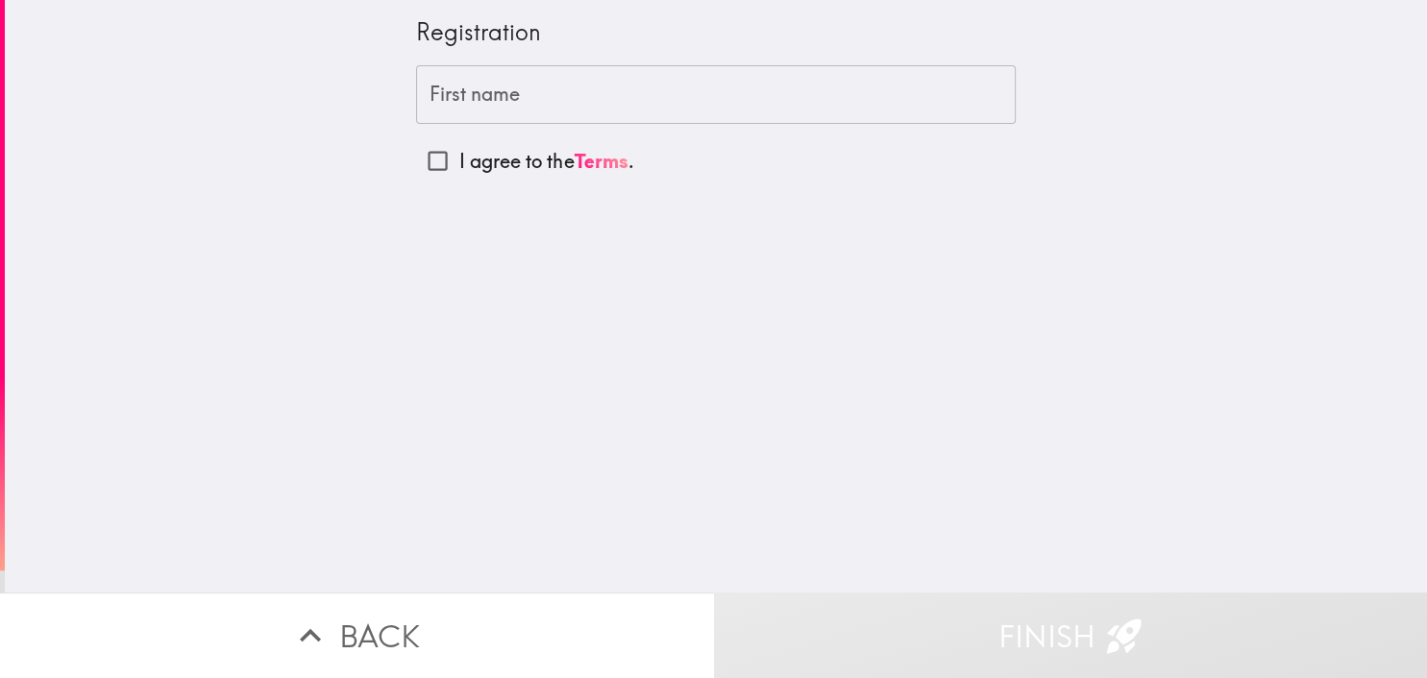
click at [507, 104] on input "First name" at bounding box center [716, 95] width 600 height 60
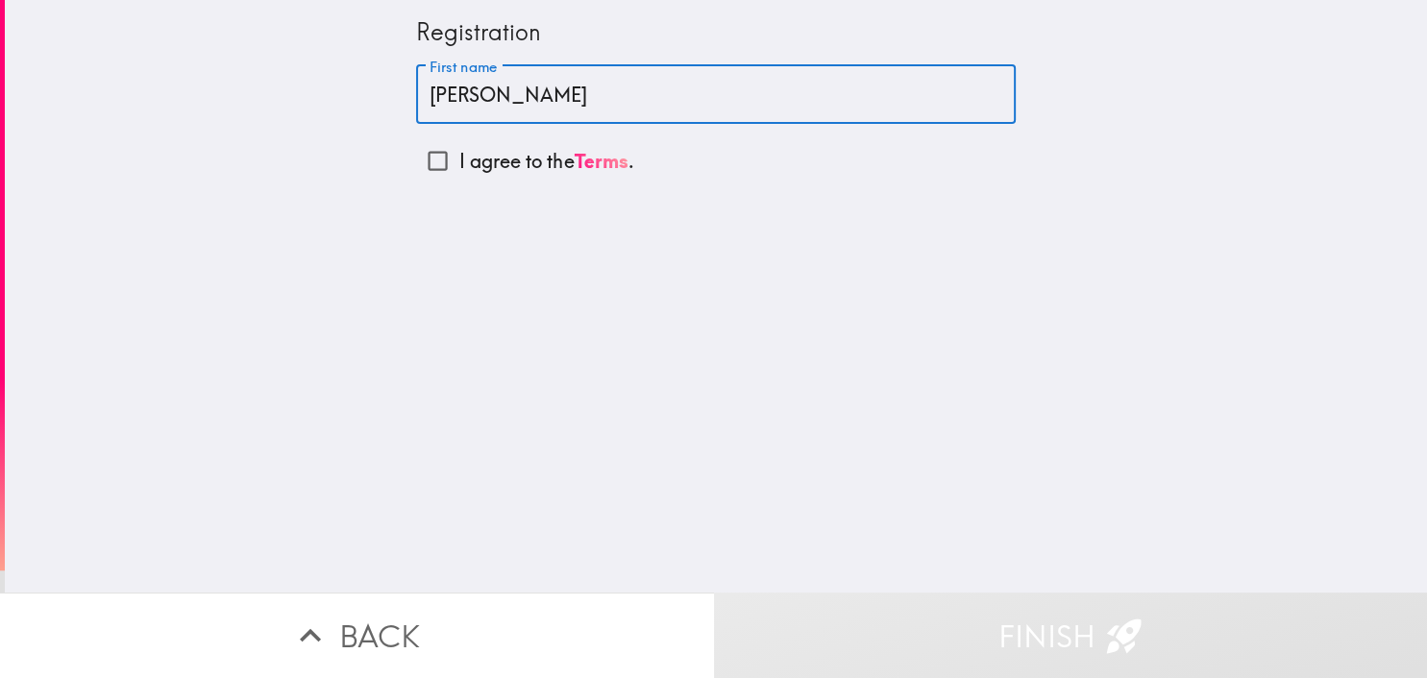
type input "[PERSON_NAME]"
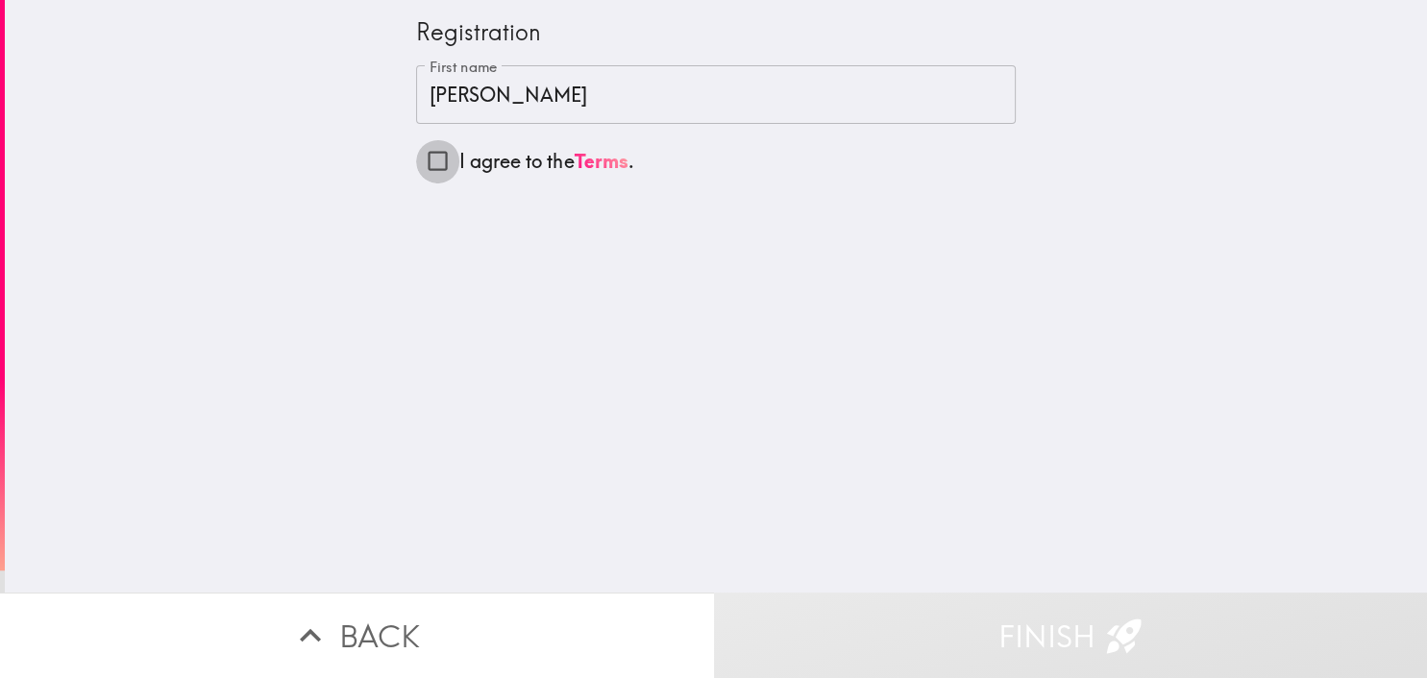
click at [442, 162] on input "I agree to the Terms ." at bounding box center [437, 160] width 43 height 43
checkbox input "true"
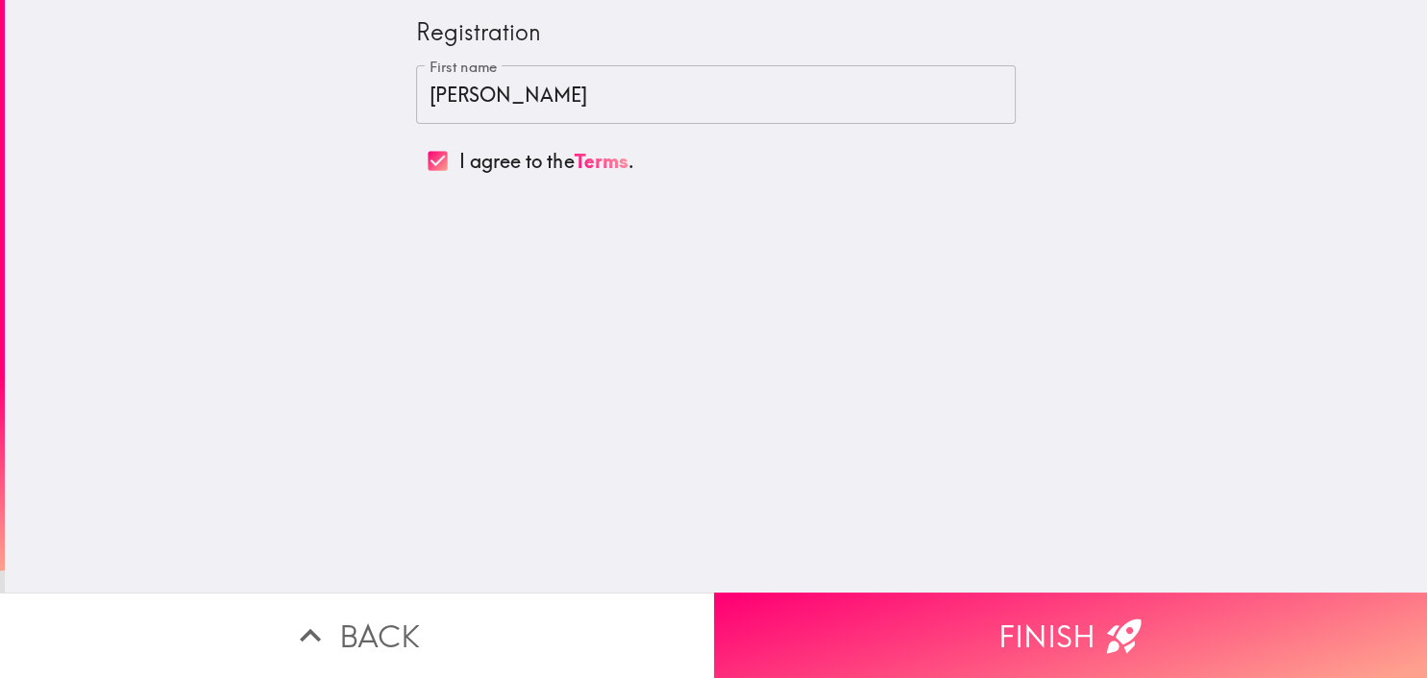
drag, startPoint x: 1059, startPoint y: 629, endPoint x: 1048, endPoint y: 625, distance: 11.6
click at [1059, 628] on button "Finish" at bounding box center [1071, 636] width 714 height 86
